Goal: Task Accomplishment & Management: Use online tool/utility

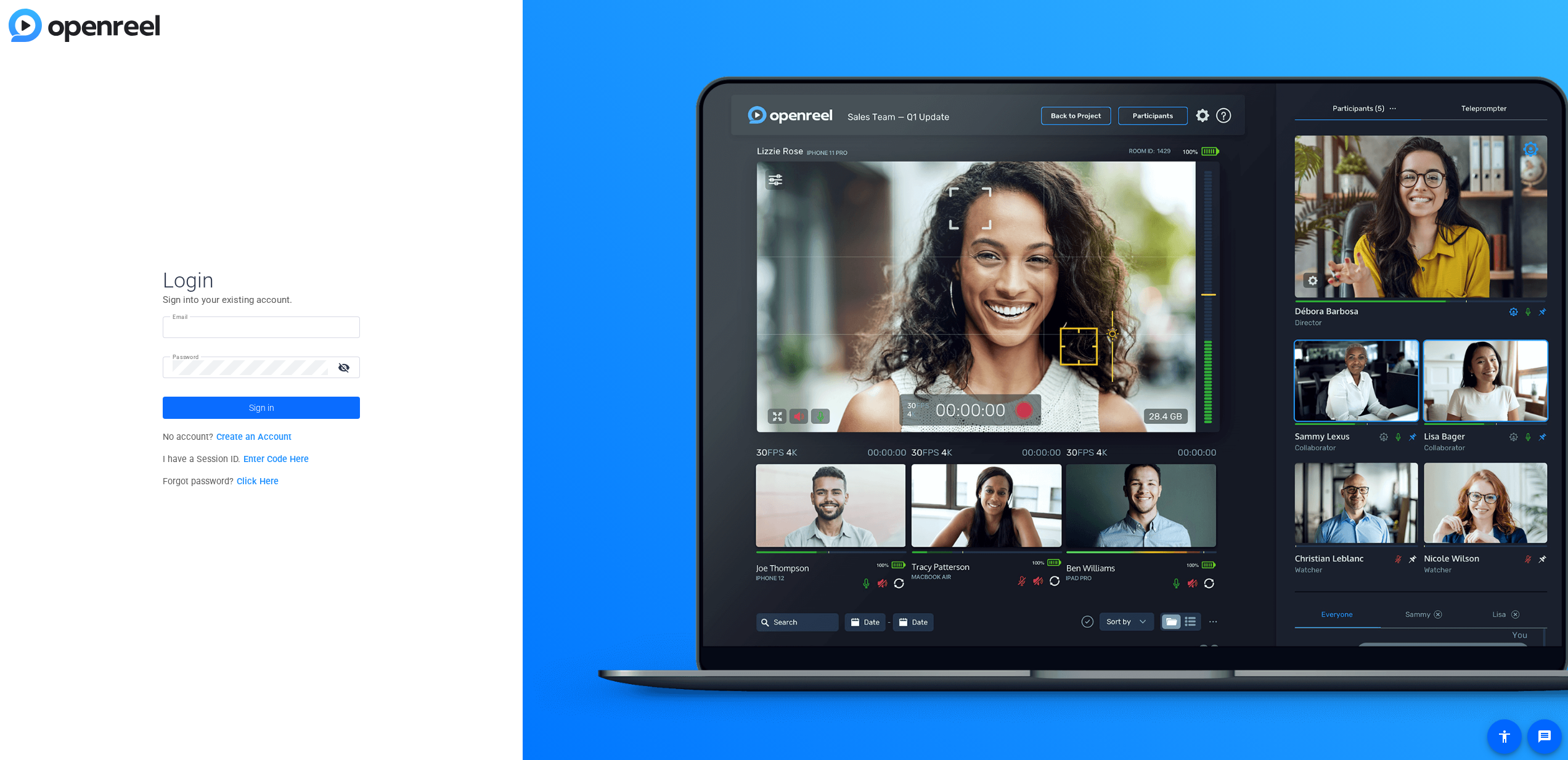
type input "[EMAIL_ADDRESS][DOMAIN_NAME]"
click at [219, 406] on span at bounding box center [260, 408] width 197 height 30
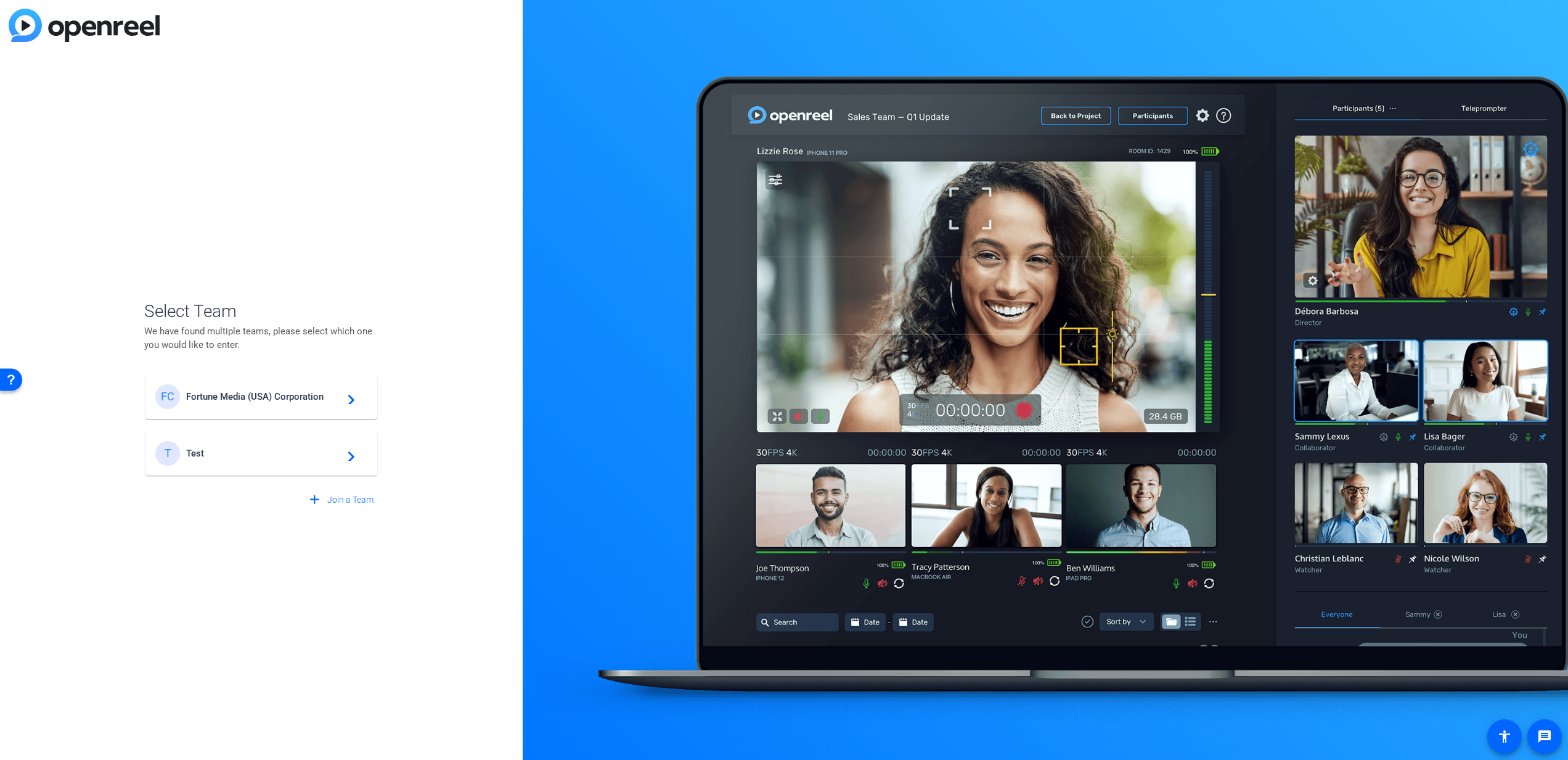
click at [245, 397] on span "Fortune Media (USA) Corporation" at bounding box center [263, 396] width 154 height 11
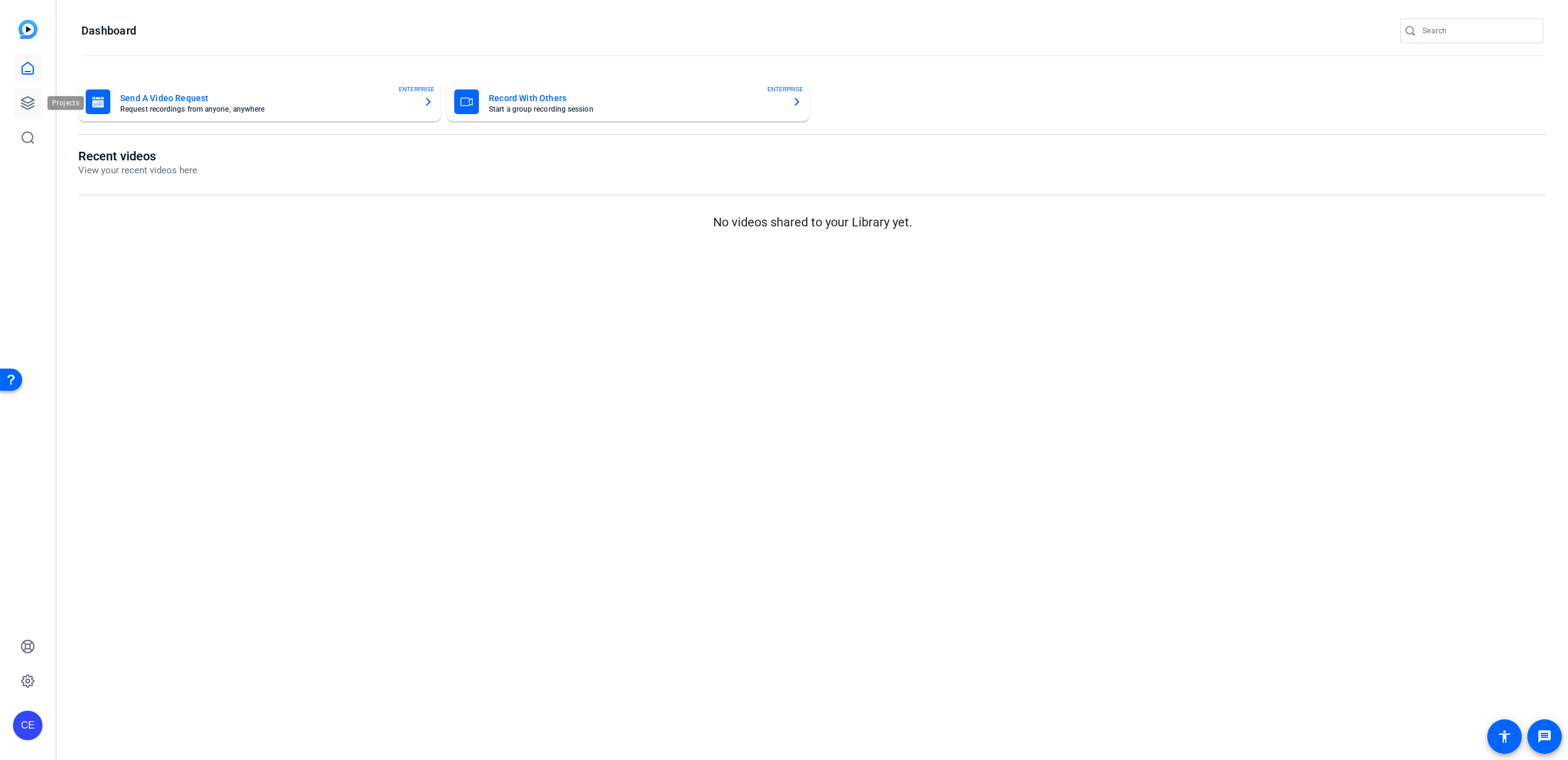
click at [40, 106] on link at bounding box center [28, 103] width 30 height 30
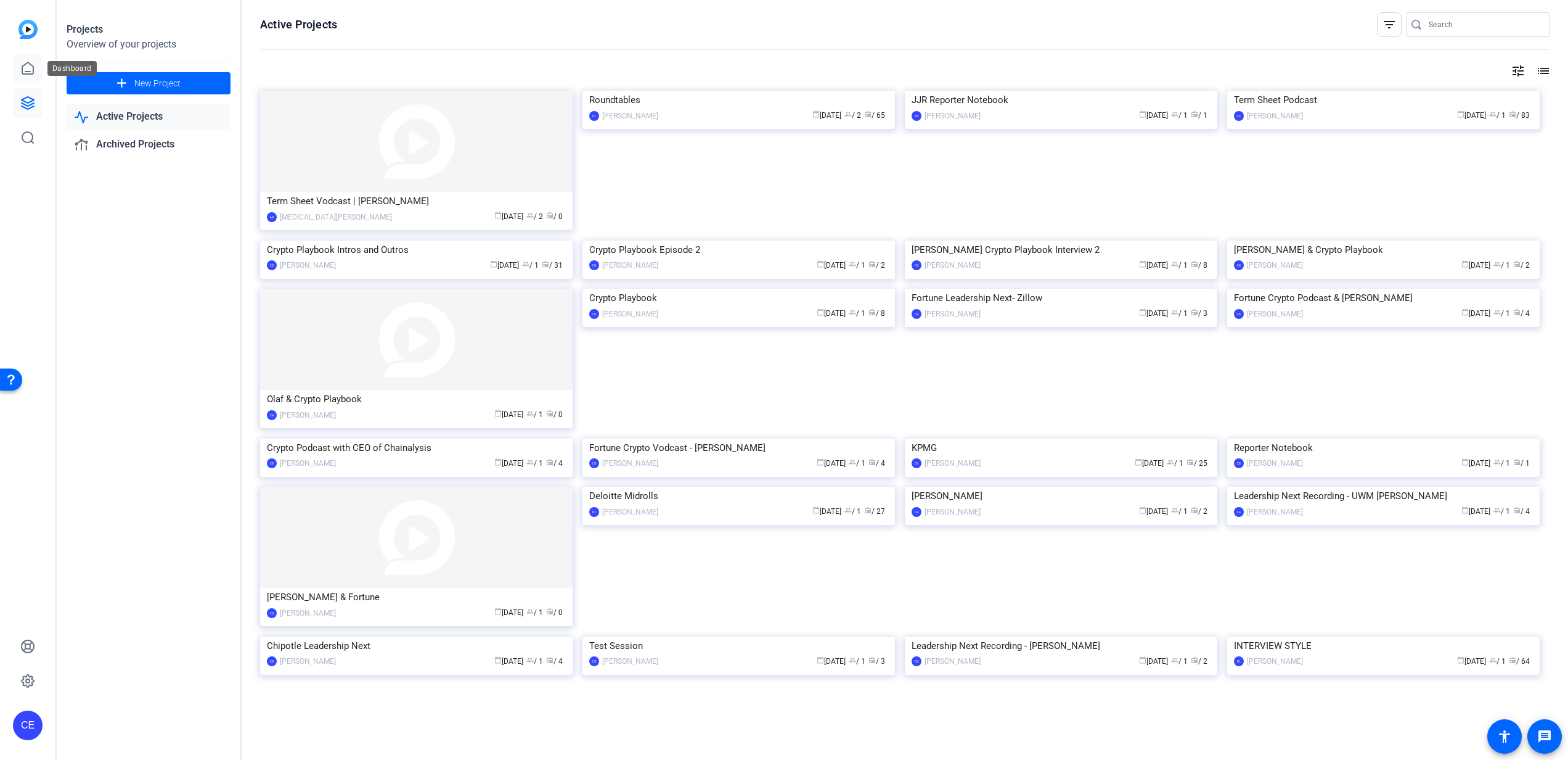
click at [26, 75] on icon at bounding box center [28, 68] width 15 height 15
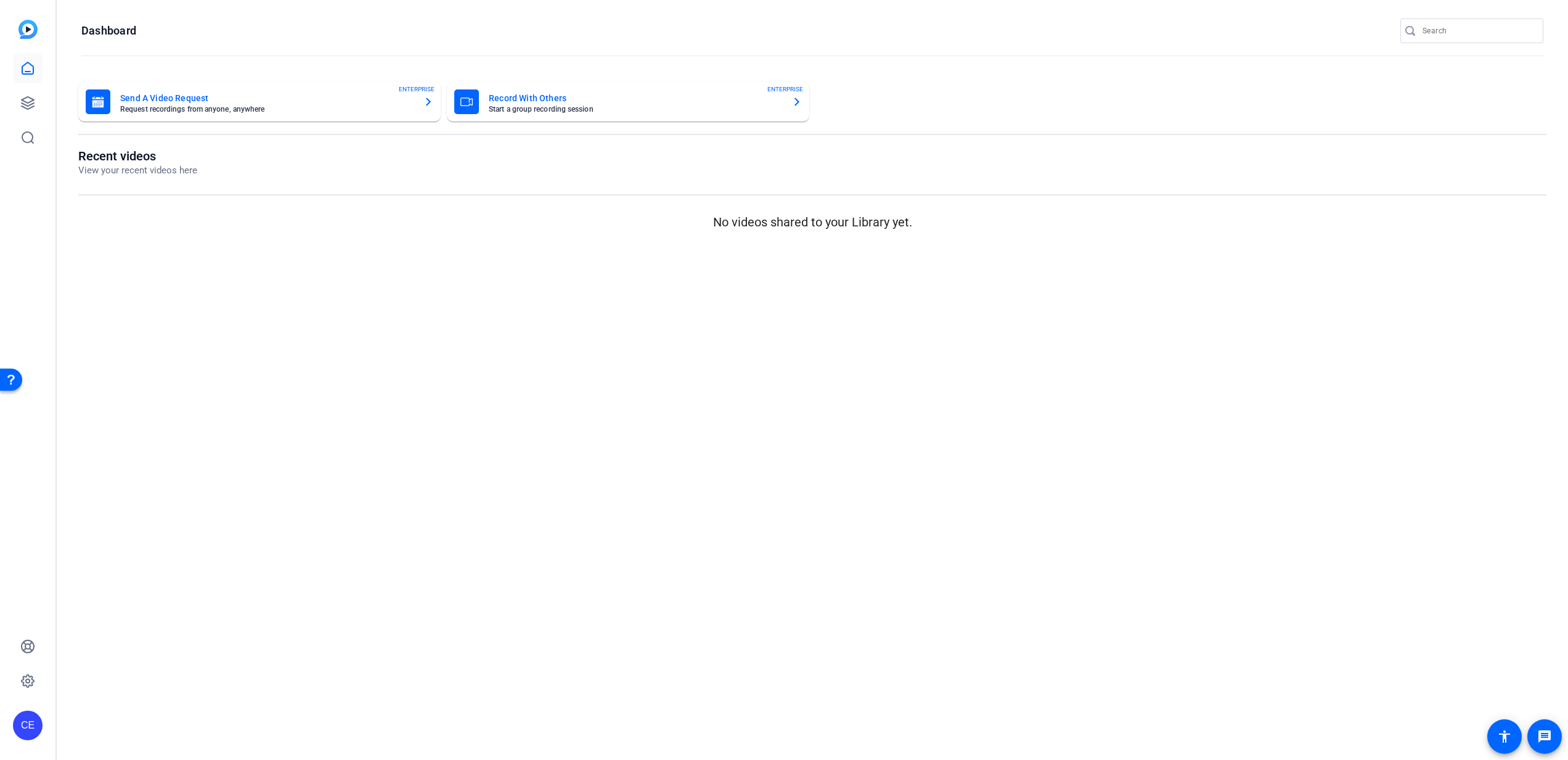
click at [43, 93] on div "CE" at bounding box center [27, 380] width 55 height 760
click at [34, 101] on icon at bounding box center [28, 103] width 15 height 15
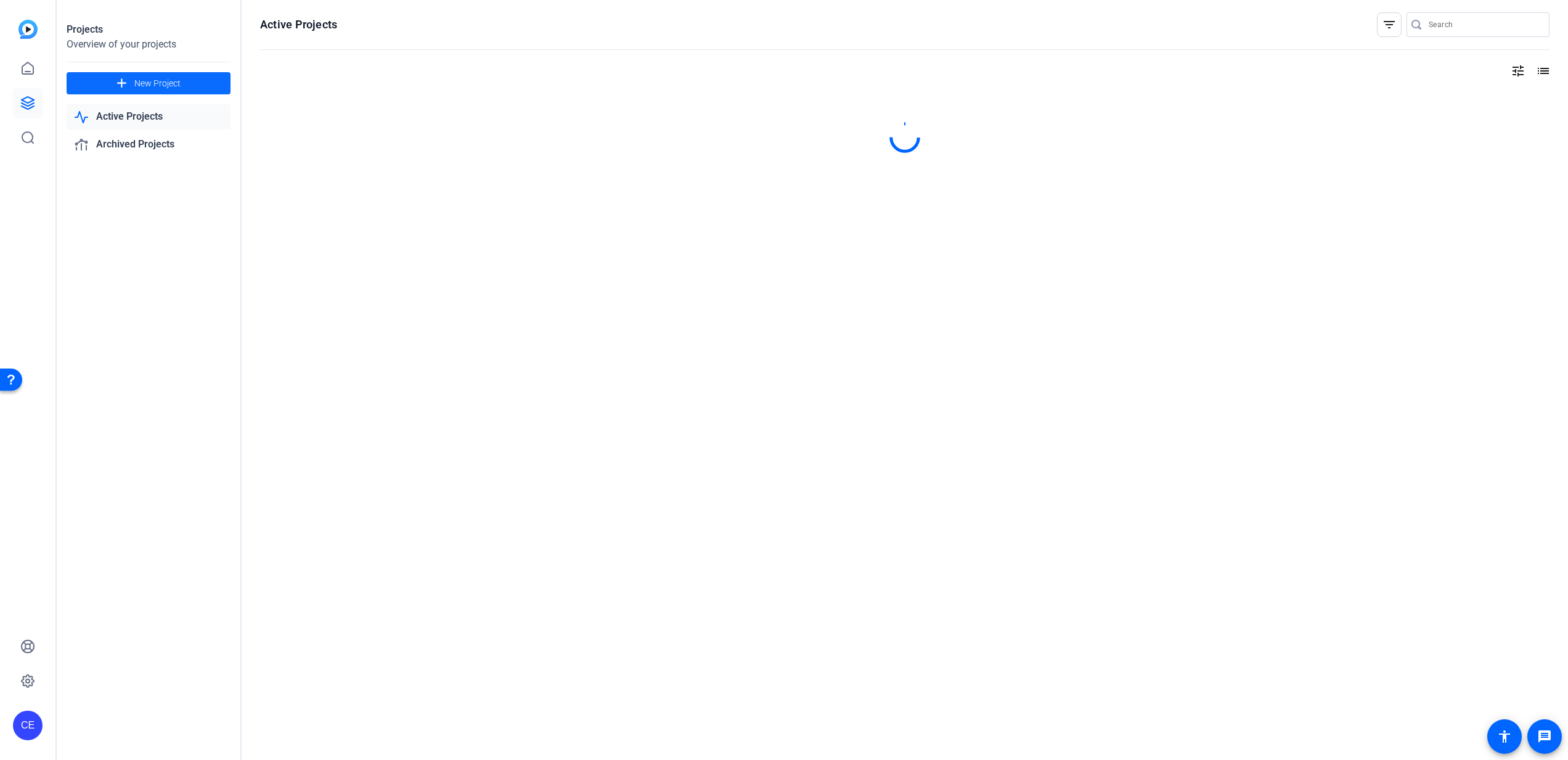
click at [142, 76] on span at bounding box center [148, 83] width 164 height 30
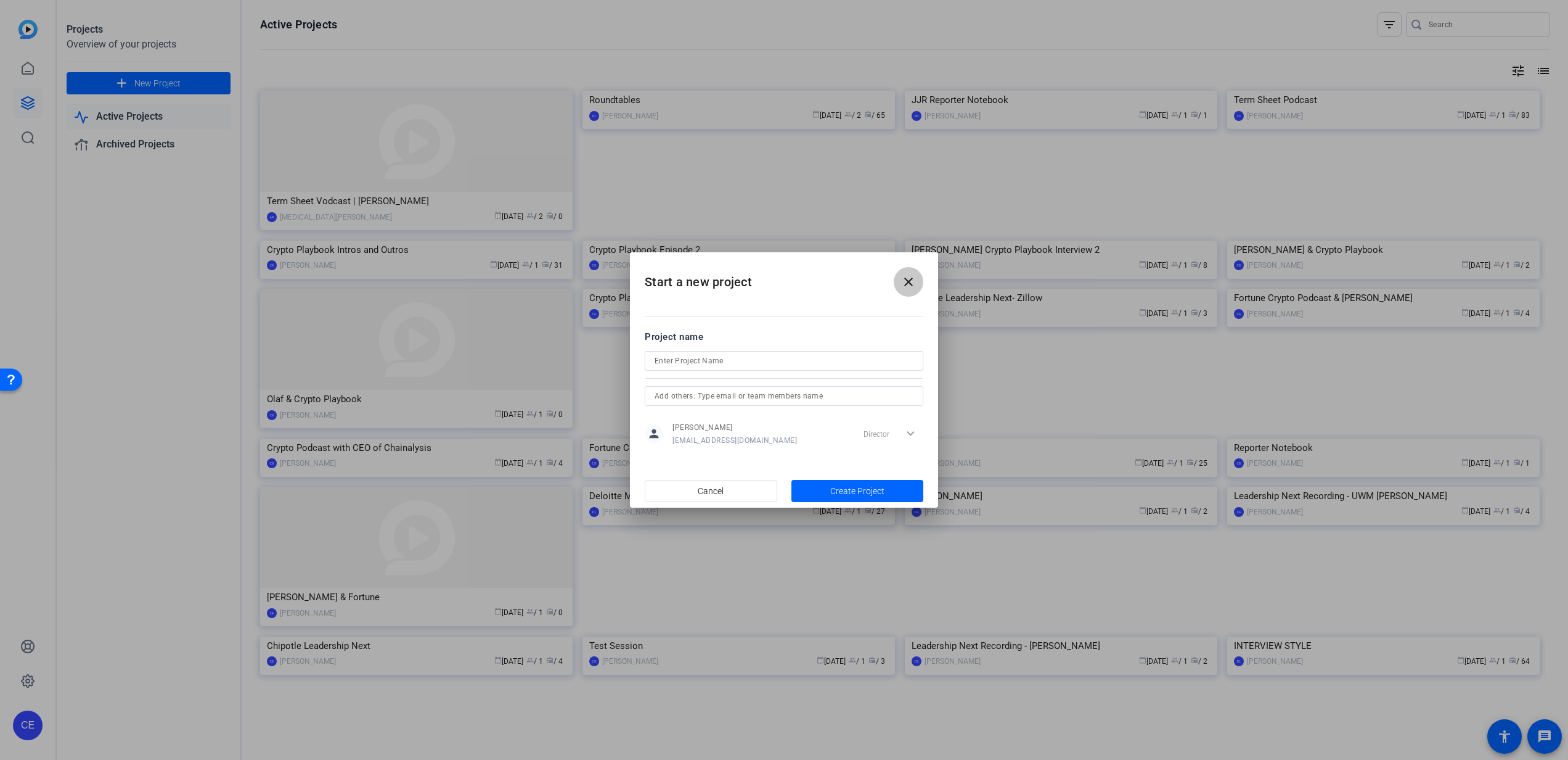
click at [911, 279] on mat-icon "close" at bounding box center [909, 282] width 15 height 15
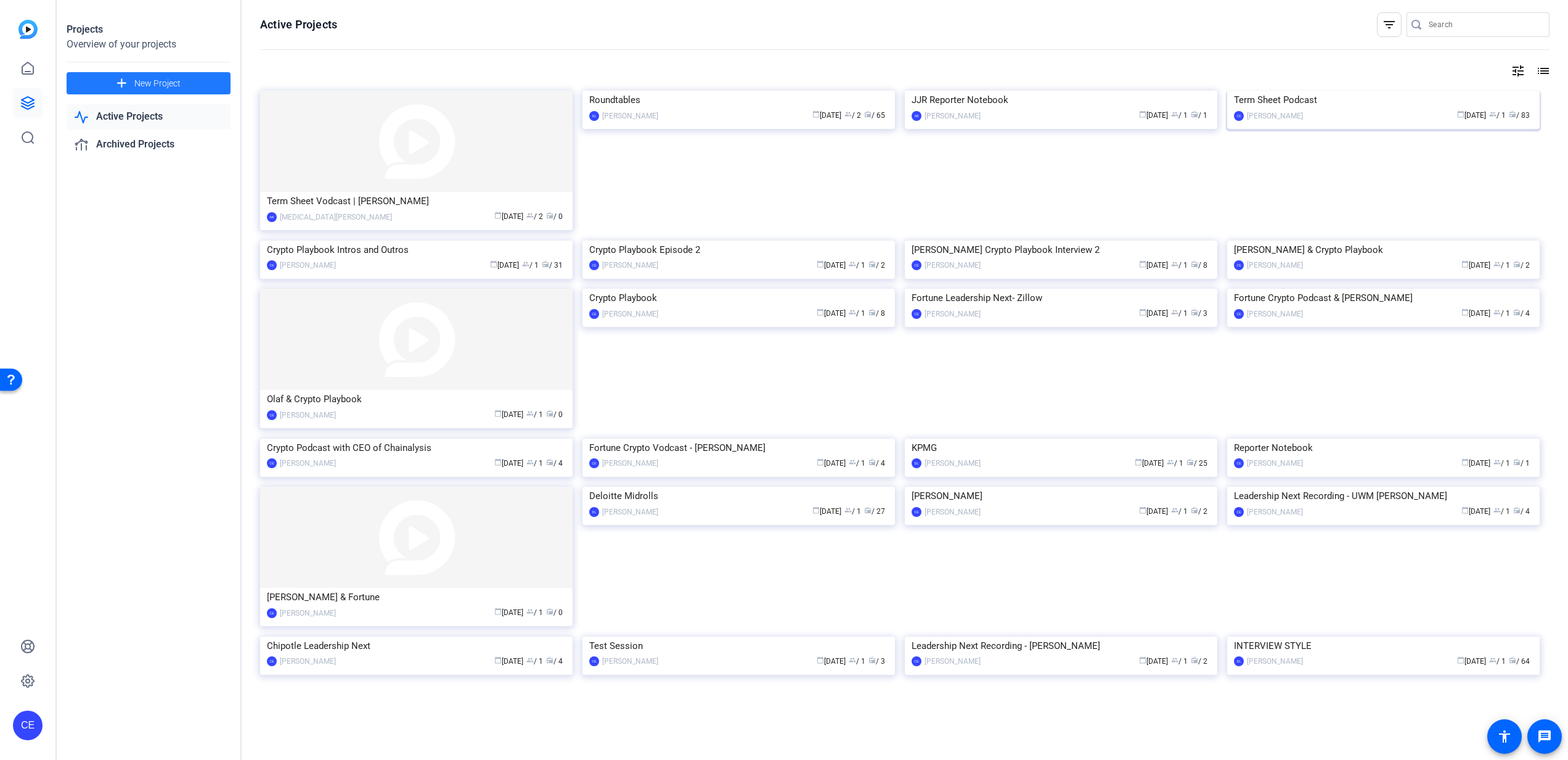
click at [1273, 109] on div "Term Sheet Podcast" at bounding box center [1383, 100] width 299 height 18
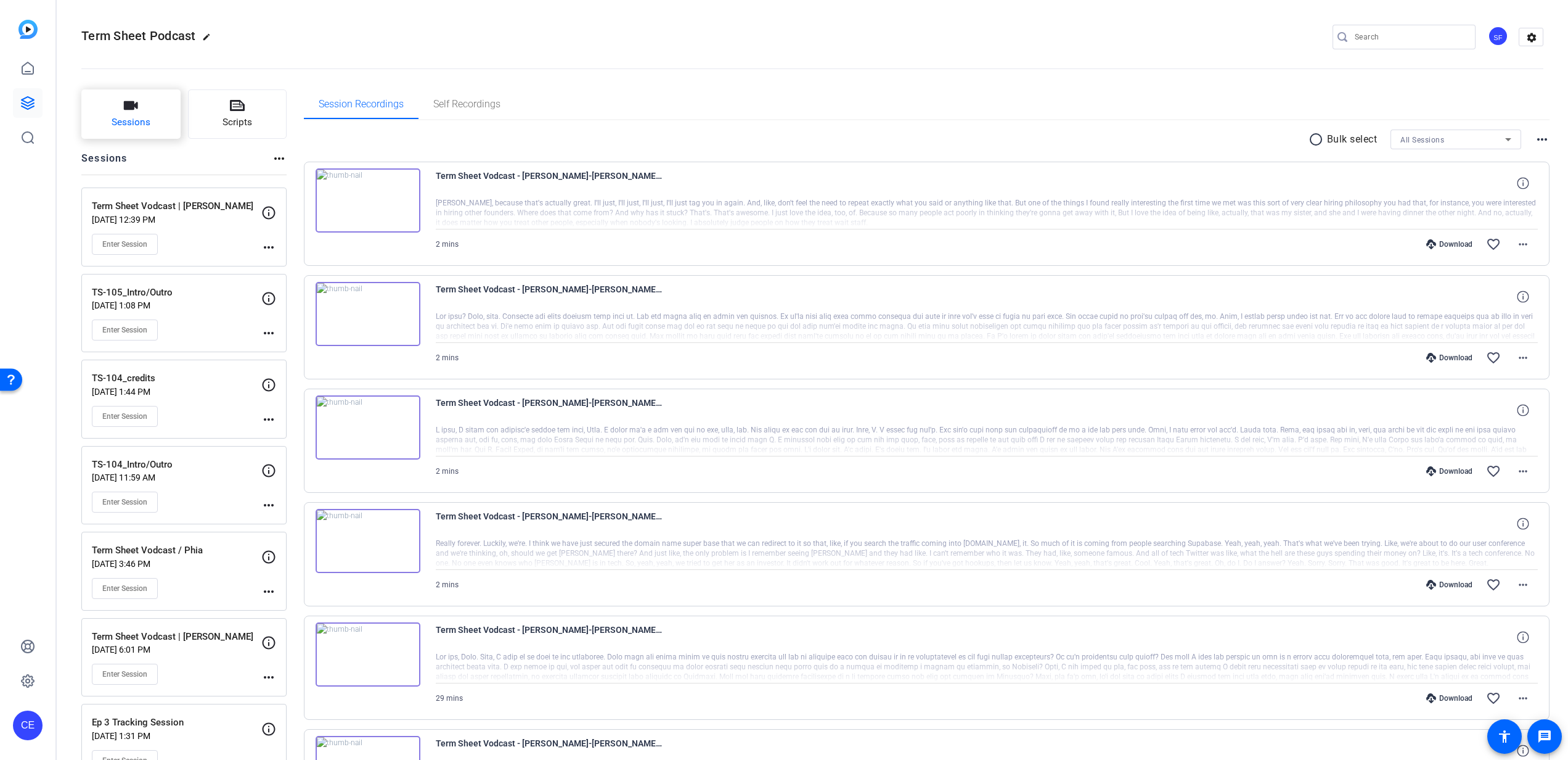
click at [150, 113] on button "Sessions" at bounding box center [131, 114] width 99 height 49
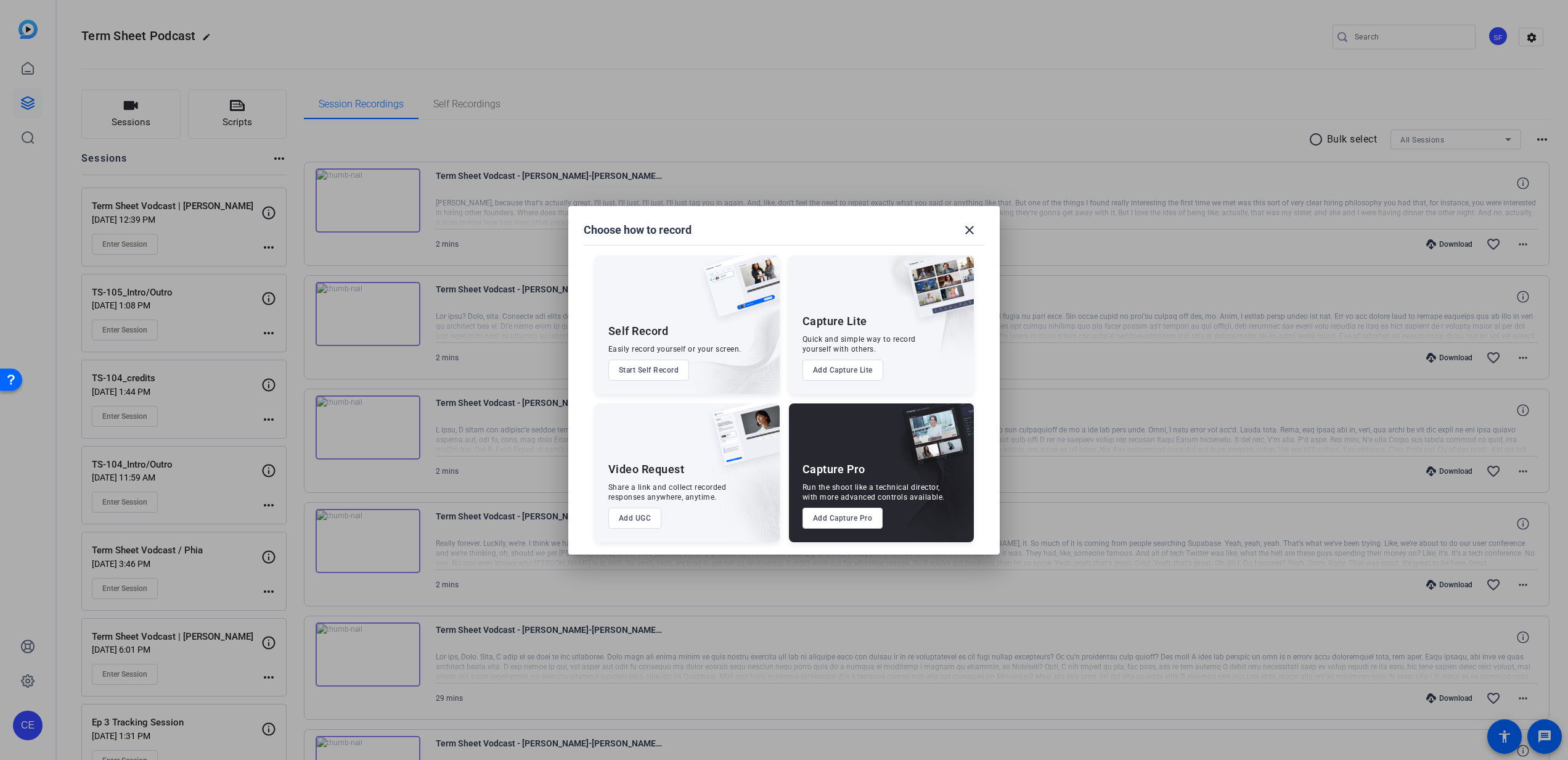
click at [828, 506] on div "Capture Pro Run the shoot like a technical director, with more advanced control…" at bounding box center [881, 472] width 185 height 138
click at [835, 514] on button "Add Capture Pro" at bounding box center [843, 518] width 81 height 21
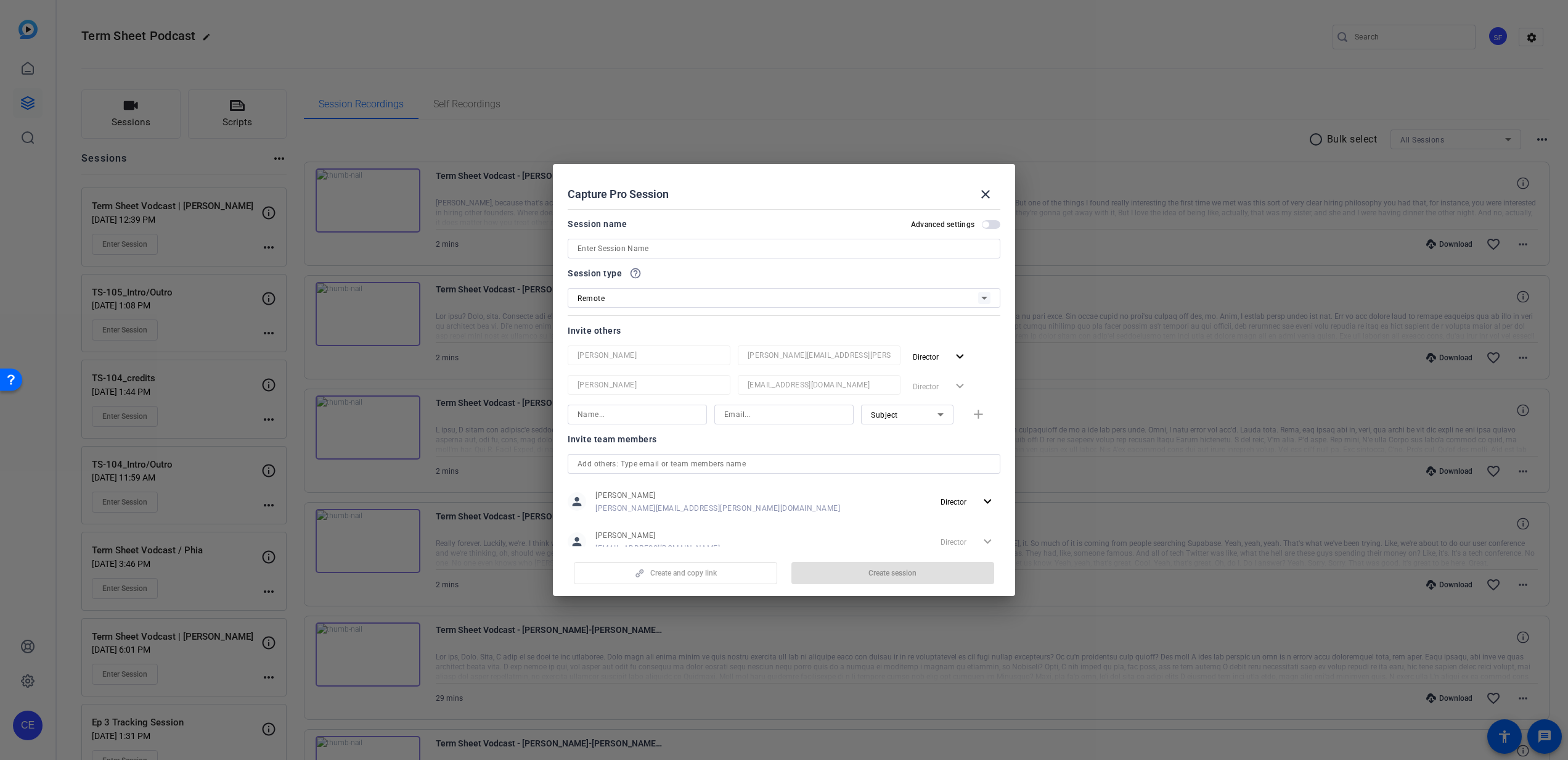
click at [672, 260] on div at bounding box center [784, 265] width 433 height 13
click at [672, 251] on input at bounding box center [784, 248] width 413 height 15
click at [644, 240] on div "Term Sheet" at bounding box center [784, 248] width 413 height 20
click at [648, 255] on input "Term Sheet" at bounding box center [784, 248] width 413 height 15
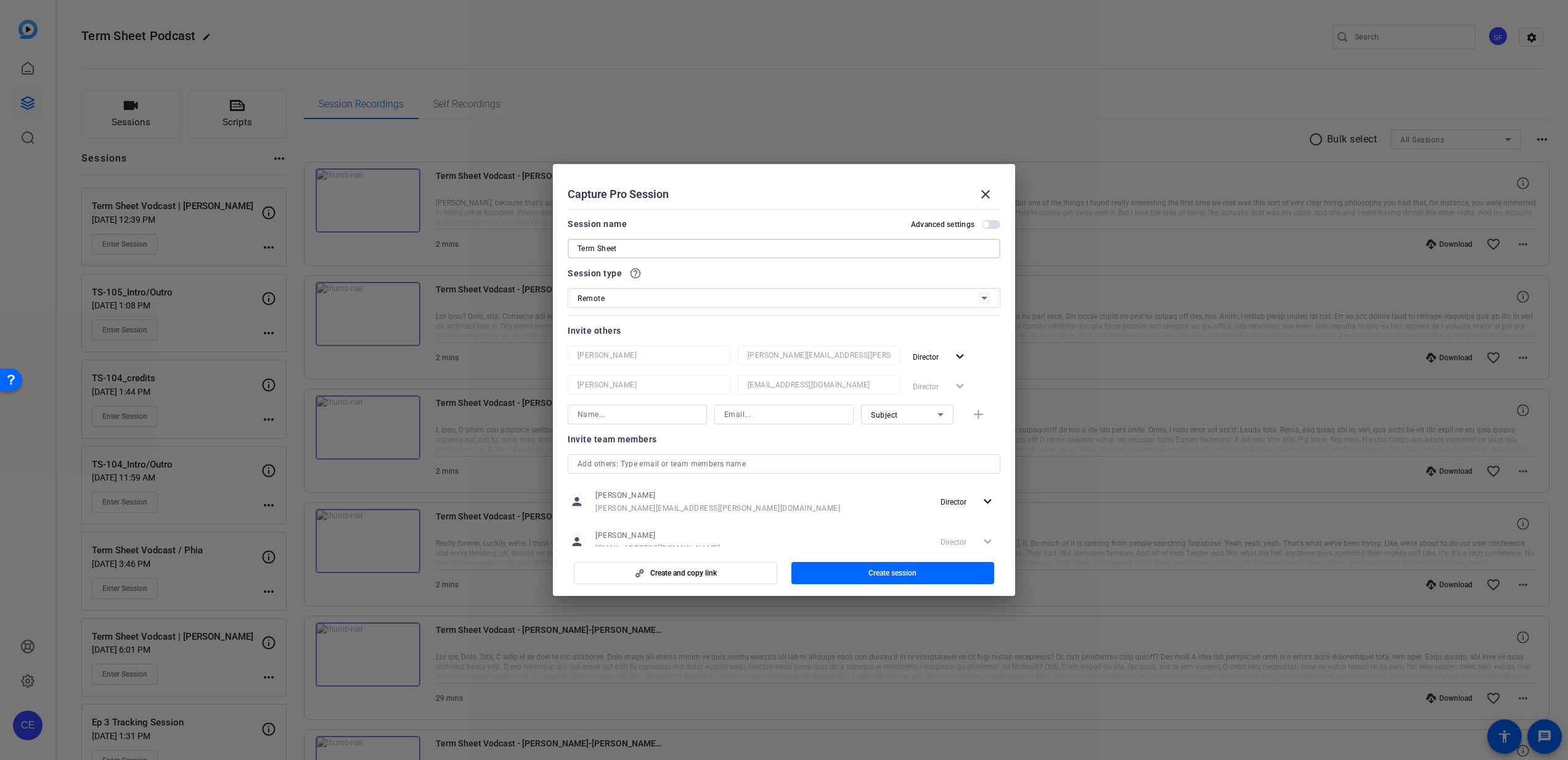
click at [648, 255] on input "Term Sheet" at bounding box center [784, 248] width 413 height 15
click at [662, 252] on input "Term Sheet" at bounding box center [784, 248] width 413 height 15
type input "Term Sheet Vodcast | Modern Animal"
click at [651, 410] on input at bounding box center [637, 415] width 119 height 15
click at [792, 410] on input at bounding box center [784, 415] width 119 height 15
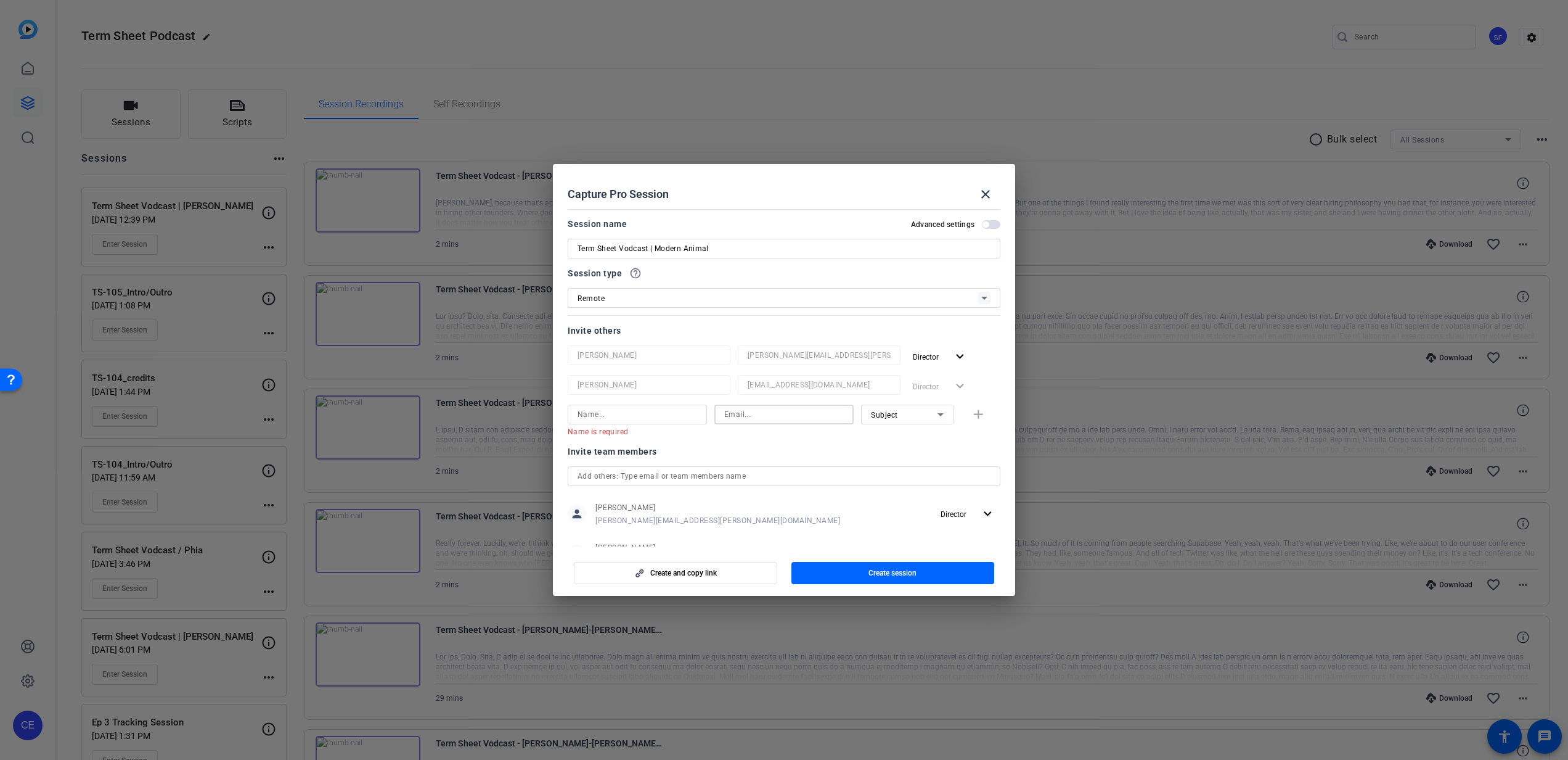
paste input "[PERSON_NAME][EMAIL_ADDRESS][DOMAIN_NAME]"
type input "[PERSON_NAME][EMAIL_ADDRESS][DOMAIN_NAME]"
click at [902, 417] on div "Subject" at bounding box center [904, 415] width 67 height 16
click at [910, 471] on mat-option "Subject" at bounding box center [901, 479] width 92 height 20
click at [620, 415] on input at bounding box center [637, 415] width 119 height 15
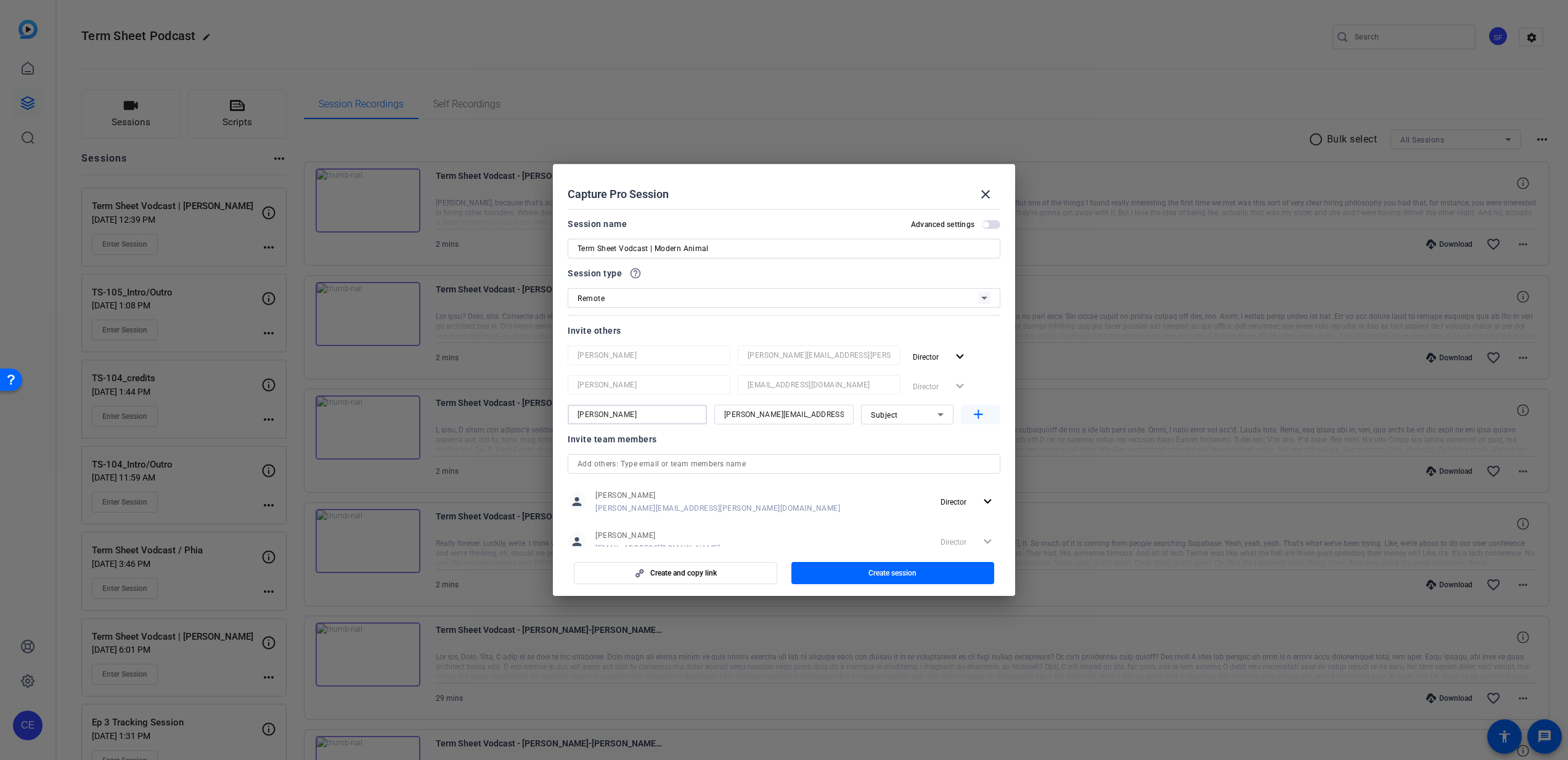
type input "[PERSON_NAME]"
click at [974, 415] on mat-icon "add" at bounding box center [978, 415] width 16 height 16
click at [634, 448] on input at bounding box center [637, 444] width 119 height 15
type input "[PERSON_NAME]"
click at [757, 442] on input at bounding box center [784, 444] width 119 height 15
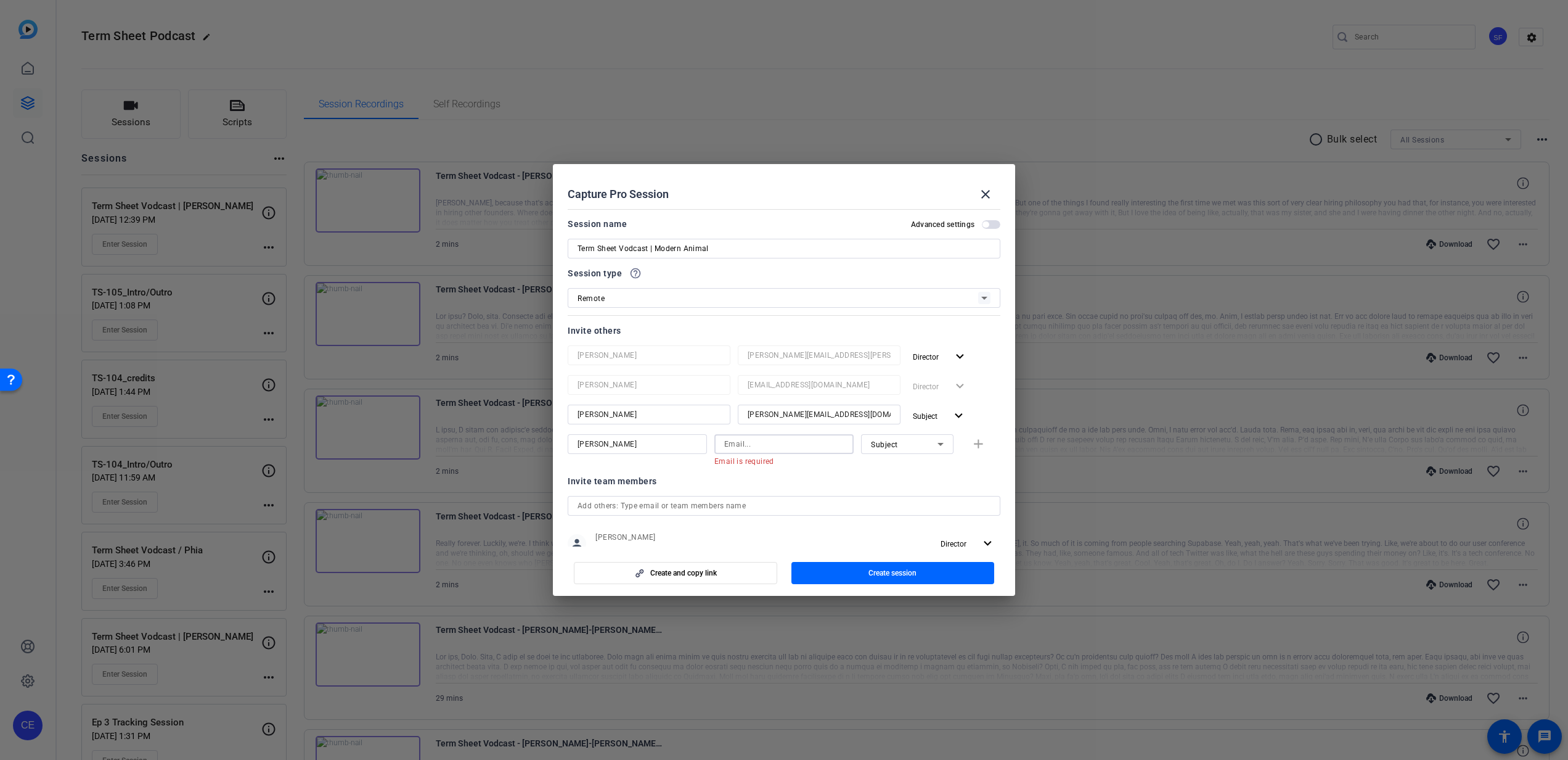
paste input "[PERSON_NAME][EMAIL_ADDRESS][PERSON_NAME][DOMAIN_NAME]"
type input "[PERSON_NAME][EMAIL_ADDRESS][PERSON_NAME][DOMAIN_NAME]"
click at [979, 447] on mat-icon "add" at bounding box center [978, 444] width 16 height 16
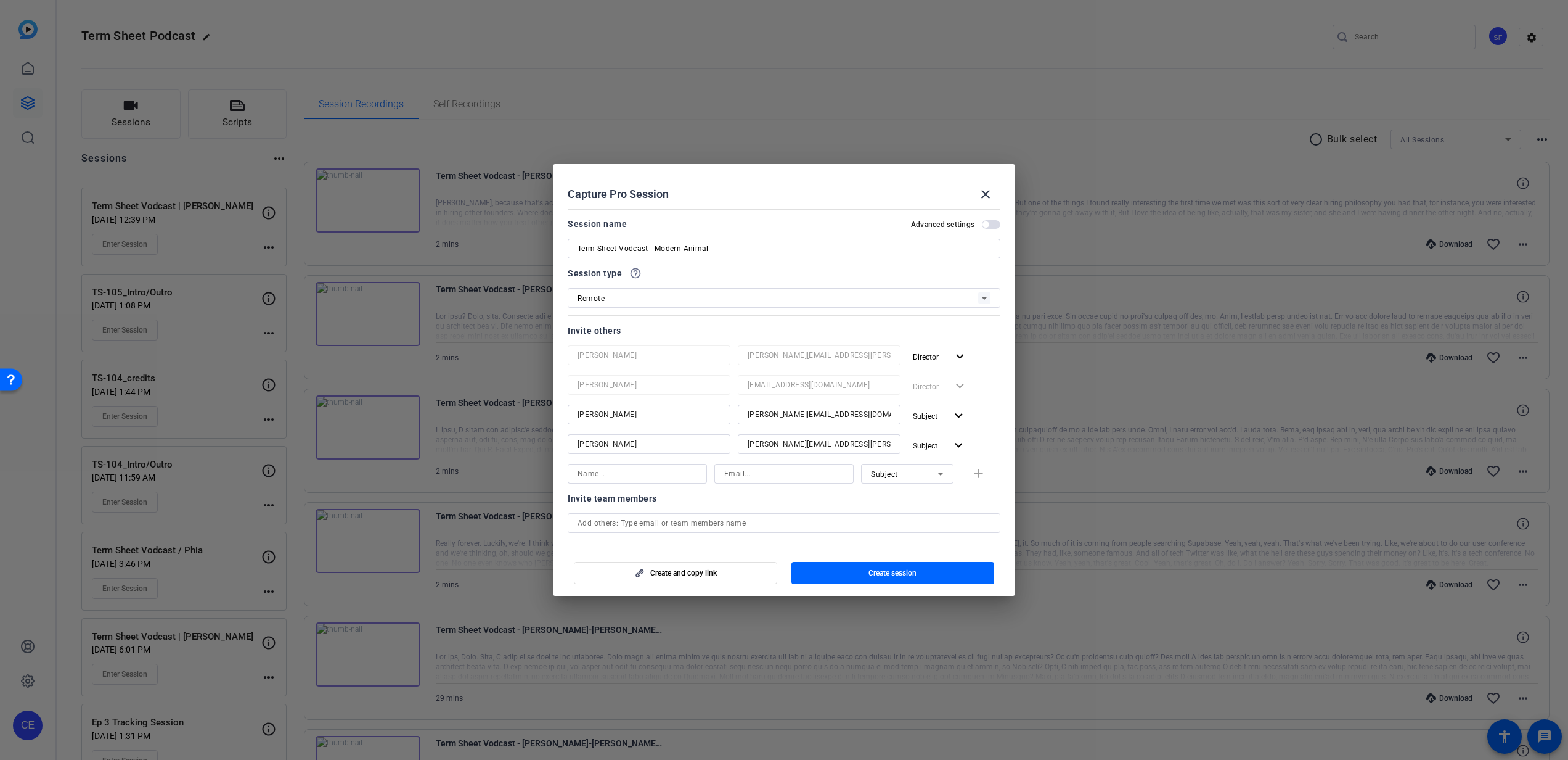
click at [669, 478] on input at bounding box center [637, 474] width 119 height 15
click at [686, 445] on input "[PERSON_NAME]" at bounding box center [649, 444] width 143 height 15
type input "[PERSON_NAME]"
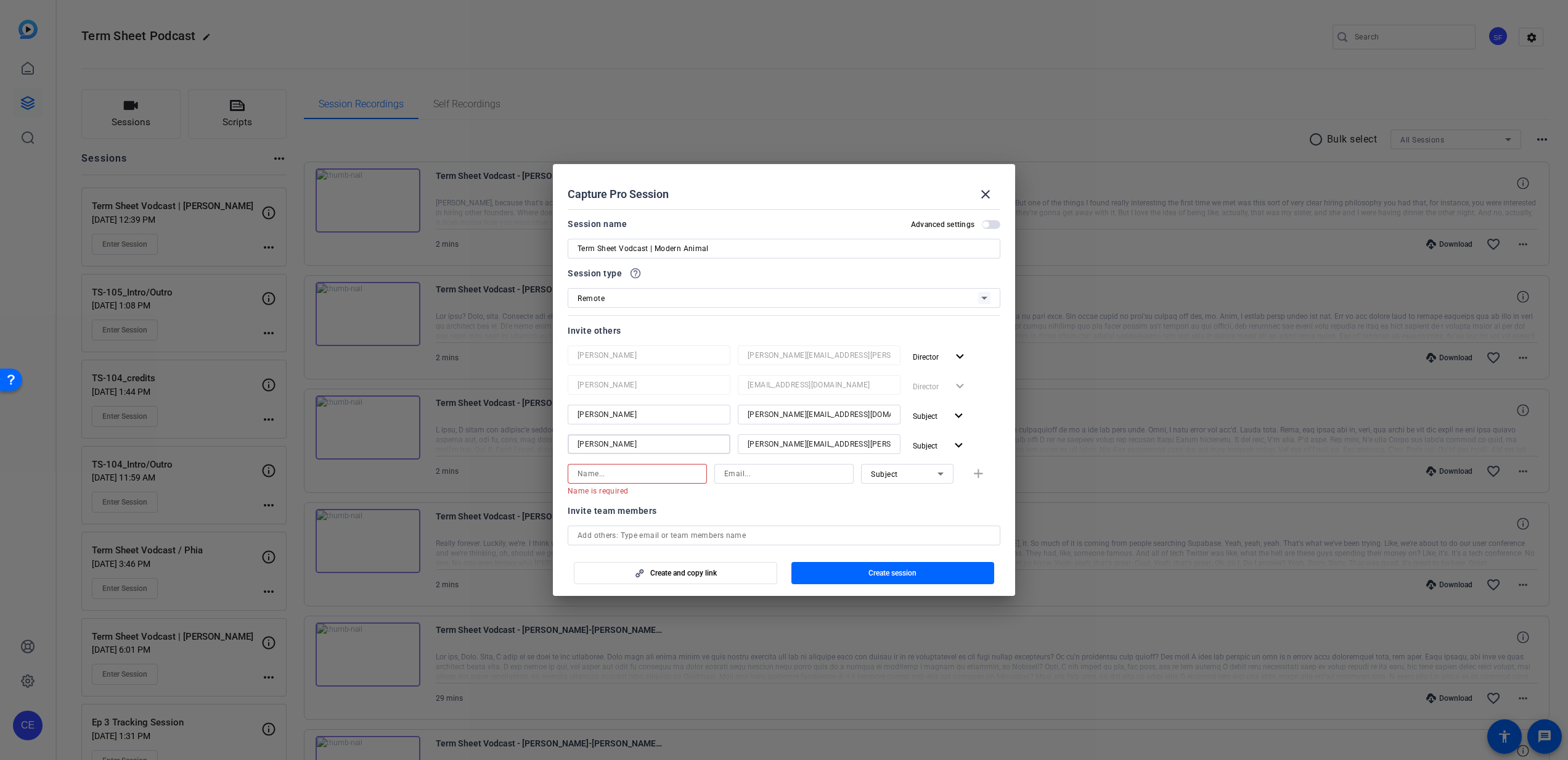
click at [658, 468] on input at bounding box center [637, 474] width 119 height 15
paste input "[PERSON_NAME][EMAIL_ADDRESS][DOMAIN_NAME]"
type input "[PERSON_NAME][EMAIL_ADDRESS][DOMAIN_NAME]"
click at [766, 476] on input at bounding box center [784, 474] width 119 height 15
click at [733, 473] on input at bounding box center [784, 474] width 119 height 15
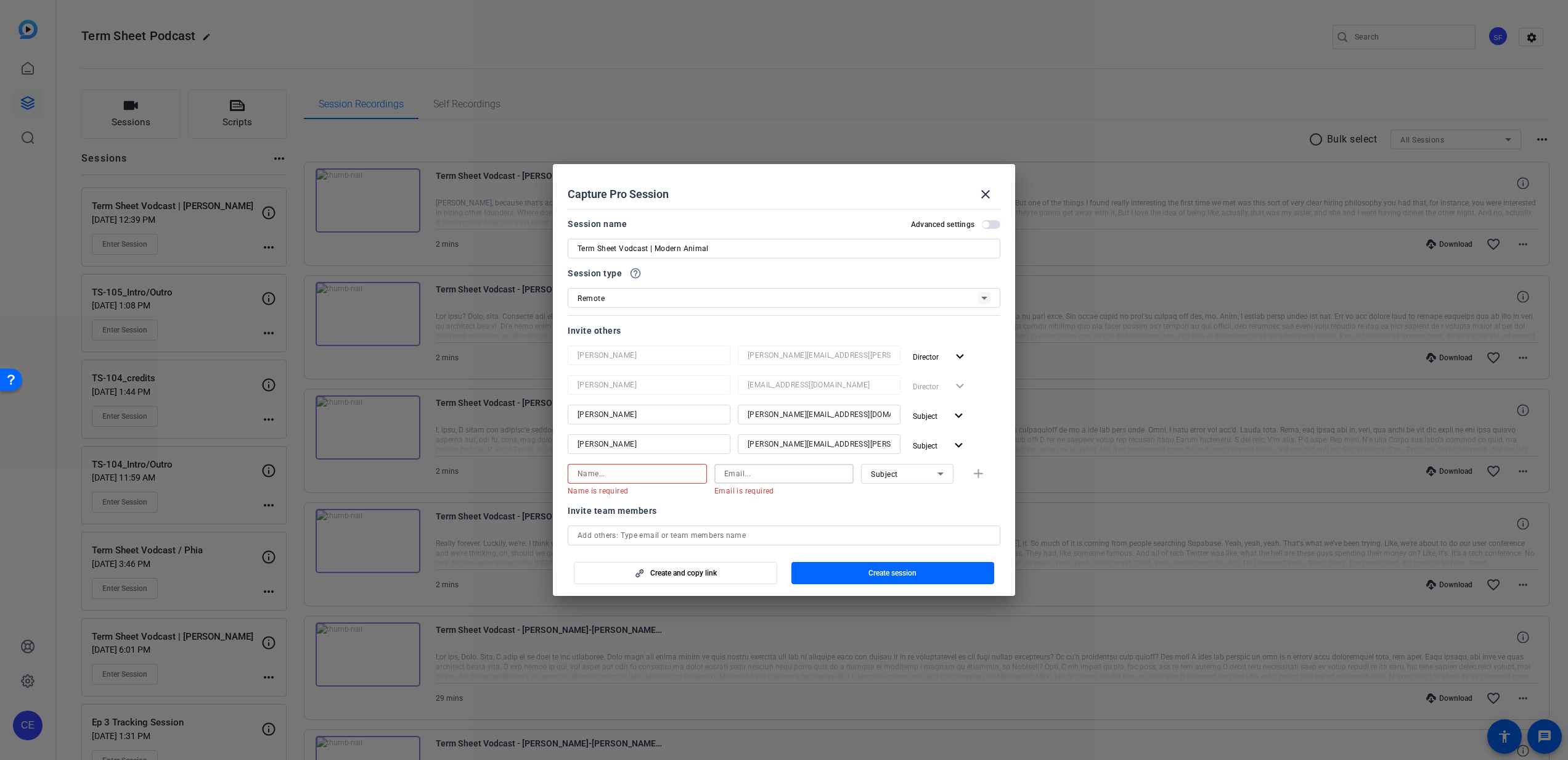
paste input "[PERSON_NAME][EMAIL_ADDRESS][DOMAIN_NAME]"
type input "[PERSON_NAME][EMAIL_ADDRESS][DOMAIN_NAME]"
click at [639, 471] on input at bounding box center [637, 474] width 119 height 15
click at [646, 478] on input at bounding box center [637, 474] width 119 height 15
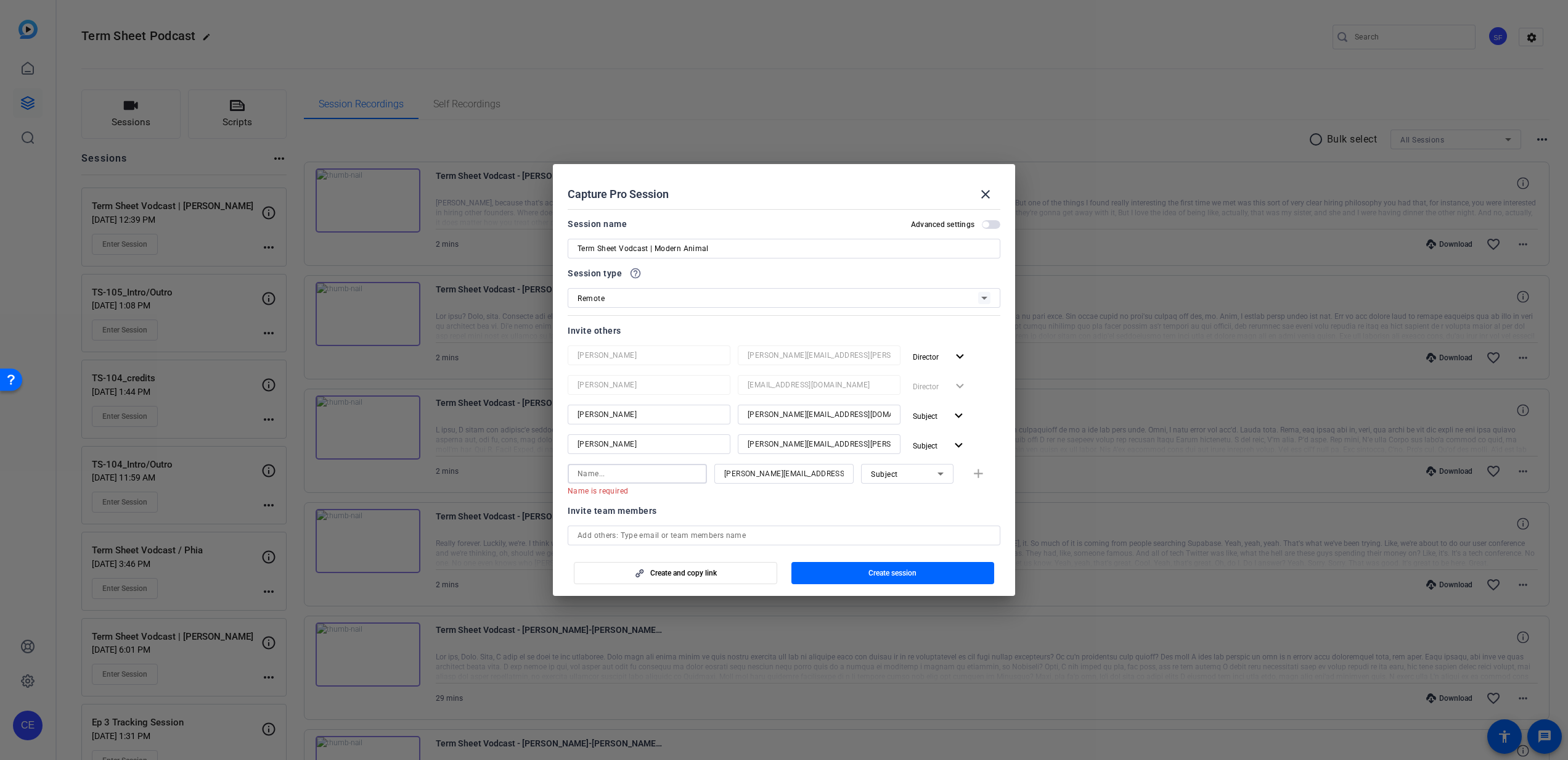
click at [974, 476] on div "Name is required [PERSON_NAME][EMAIL_ADDRESS][DOMAIN_NAME] Subject add" at bounding box center [784, 480] width 433 height 32
click at [911, 475] on div "Subject" at bounding box center [904, 474] width 67 height 16
click at [913, 520] on mat-option "Watcher" at bounding box center [901, 518] width 92 height 20
click at [679, 476] on input at bounding box center [637, 474] width 119 height 15
type input "[PERSON_NAME]"
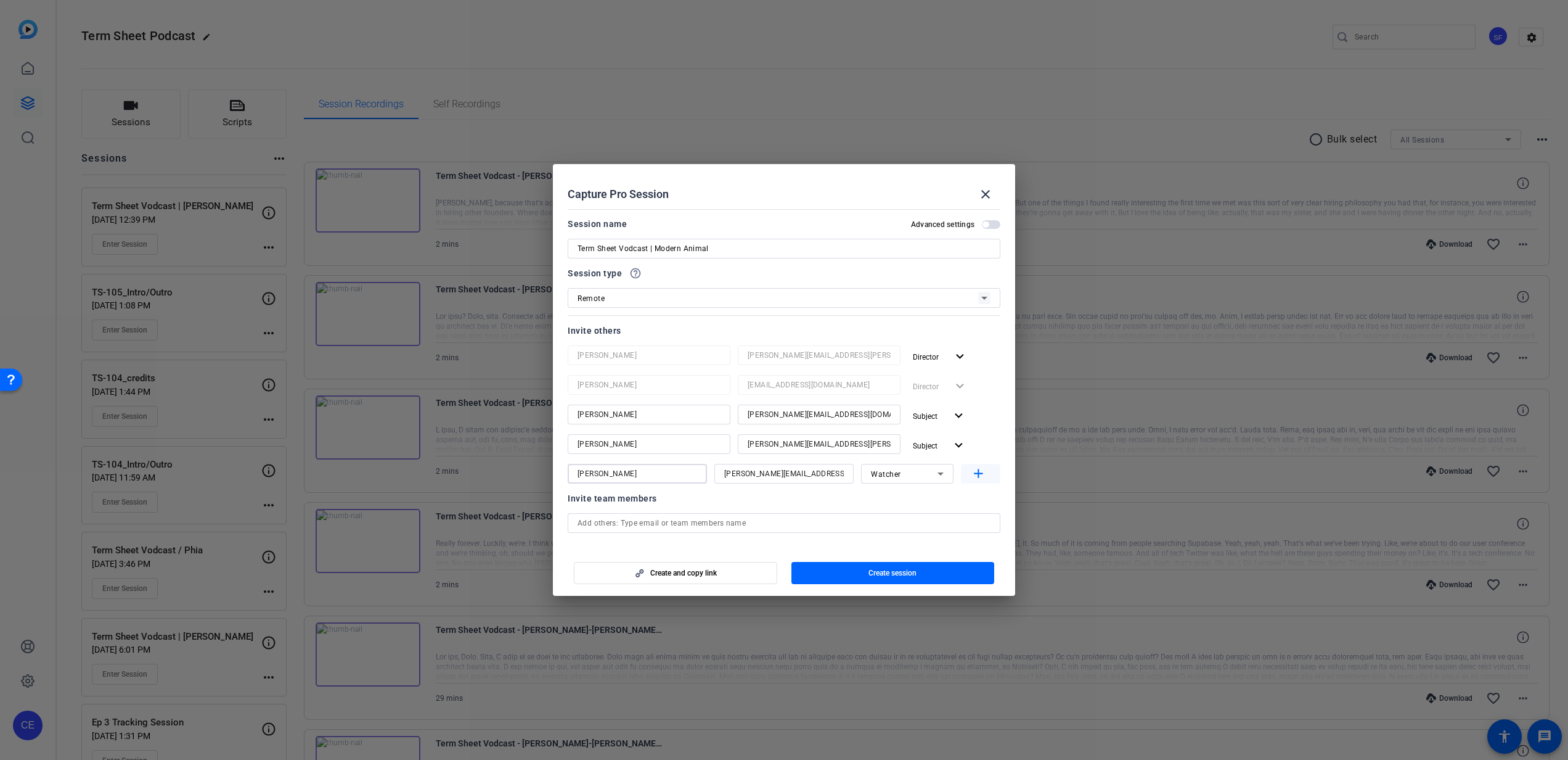
click at [973, 471] on mat-icon "add" at bounding box center [978, 474] width 16 height 16
click at [660, 507] on input at bounding box center [637, 503] width 119 height 15
type input "[PERSON_NAME]"
click at [737, 496] on input at bounding box center [784, 503] width 119 height 15
type input "[PERSON_NAME][EMAIL_ADDRESS][PERSON_NAME][DOMAIN_NAME]"
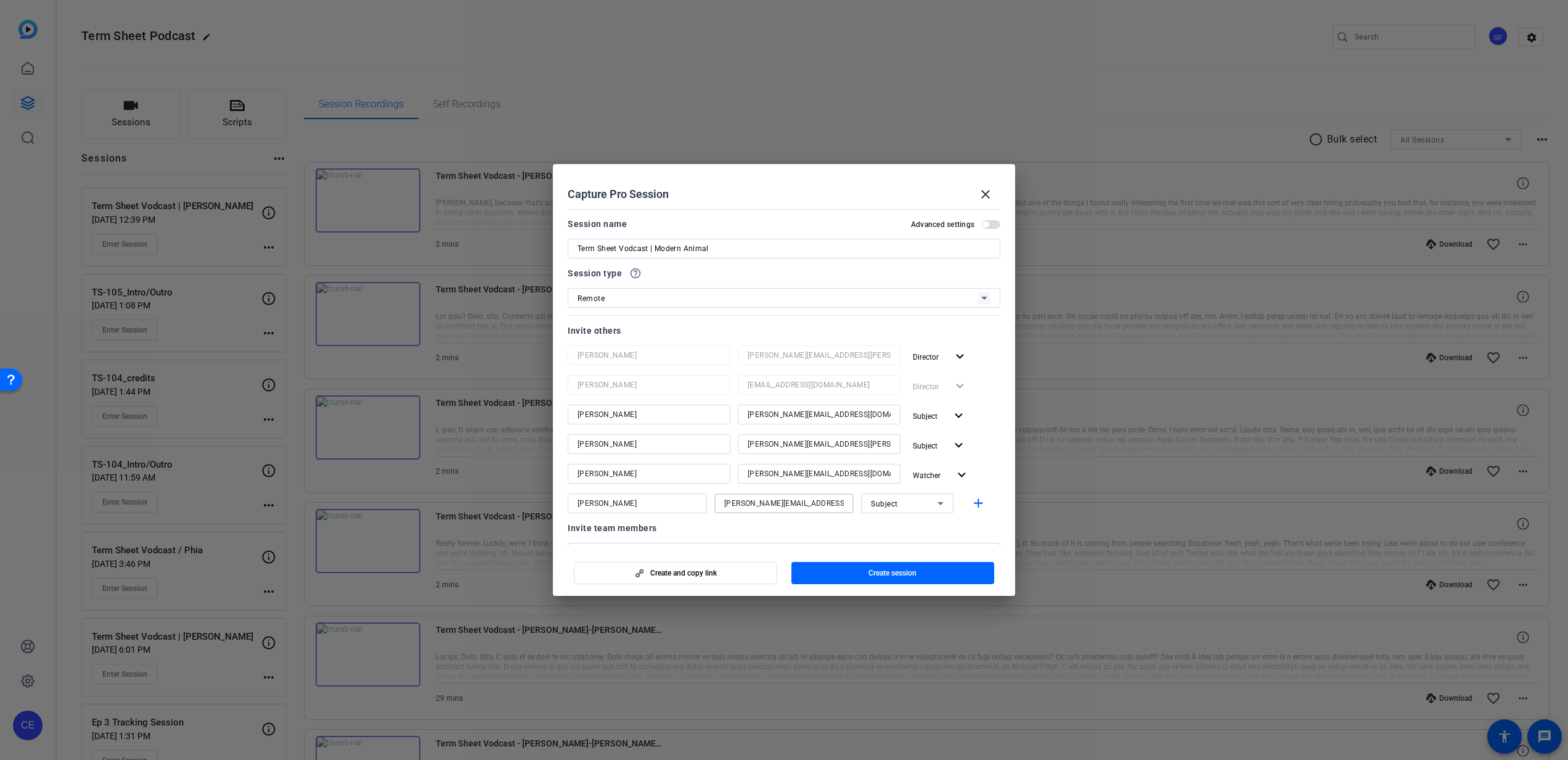
click at [877, 515] on div at bounding box center [907, 519] width 92 height 13
click at [879, 511] on div "Subject" at bounding box center [907, 503] width 73 height 20
click at [915, 528] on mat-option "Collaborator" at bounding box center [901, 528] width 92 height 20
click at [971, 504] on mat-icon "add" at bounding box center [978, 503] width 16 height 16
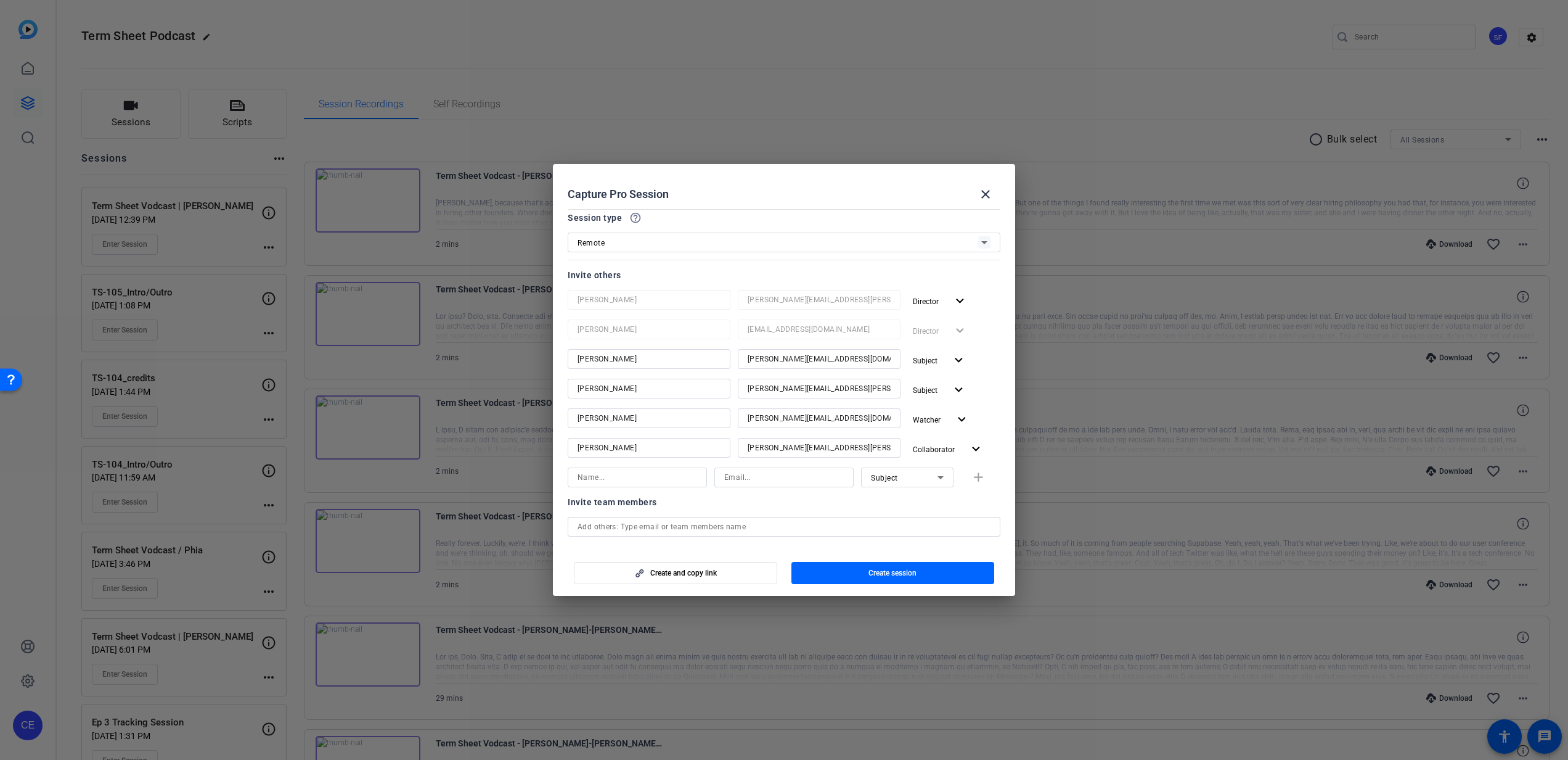
click at [670, 495] on div at bounding box center [637, 494] width 139 height 13
click at [667, 484] on div at bounding box center [637, 477] width 119 height 20
click at [741, 483] on input at bounding box center [784, 477] width 119 height 15
paste input "[PERSON_NAME][EMAIL_ADDRESS][DOMAIN_NAME]"
type input "[PERSON_NAME][EMAIL_ADDRESS][DOMAIN_NAME]"
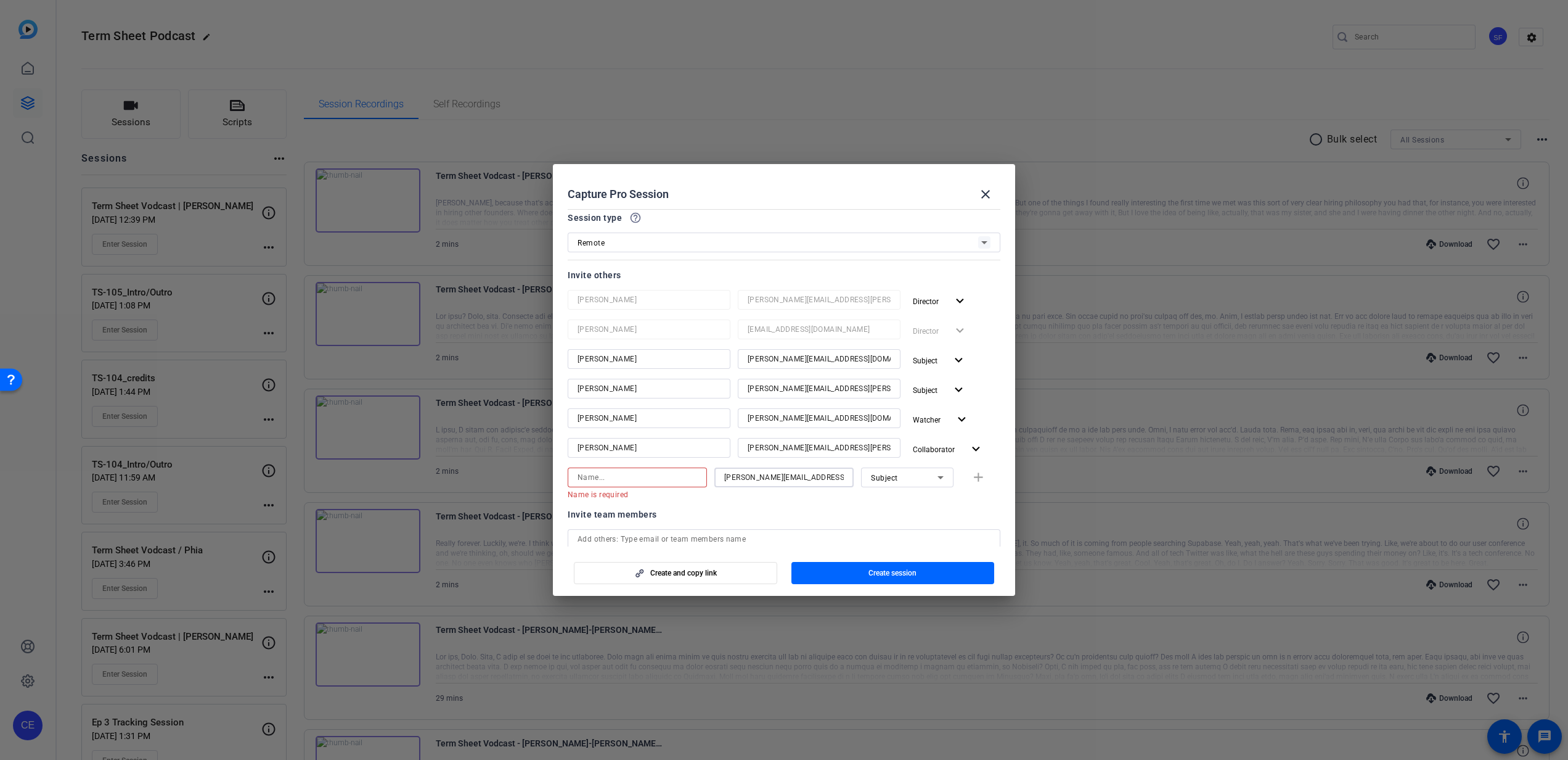
click at [626, 481] on input at bounding box center [637, 477] width 119 height 15
type input "[PERSON_NAME]"
click at [906, 481] on div "Subject" at bounding box center [904, 477] width 67 height 16
click at [903, 518] on mat-option "Watcher" at bounding box center [901, 522] width 92 height 20
click at [971, 474] on mat-icon "add" at bounding box center [978, 477] width 16 height 16
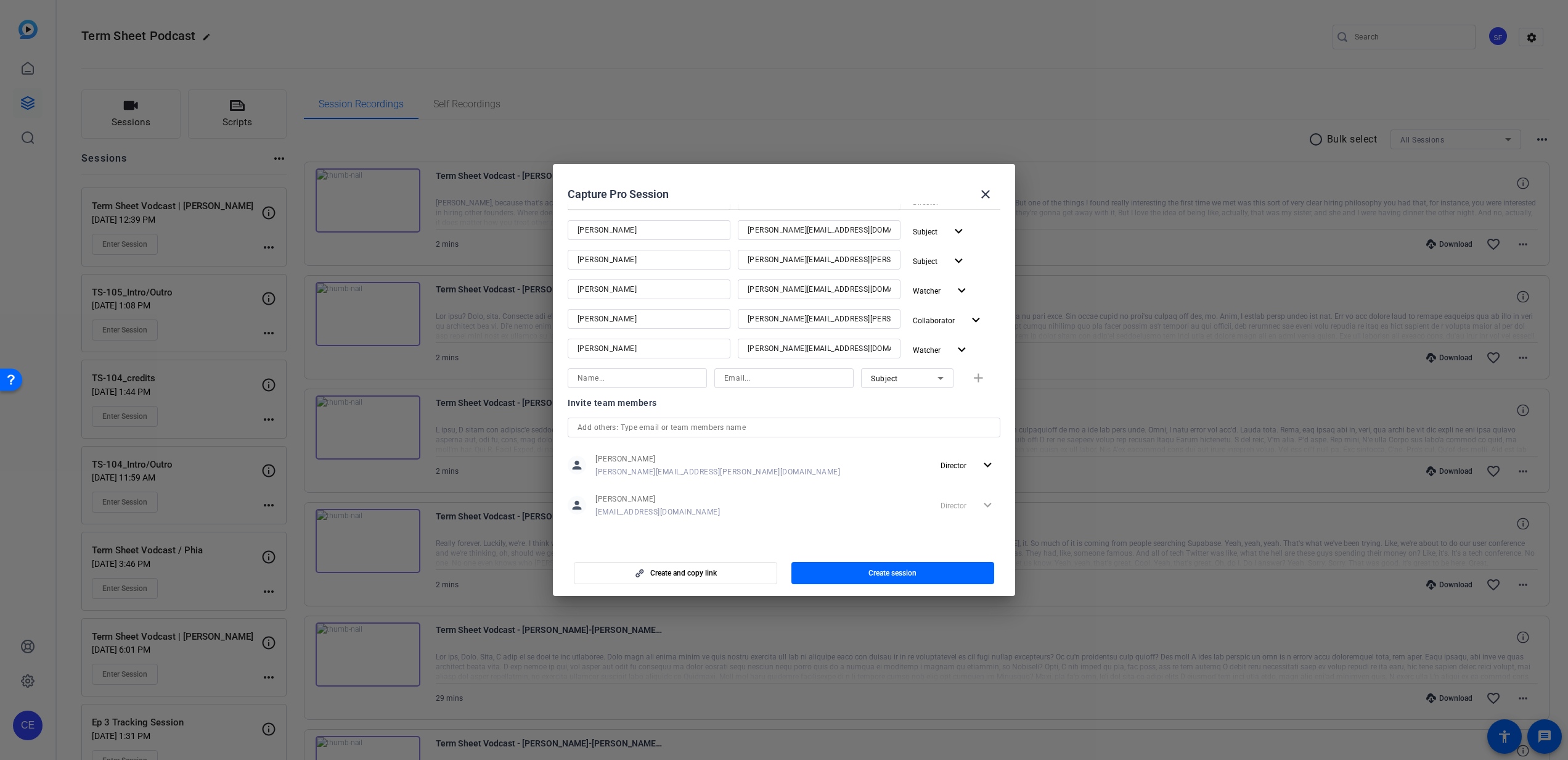
scroll to position [0, 0]
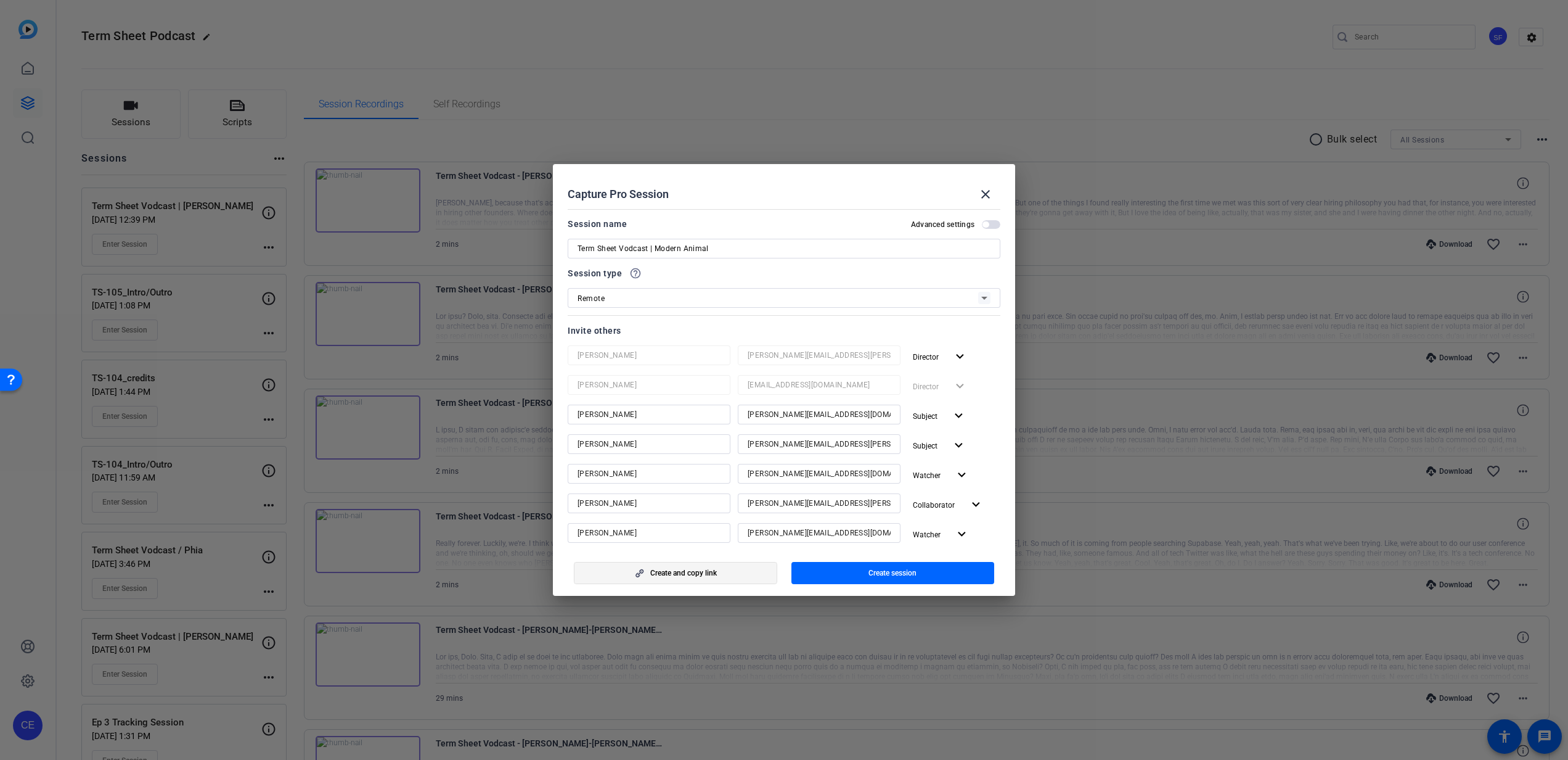
click at [719, 574] on span "button" at bounding box center [675, 573] width 202 height 30
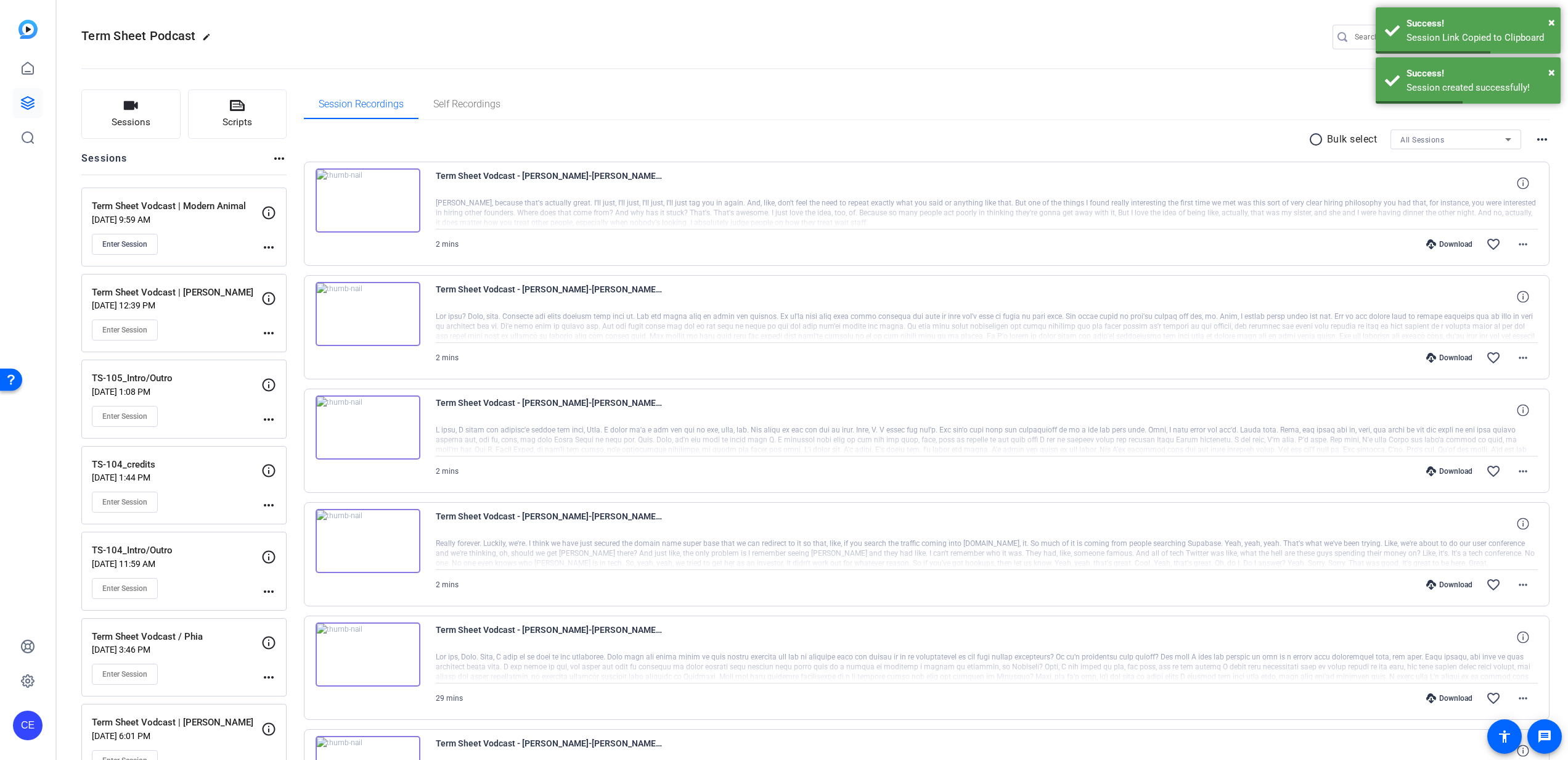
click at [156, 202] on p "Term Sheet Vodcast | Modern Animal" at bounding box center [176, 206] width 170 height 14
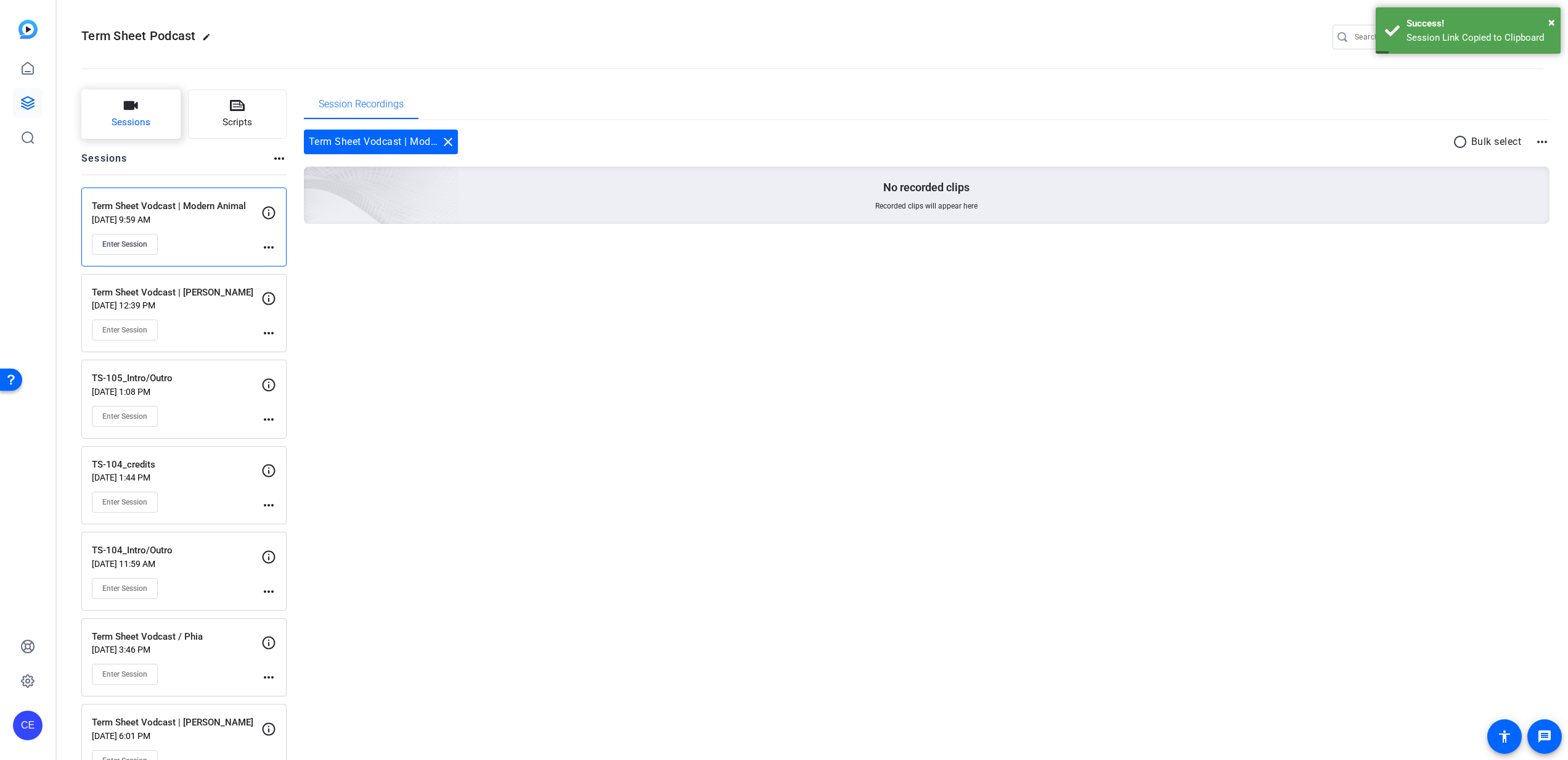
click at [147, 116] on span "Sessions" at bounding box center [130, 122] width 39 height 14
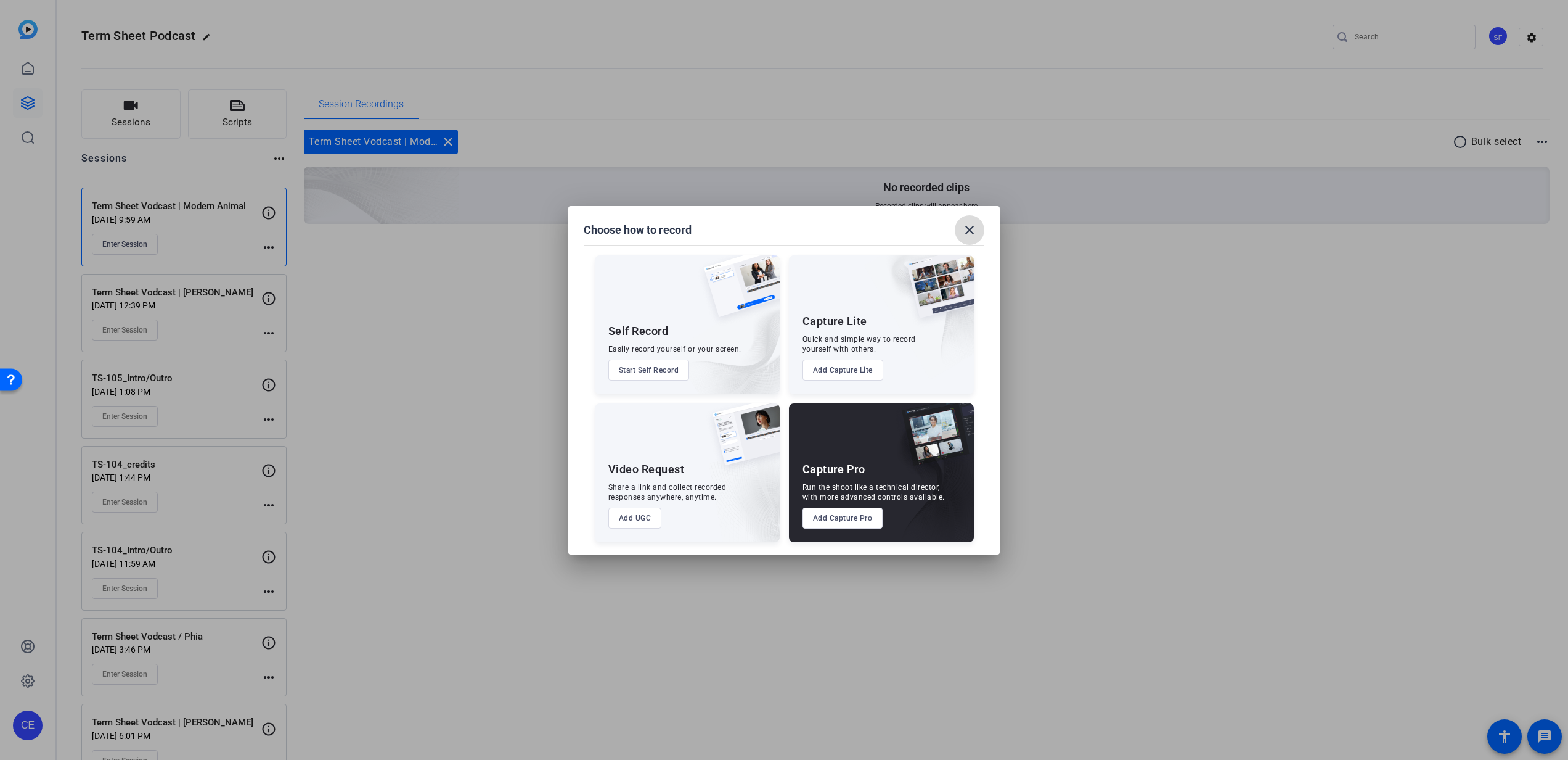
click at [975, 227] on mat-icon "close" at bounding box center [970, 230] width 15 height 15
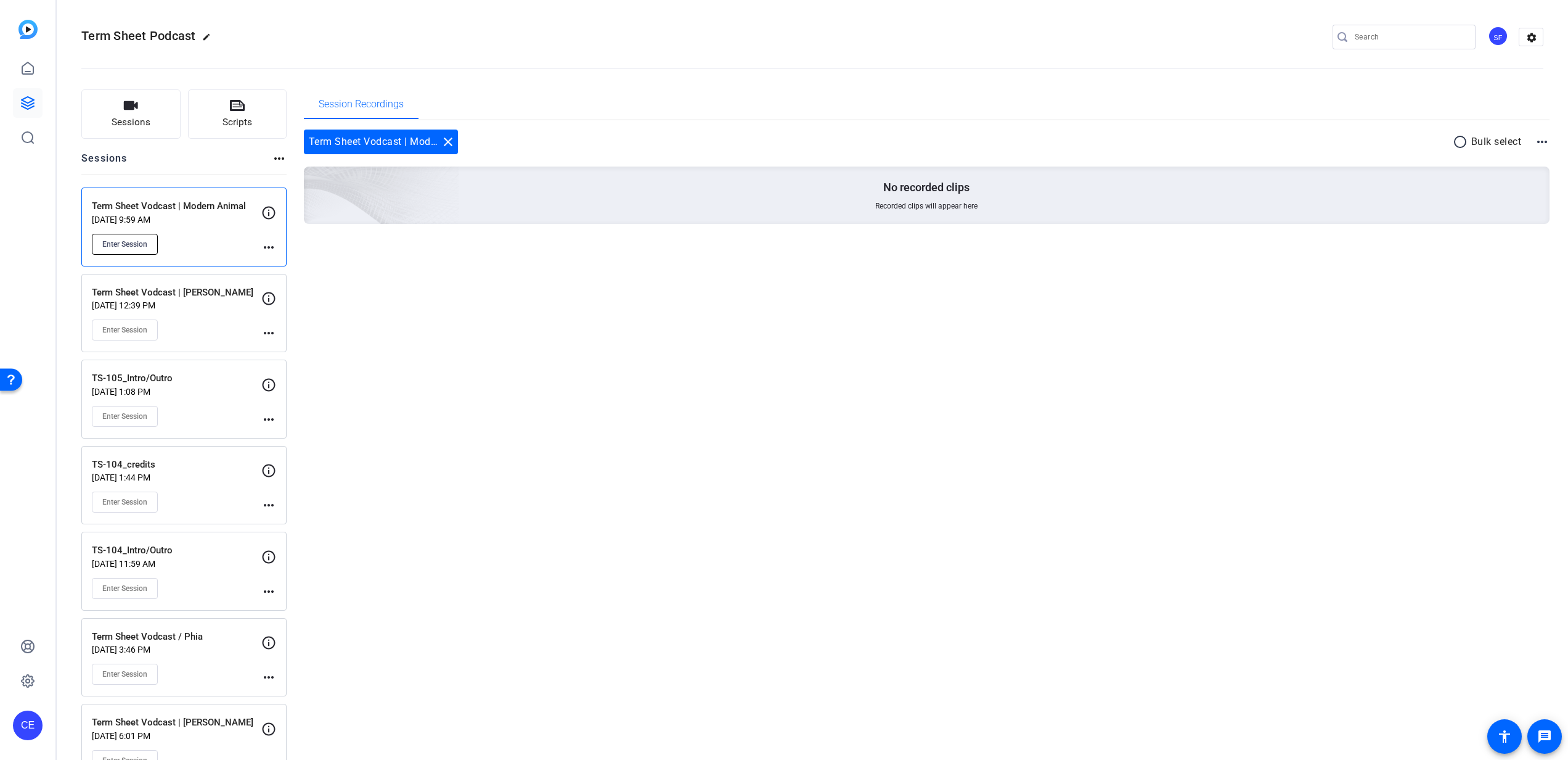
click at [141, 243] on span "Enter Session" at bounding box center [124, 244] width 45 height 10
click at [25, 68] on icon at bounding box center [28, 68] width 15 height 15
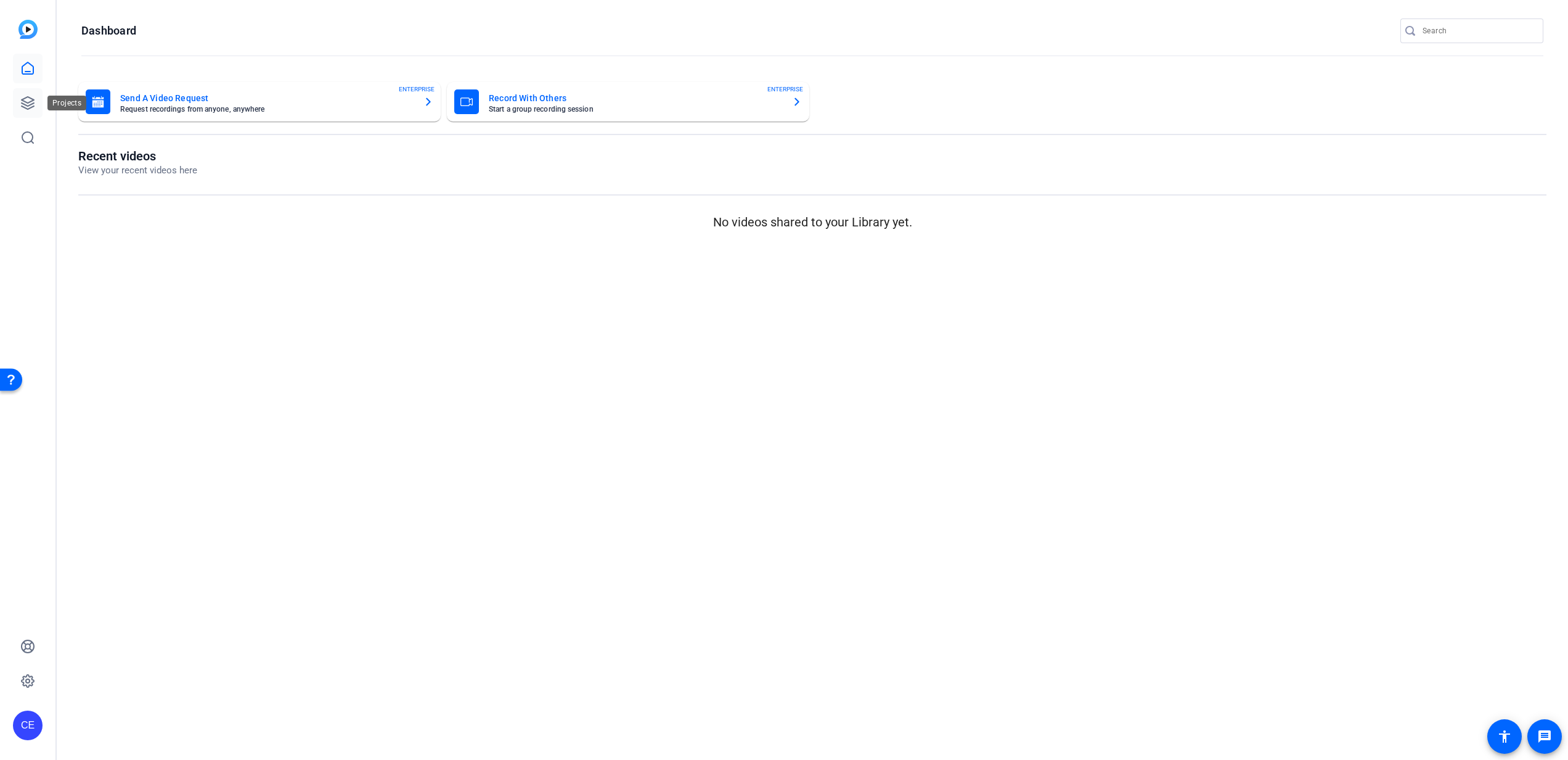
click at [27, 96] on icon at bounding box center [28, 103] width 15 height 15
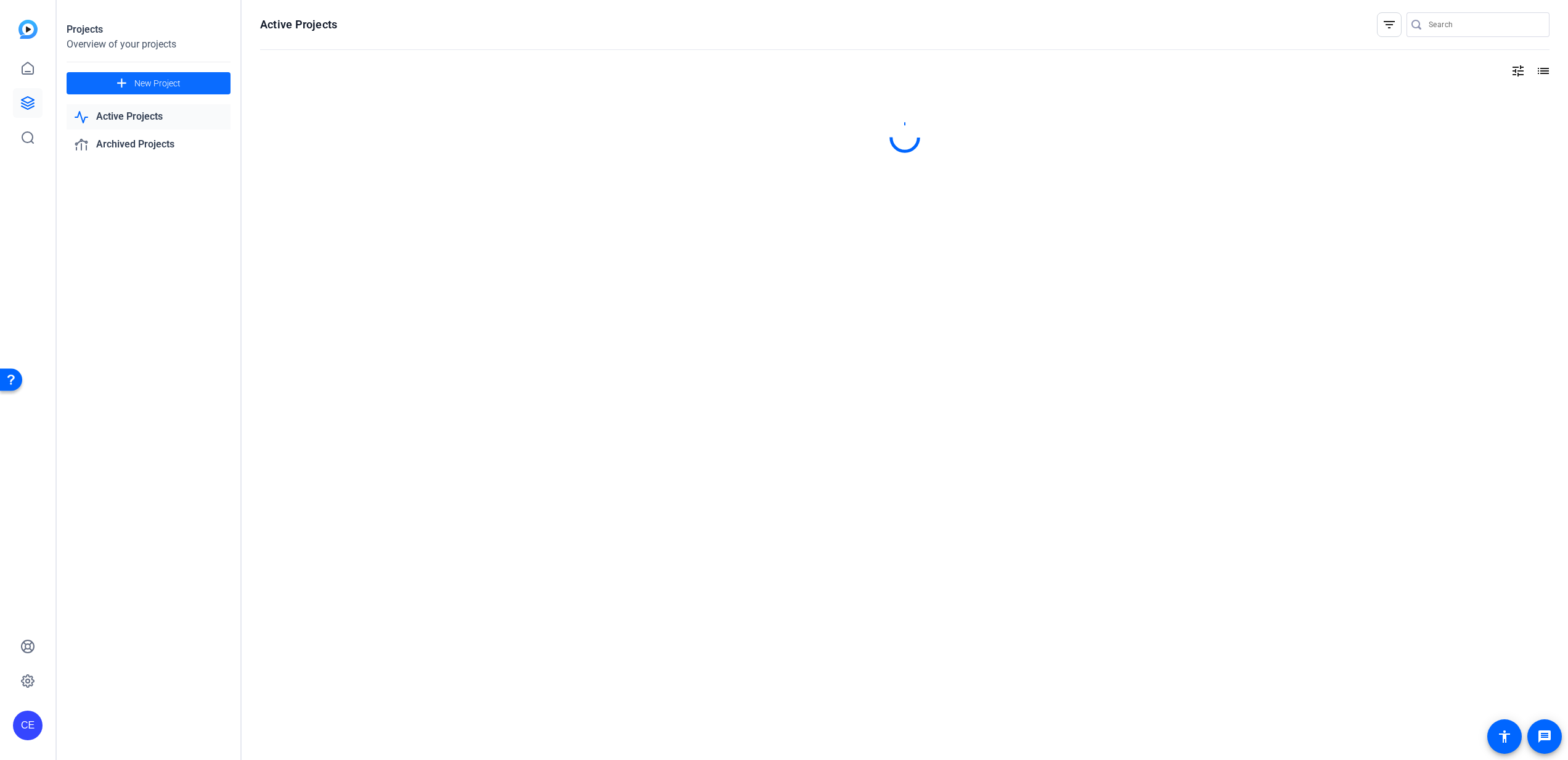
click at [159, 85] on span "New Project" at bounding box center [157, 84] width 46 height 13
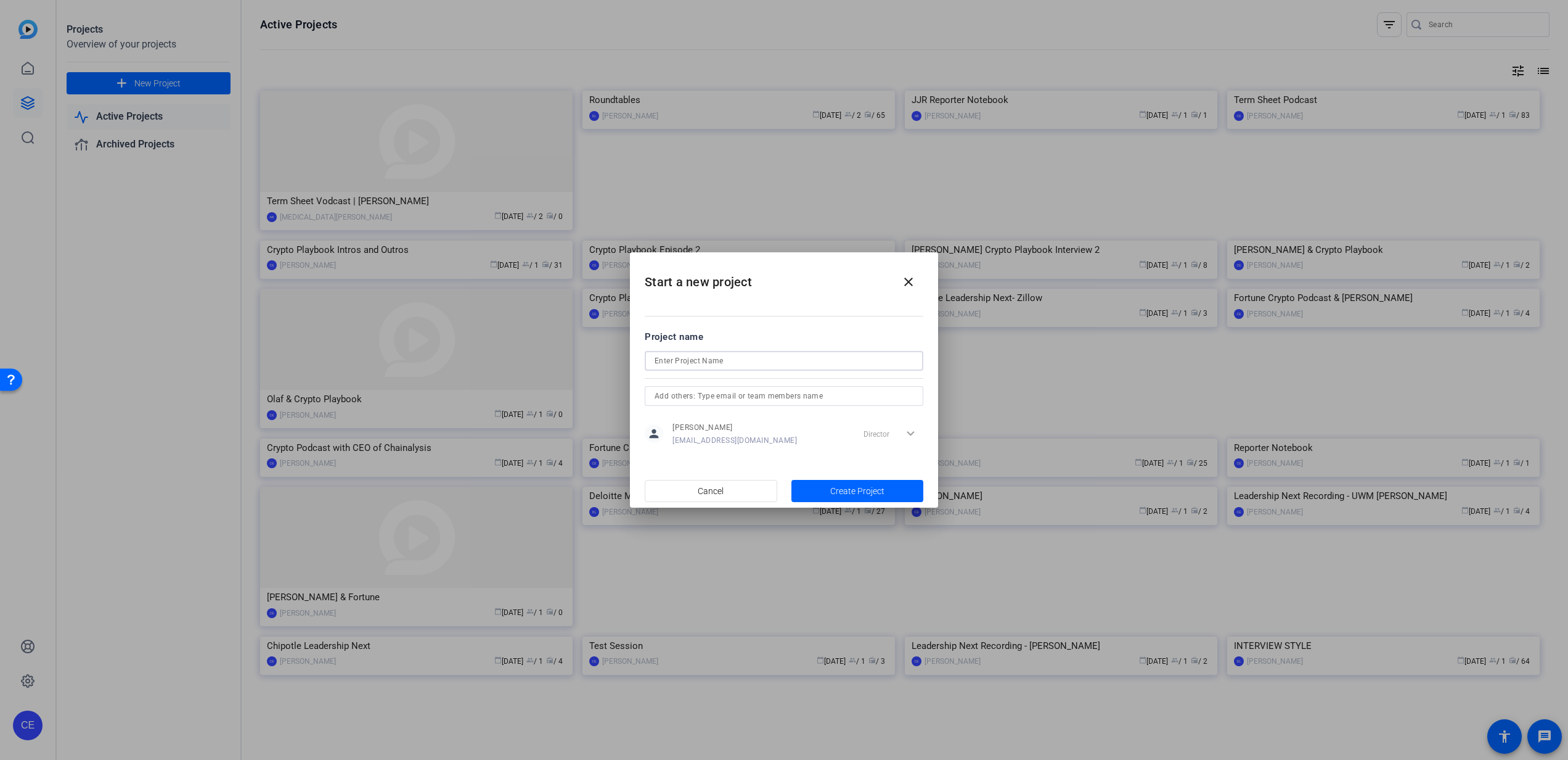
click at [752, 356] on input at bounding box center [784, 361] width 259 height 15
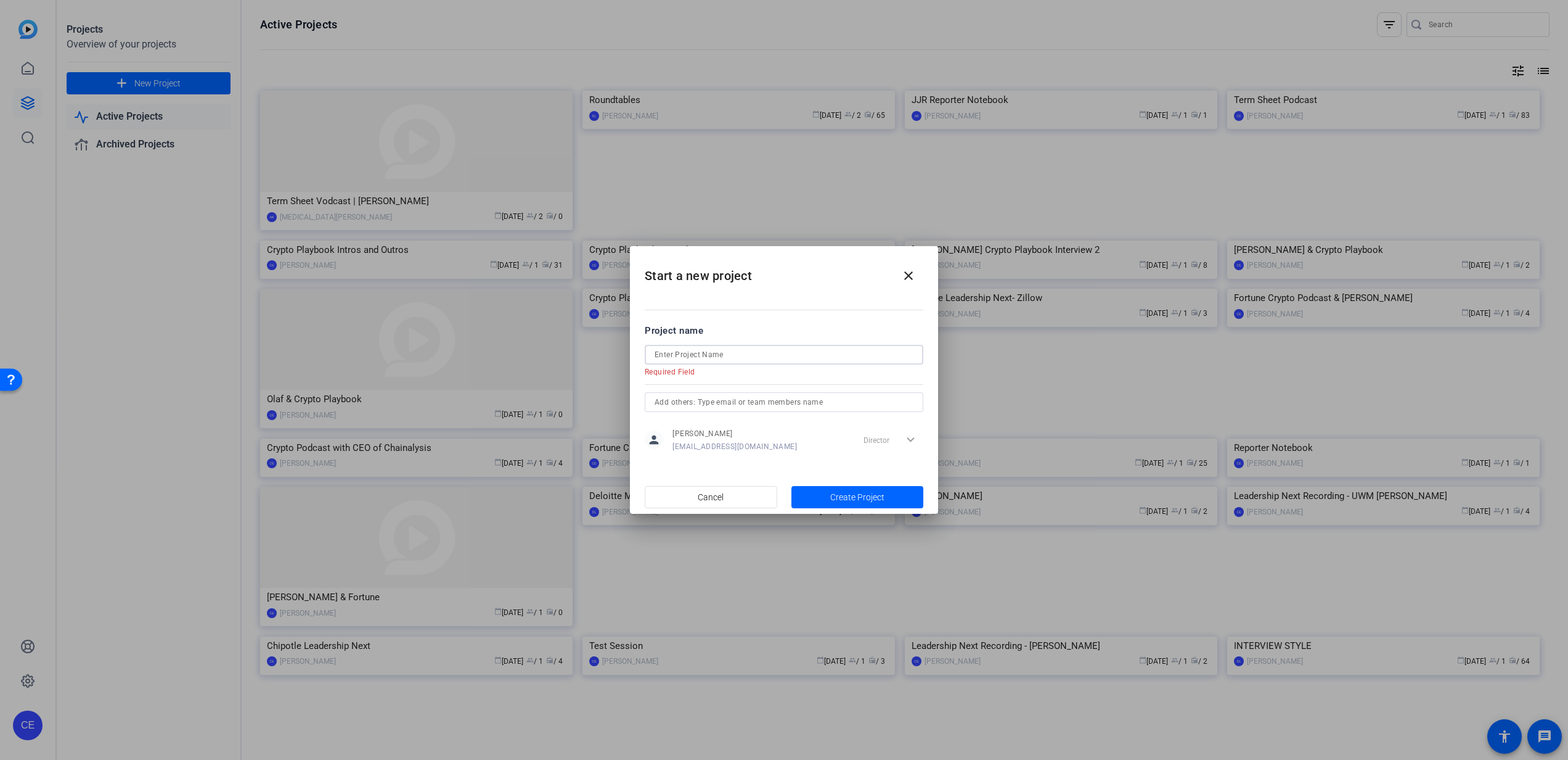
click at [811, 356] on input at bounding box center [784, 354] width 259 height 15
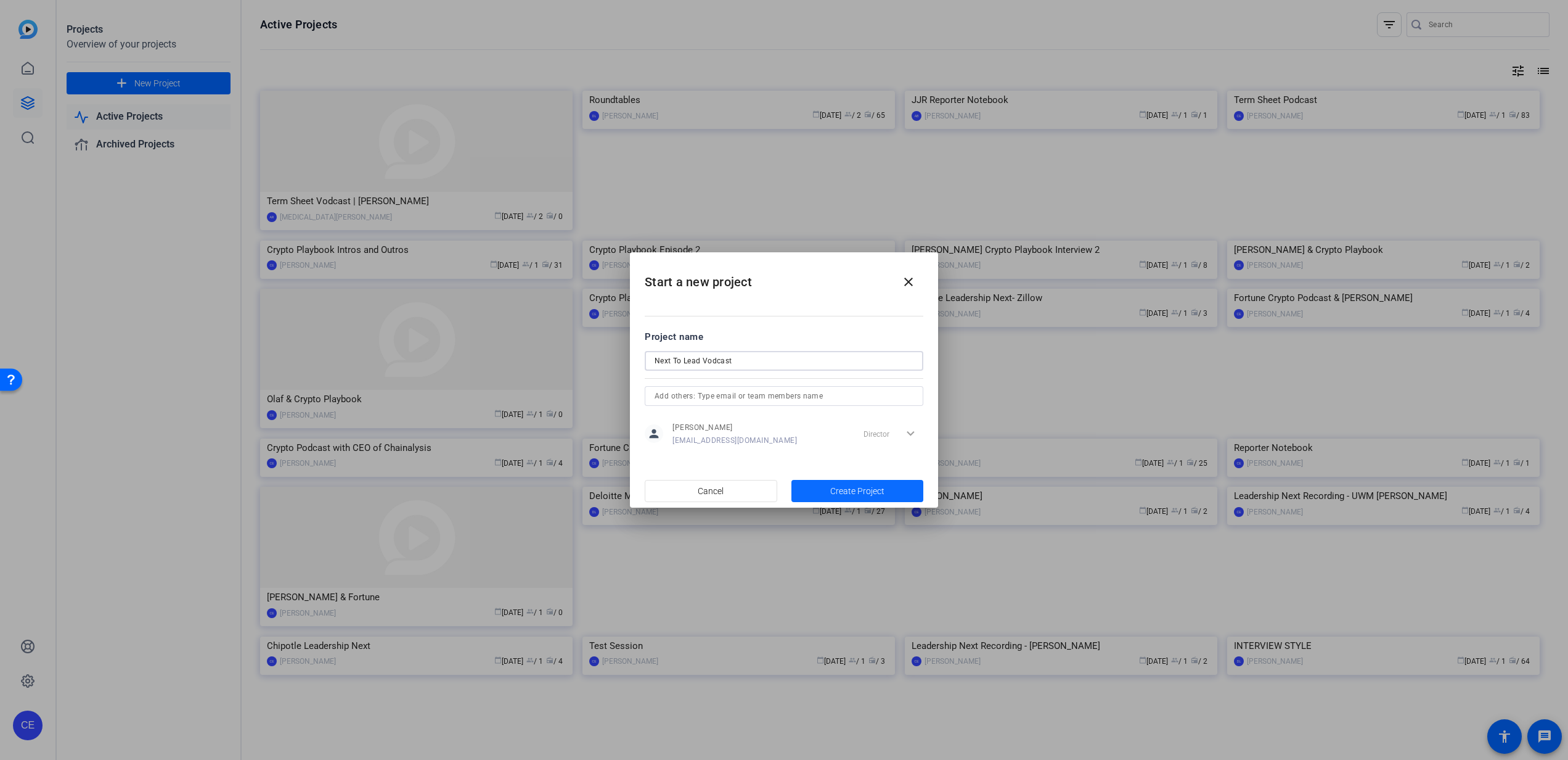
type input "Next To Lead Vodcast"
click at [838, 490] on span "Create Project" at bounding box center [858, 491] width 54 height 13
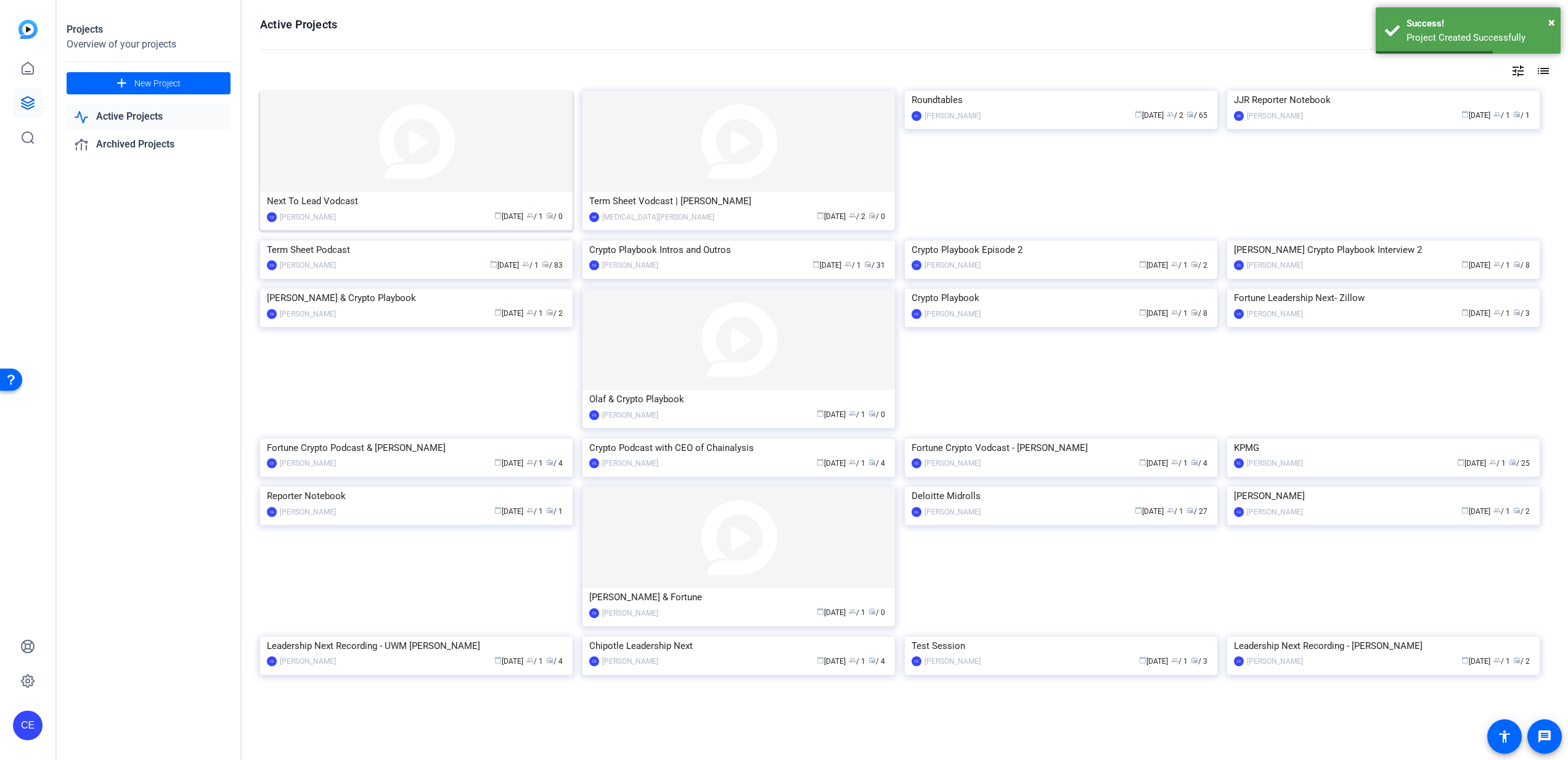
click at [403, 181] on img at bounding box center [416, 141] width 312 height 101
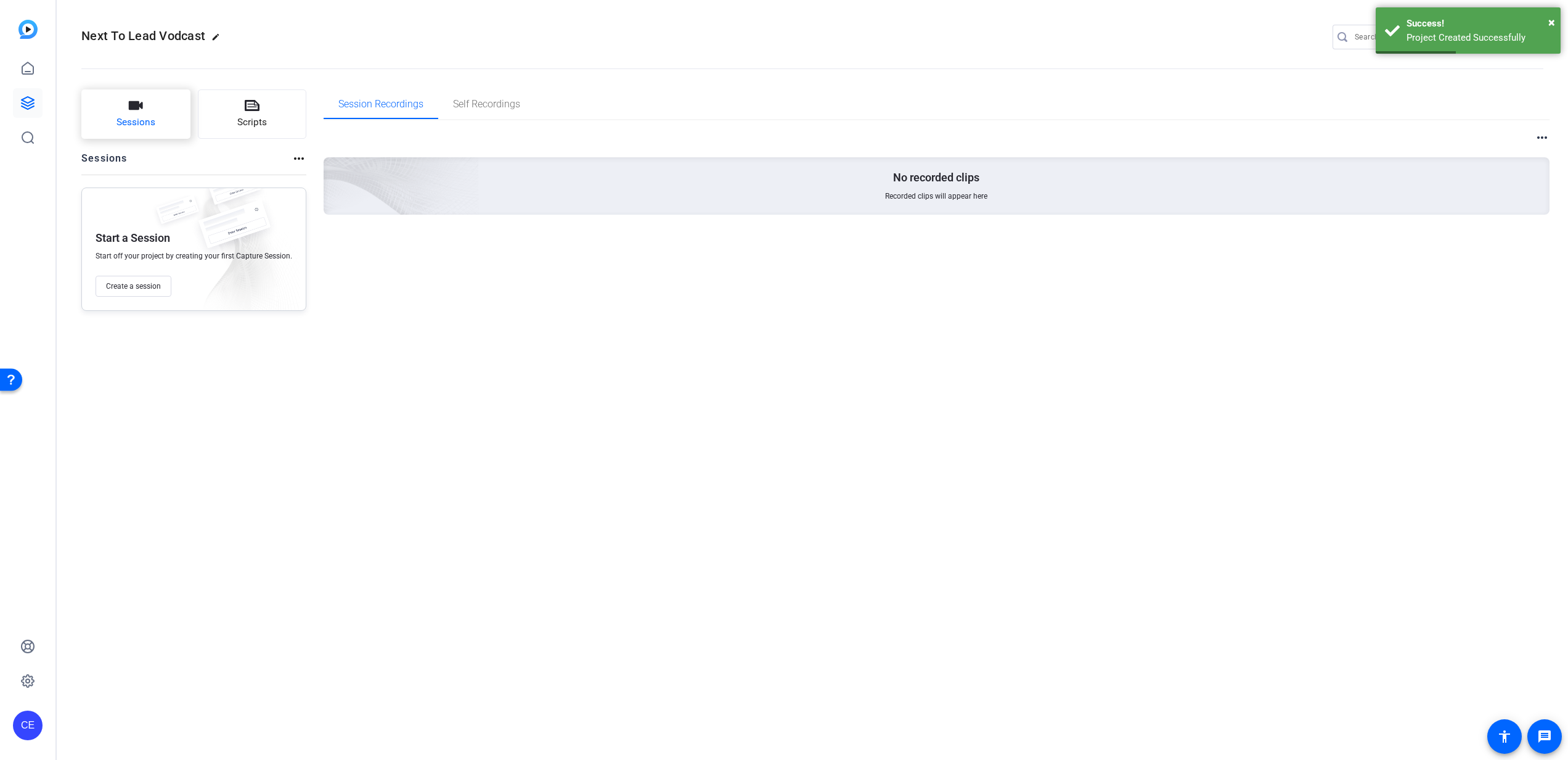
click at [136, 116] on span "Sessions" at bounding box center [135, 122] width 39 height 14
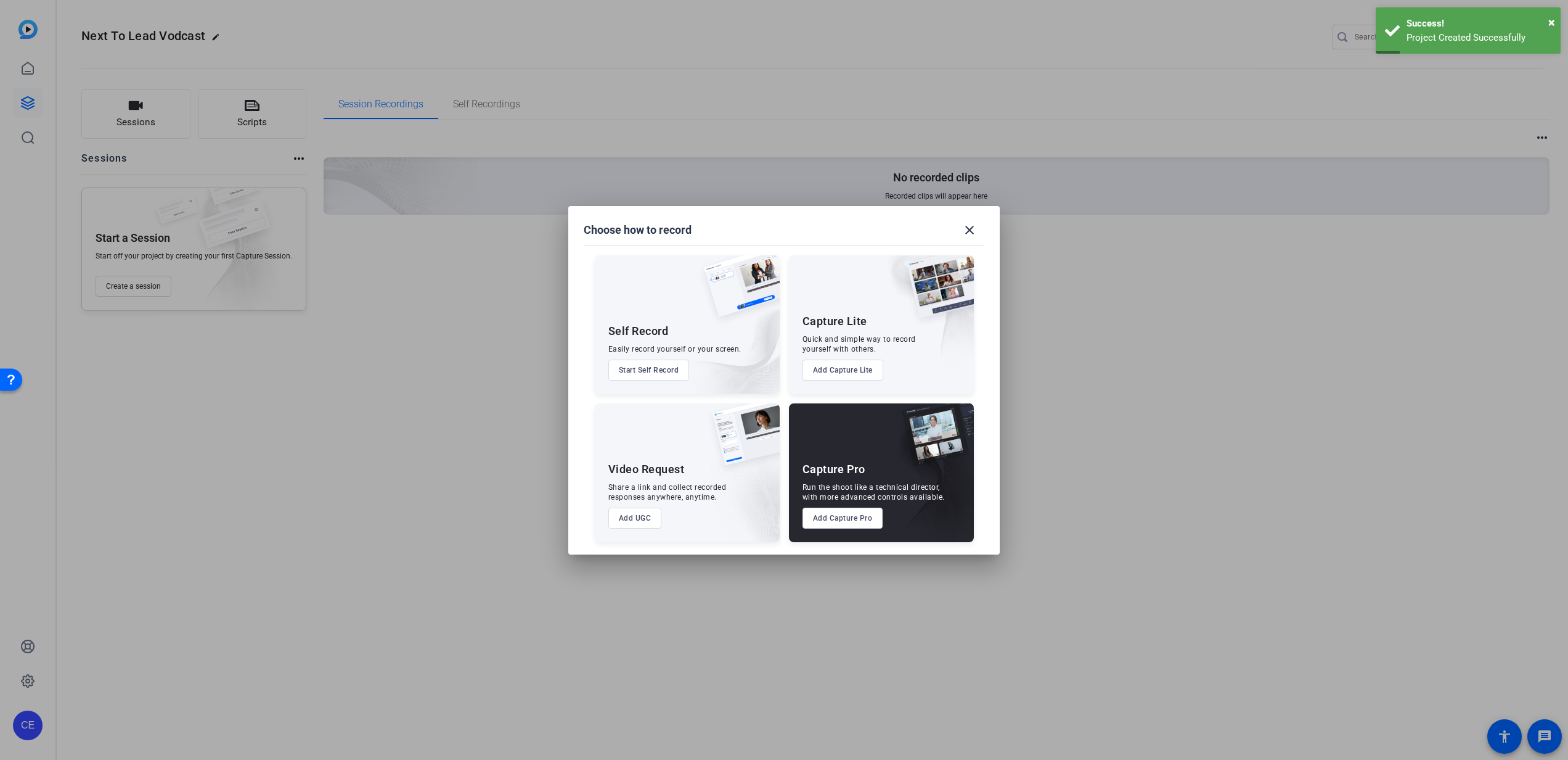
click at [837, 518] on button "Add Capture Pro" at bounding box center [843, 518] width 81 height 21
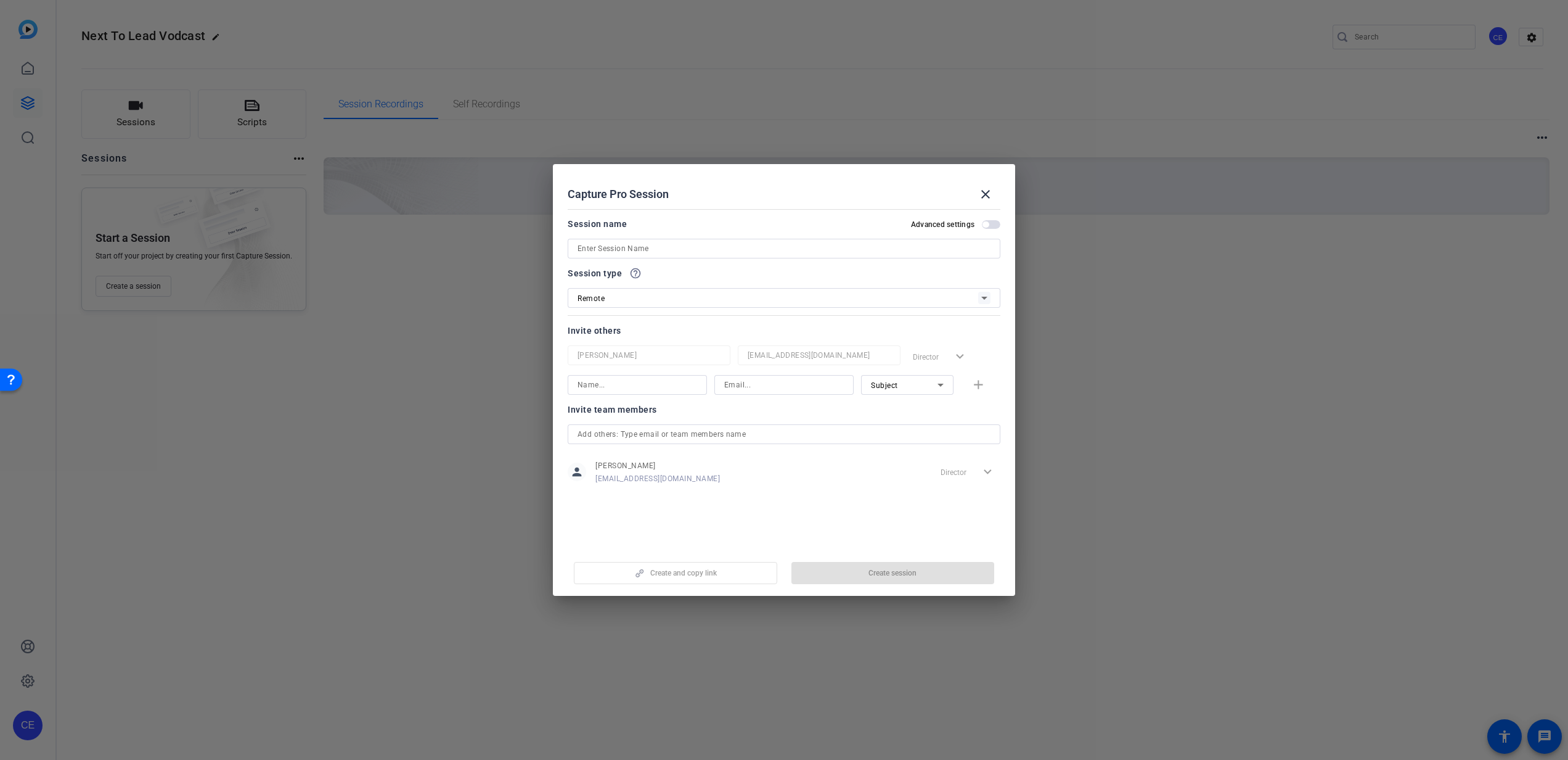
click at [712, 244] on input at bounding box center [784, 248] width 413 height 15
click at [620, 242] on input "Next To Lead | [PERSON_NAME]" at bounding box center [784, 248] width 413 height 15
type input "Next To Lead Vodcast | [PERSON_NAME]"
click at [686, 386] on input at bounding box center [637, 385] width 119 height 15
click at [867, 574] on span "button" at bounding box center [892, 573] width 204 height 30
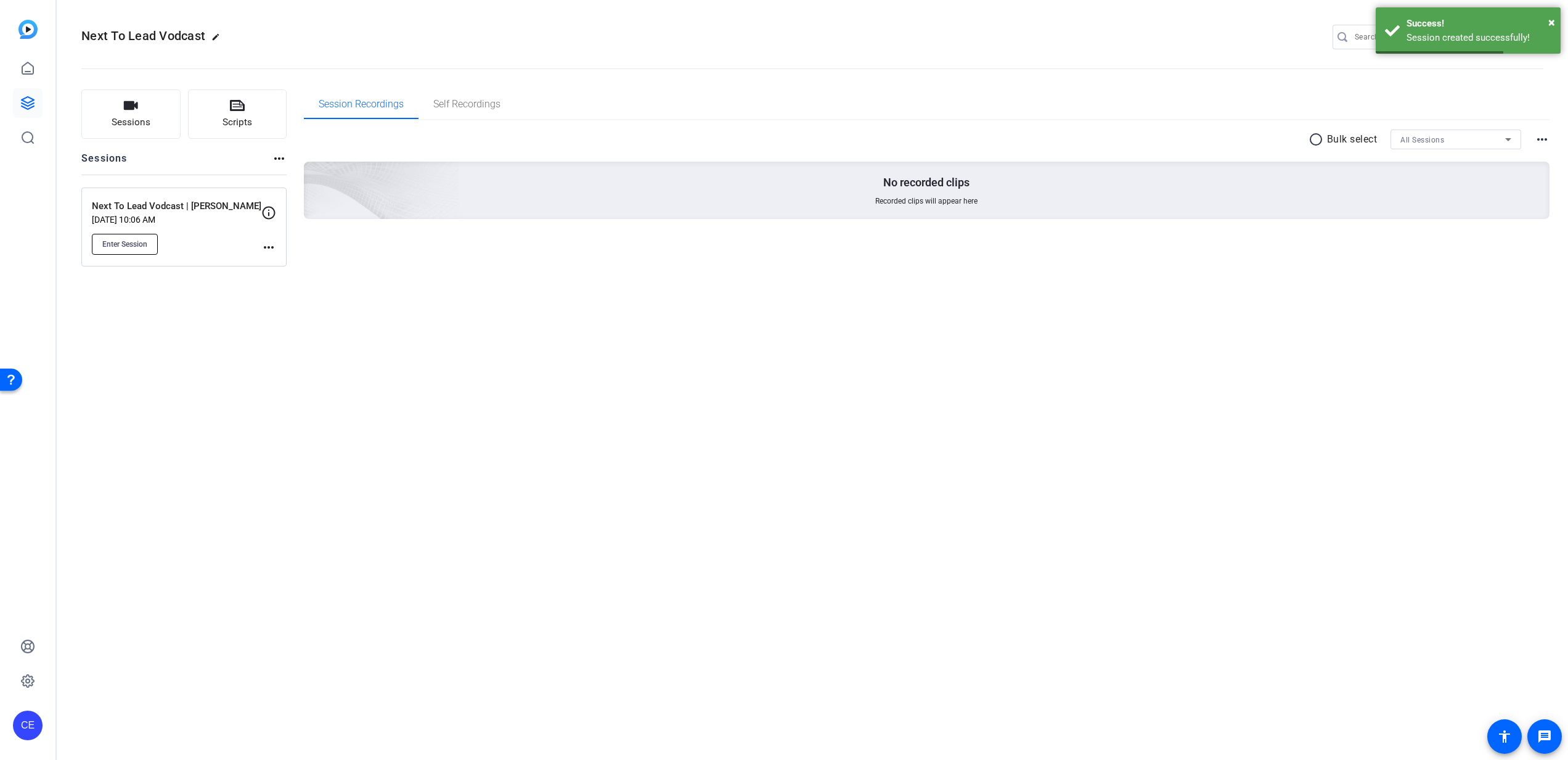
click at [114, 247] on span "Enter Session" at bounding box center [124, 244] width 45 height 10
click at [278, 256] on div "Next To Lead Vodcast | [PERSON_NAME] [DATE] 10:06 AM Enter Session more_horiz" at bounding box center [184, 227] width 205 height 79
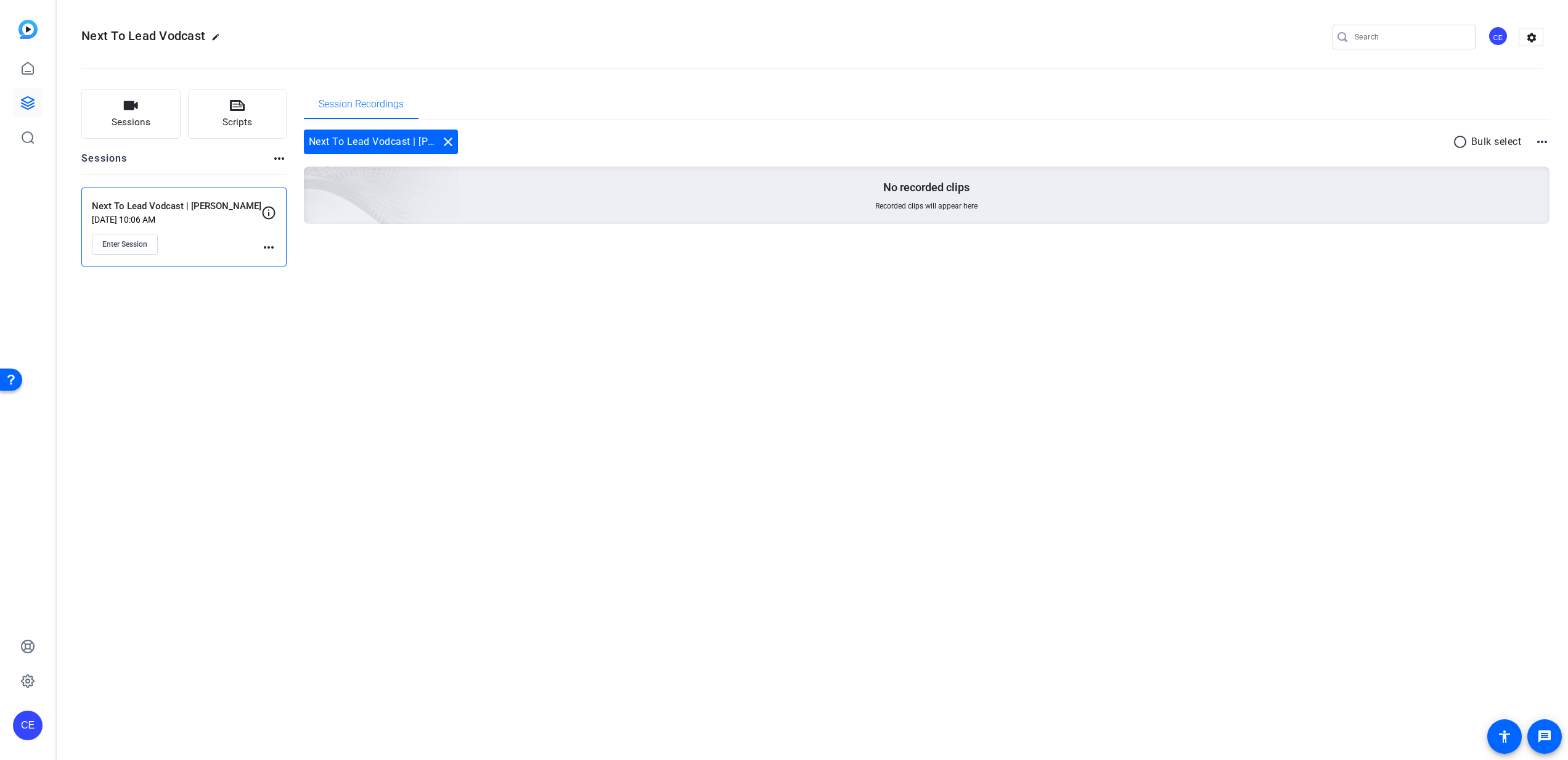
click at [273, 248] on mat-icon "more_horiz" at bounding box center [269, 247] width 15 height 15
click at [288, 260] on span "Edit Session" at bounding box center [299, 265] width 56 height 15
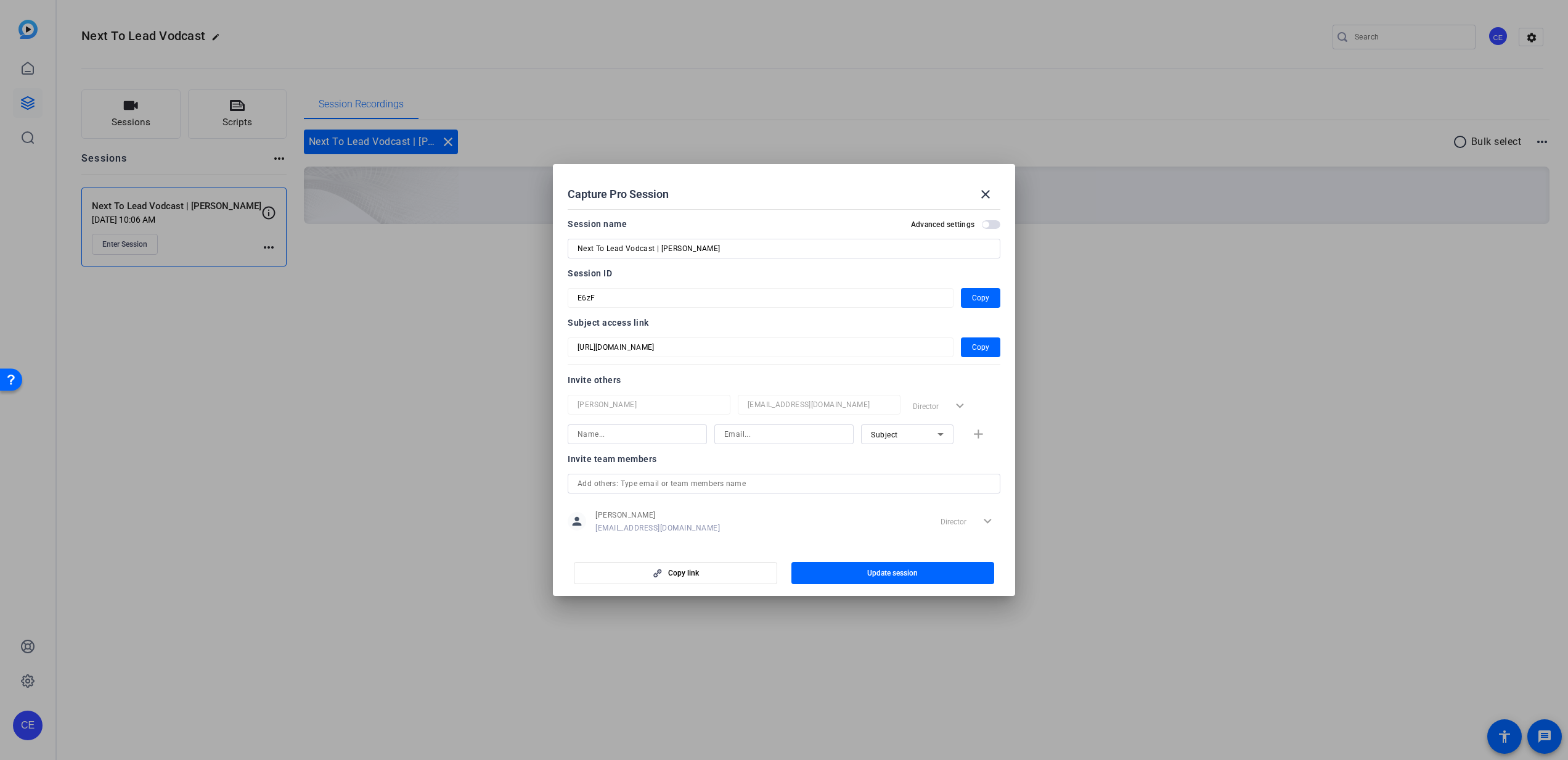
click at [644, 439] on input at bounding box center [637, 434] width 119 height 15
click at [798, 441] on input at bounding box center [784, 434] width 119 height 15
paste input "[EMAIL_ADDRESS][PERSON_NAME][DOMAIN_NAME]"
type input "[EMAIL_ADDRESS][PERSON_NAME][DOMAIN_NAME]"
click at [620, 426] on div at bounding box center [637, 434] width 119 height 20
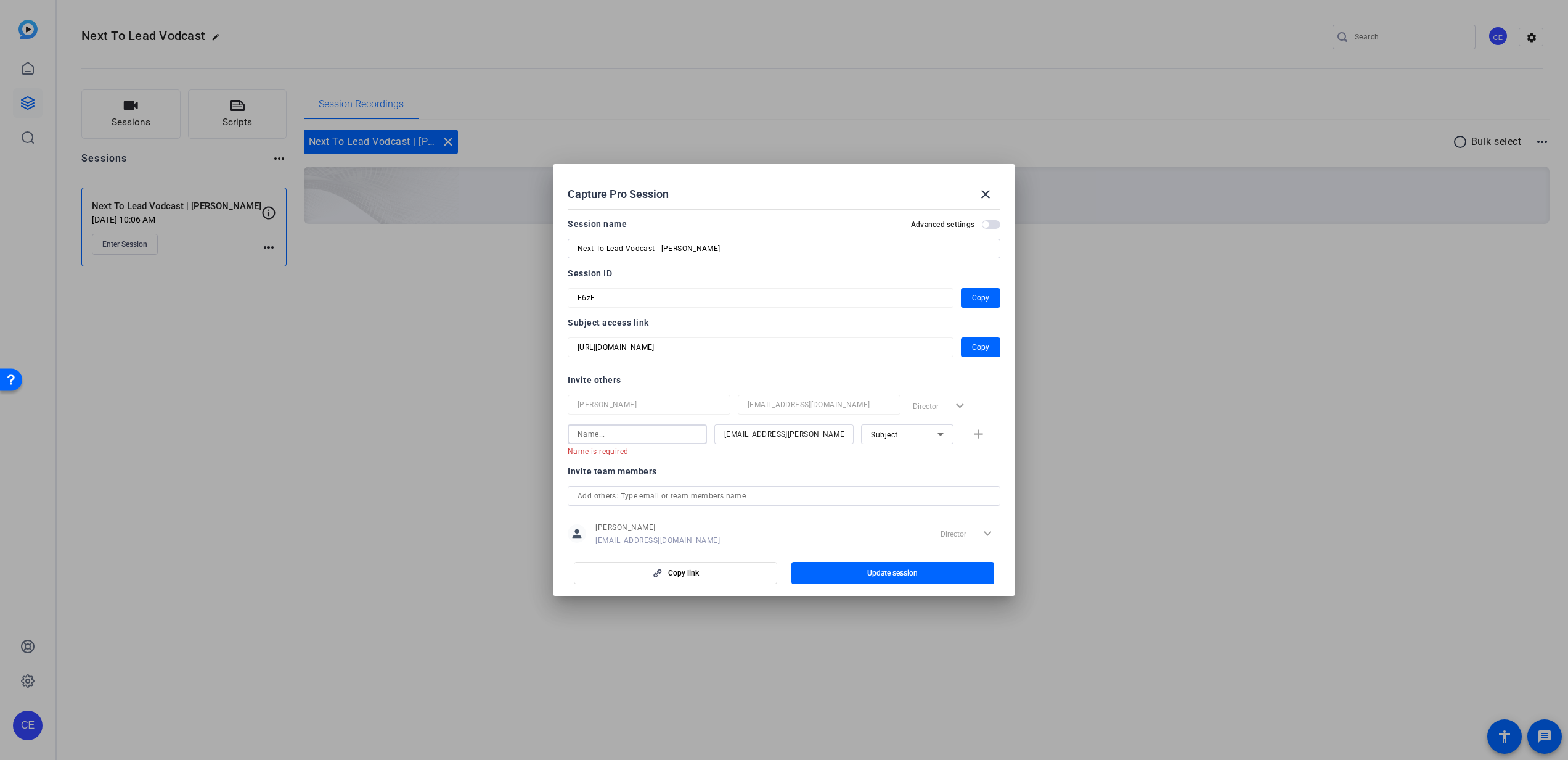
click at [621, 436] on input at bounding box center [637, 434] width 119 height 15
type input "[PERSON_NAME]"
click at [882, 437] on span "Subject" at bounding box center [884, 434] width 27 height 8
click at [889, 476] on span "Watcher" at bounding box center [879, 479] width 30 height 15
click at [971, 434] on mat-icon "add" at bounding box center [978, 434] width 16 height 16
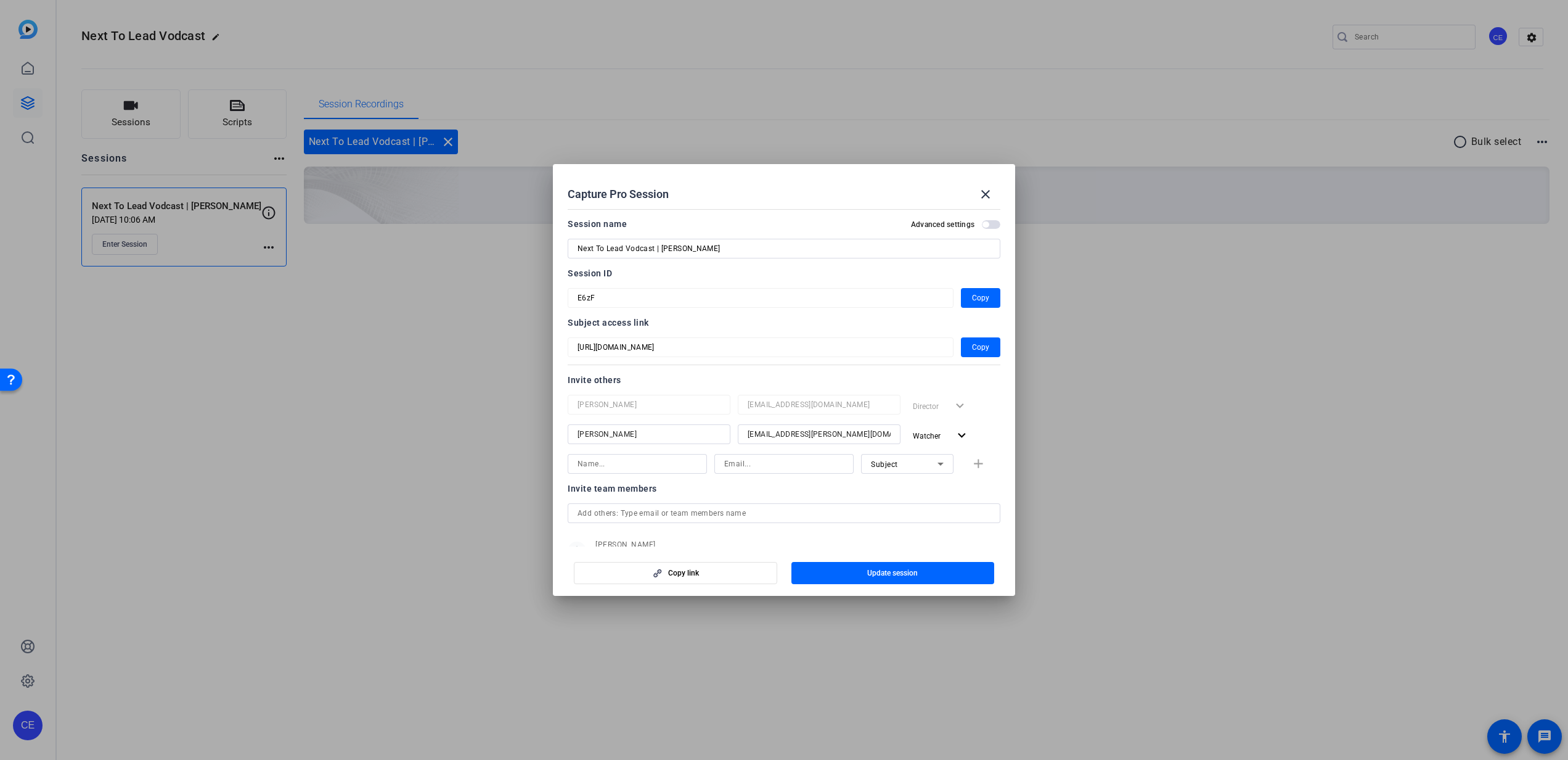
click at [664, 455] on div at bounding box center [637, 464] width 119 height 20
click at [658, 483] on div at bounding box center [637, 480] width 139 height 13
click at [672, 467] on input at bounding box center [637, 464] width 119 height 15
type input "[PERSON_NAME]"
click at [775, 471] on input at bounding box center [784, 464] width 119 height 15
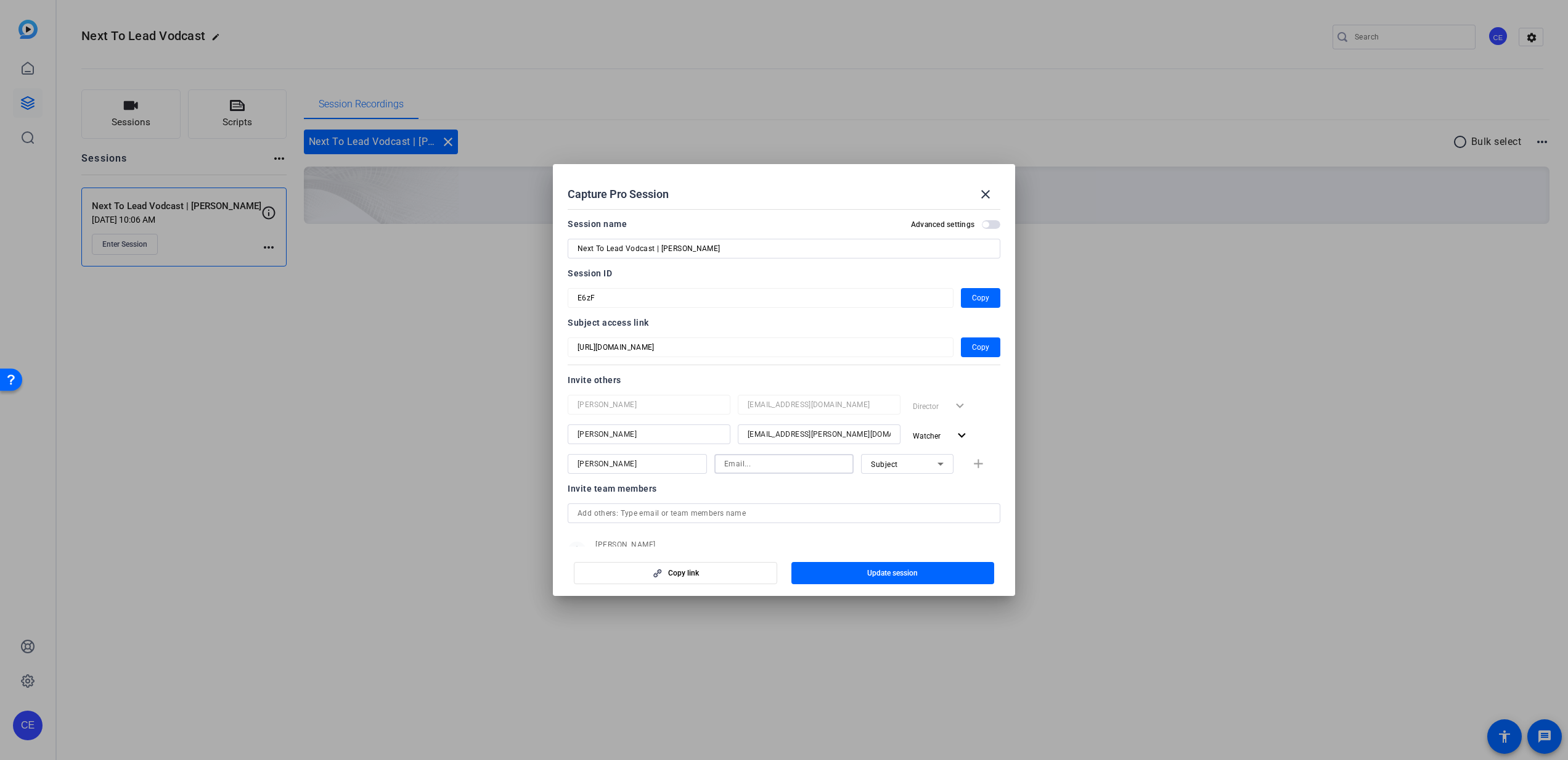
paste input "[EMAIL_ADDRESS][PERSON_NAME][DOMAIN_NAME]"
click at [922, 468] on div "Subject" at bounding box center [904, 464] width 67 height 16
click at [919, 508] on mat-option "Watcher" at bounding box center [901, 508] width 92 height 20
click at [812, 457] on input "[EMAIL_ADDRESS][PERSON_NAME][DOMAIN_NAME]" at bounding box center [784, 464] width 119 height 15
click at [835, 500] on div "Invite team members" at bounding box center [784, 500] width 433 height 15
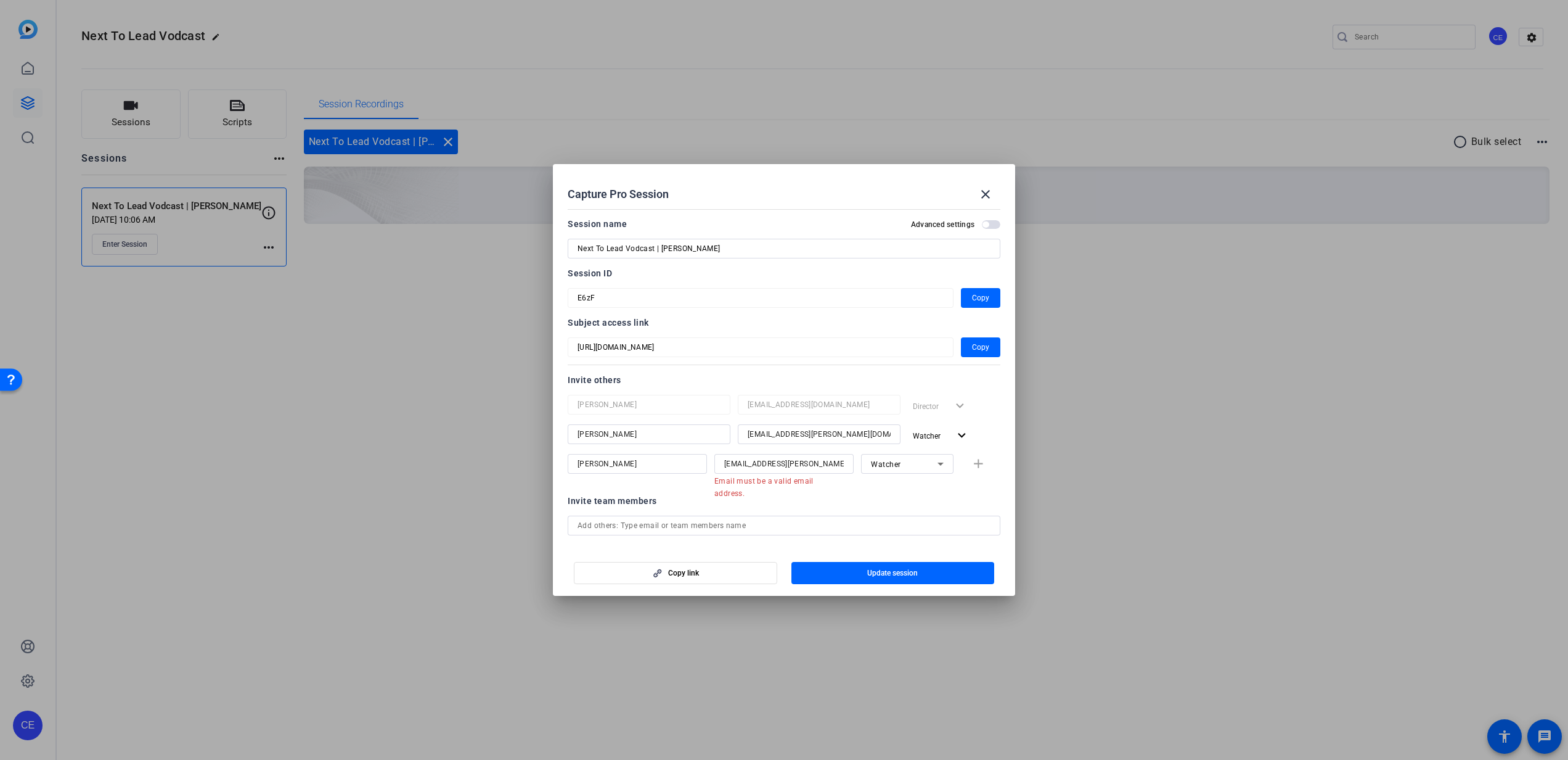
click at [971, 462] on div "[PERSON_NAME] [EMAIL_ADDRESS][PERSON_NAME][DOMAIN_NAME] Email must be a valid e…" at bounding box center [784, 470] width 433 height 32
click at [691, 467] on input "[PERSON_NAME]" at bounding box center [637, 464] width 119 height 15
click at [772, 459] on input "[EMAIL_ADDRESS][PERSON_NAME][DOMAIN_NAME]" at bounding box center [784, 464] width 119 height 15
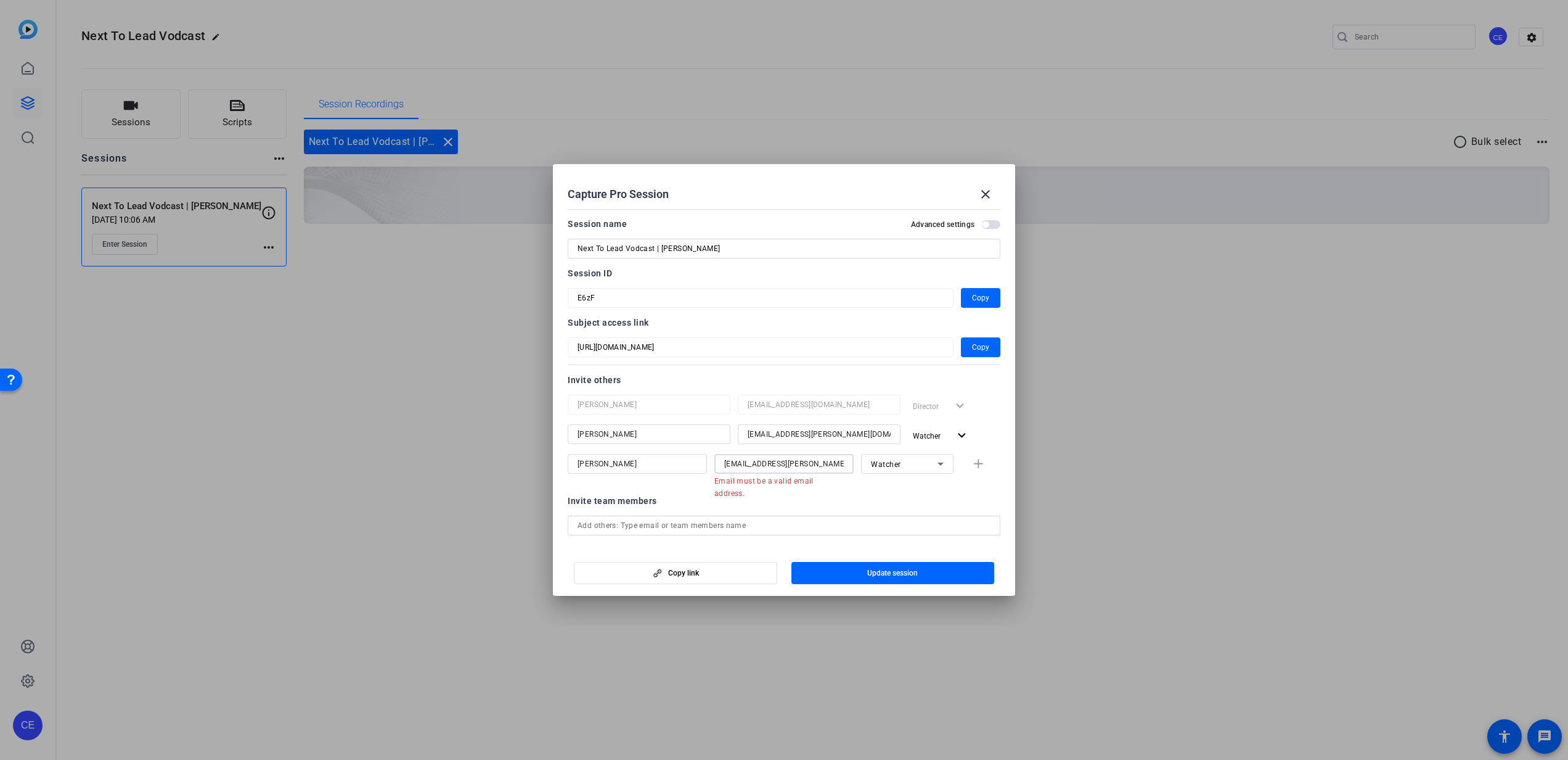
click at [718, 467] on div "[EMAIL_ADDRESS][PERSON_NAME][DOMAIN_NAME]" at bounding box center [784, 464] width 139 height 20
click at [724, 467] on input "[EMAIL_ADDRESS][PERSON_NAME][DOMAIN_NAME]" at bounding box center [784, 464] width 119 height 15
click at [826, 457] on input "[EMAIL_ADDRESS][PERSON_NAME][DOMAIN_NAME]" at bounding box center [784, 464] width 119 height 15
type input "[EMAIL_ADDRESS][PERSON_NAME][DOMAIN_NAME]"
click at [977, 459] on mat-icon "add" at bounding box center [978, 464] width 16 height 16
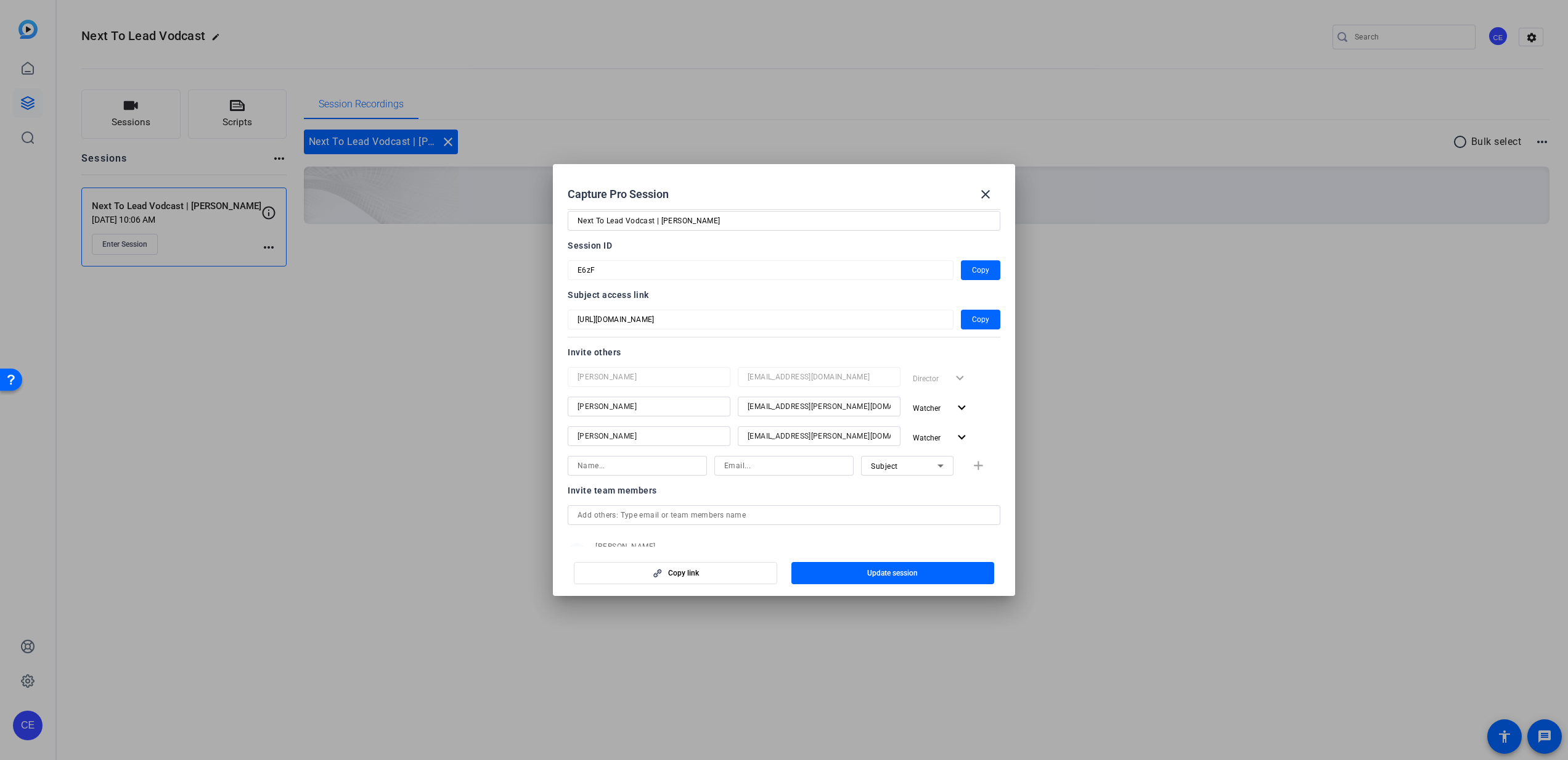
scroll to position [75, 0]
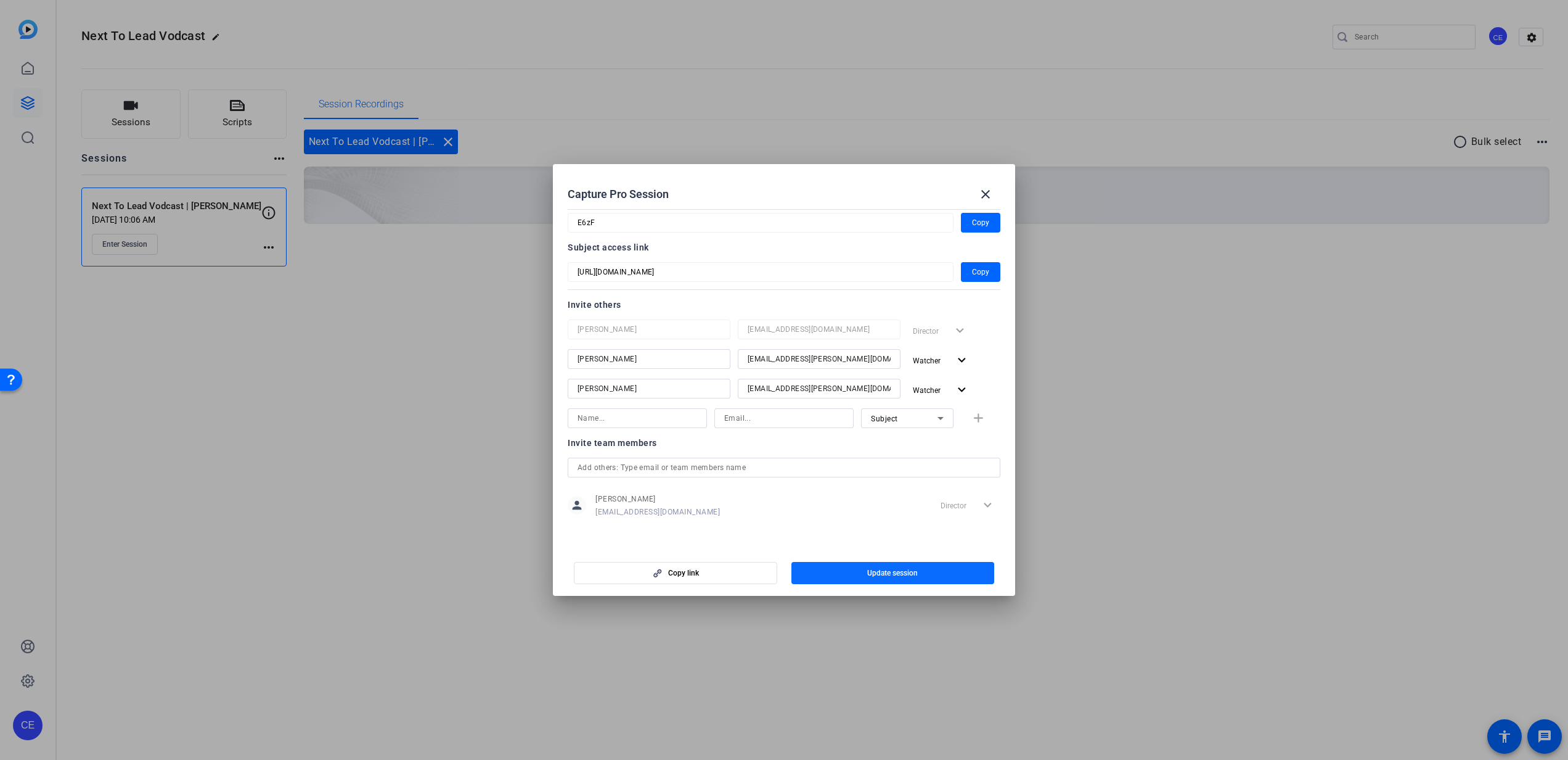
click at [898, 573] on span "Update session" at bounding box center [892, 573] width 50 height 10
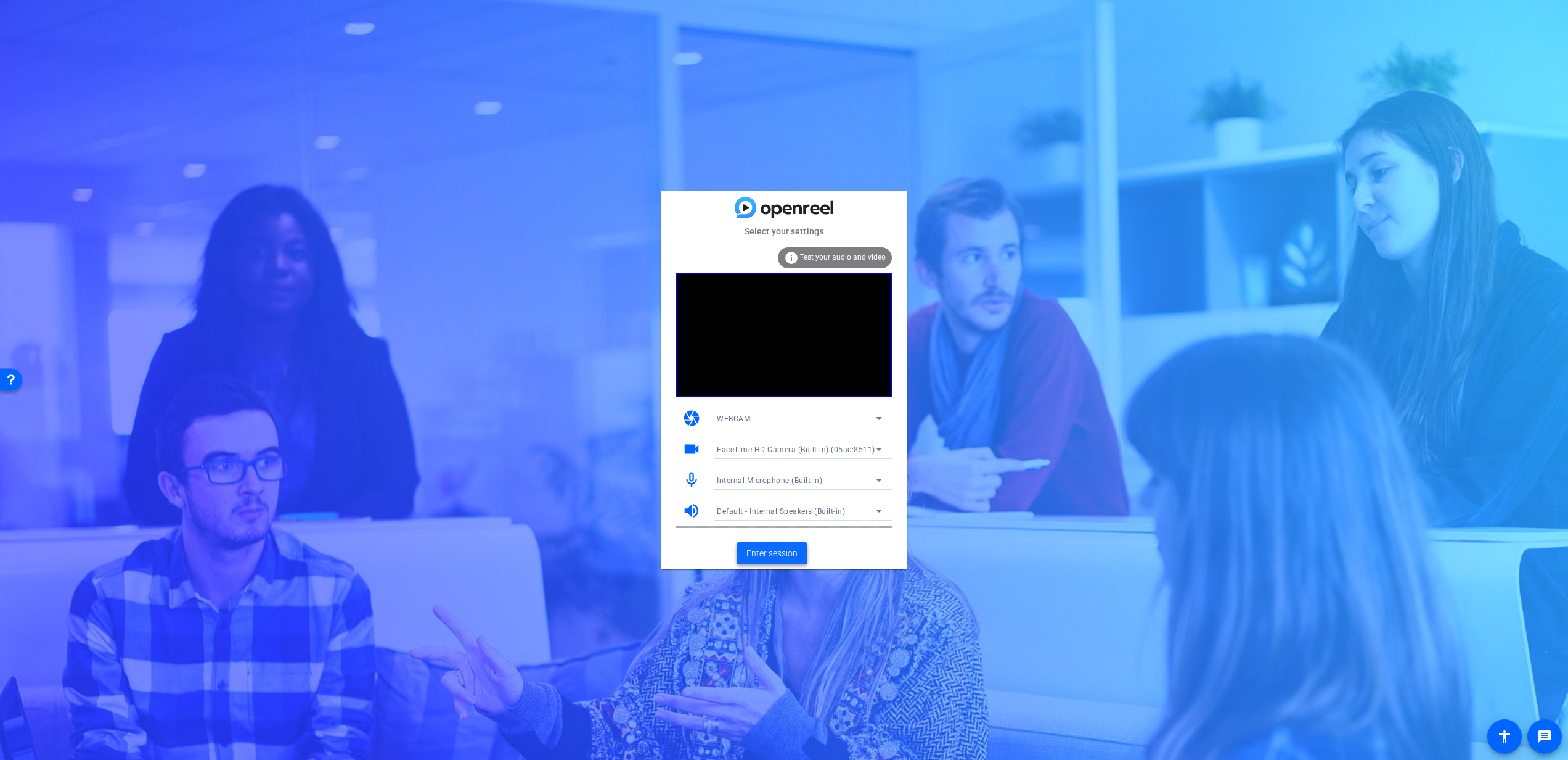
click at [779, 556] on span "Enter session" at bounding box center [772, 554] width 51 height 13
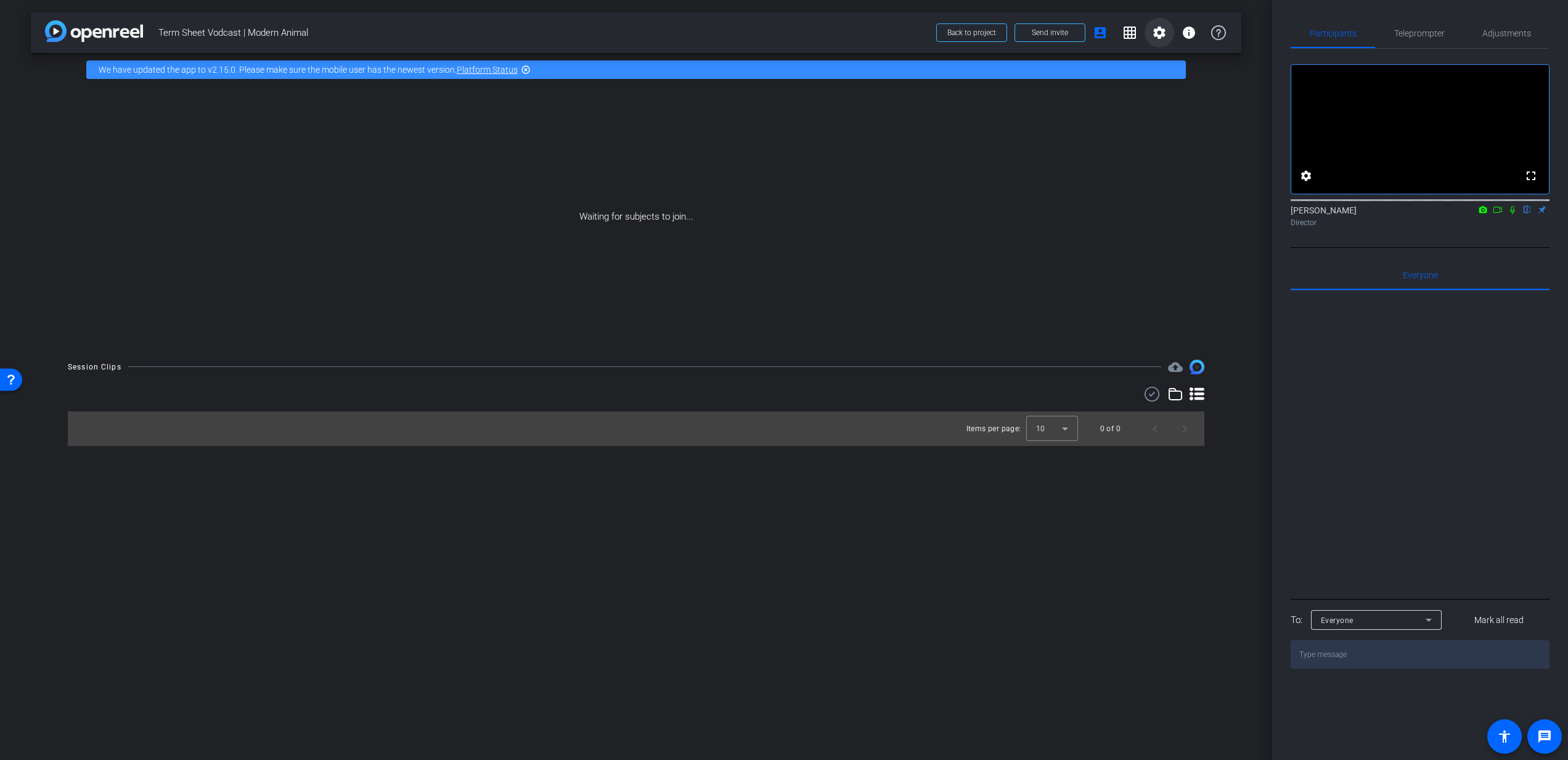
click at [1151, 31] on span at bounding box center [1159, 33] width 30 height 30
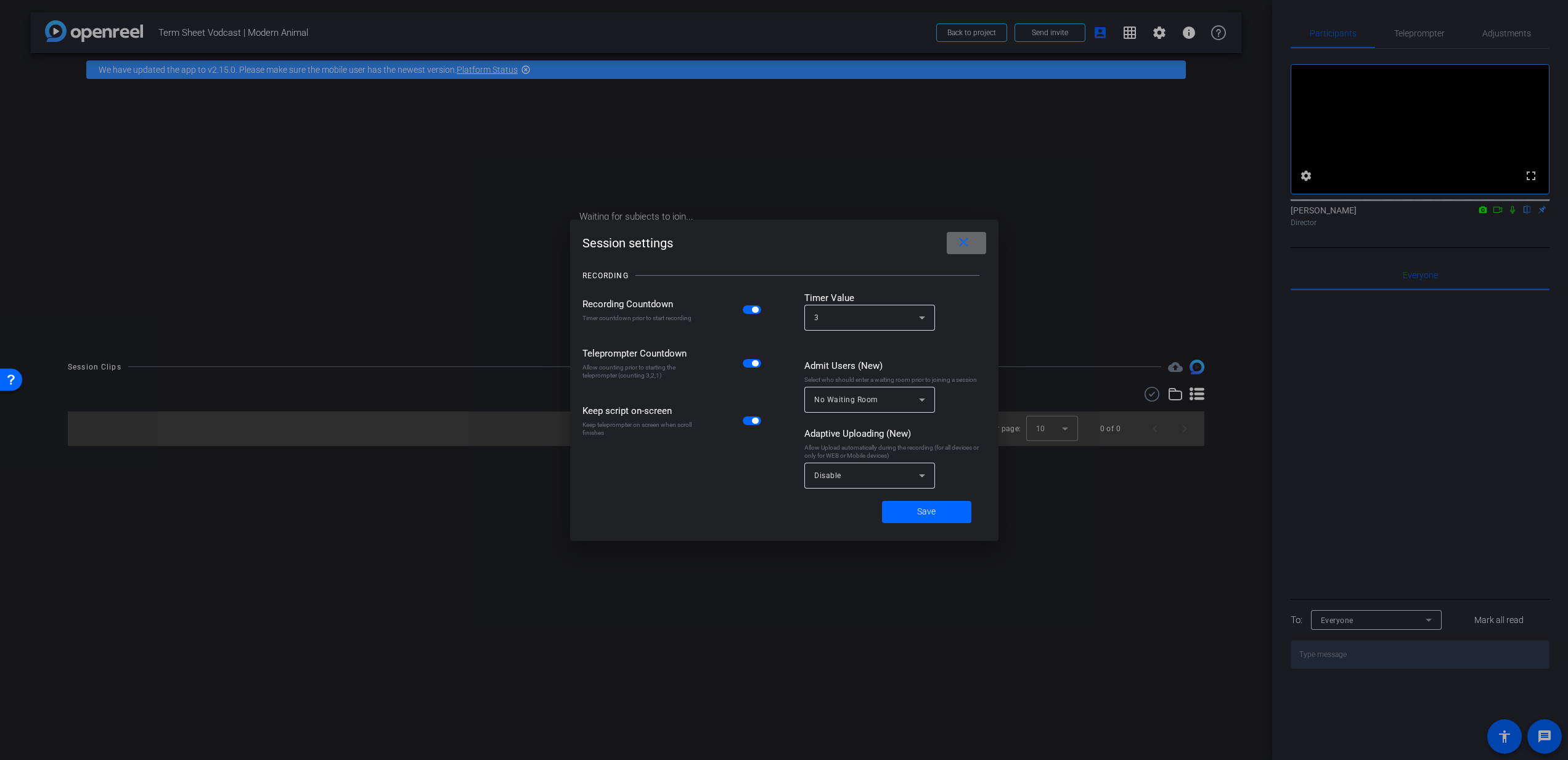
click at [970, 236] on mat-icon "close" at bounding box center [963, 242] width 16 height 16
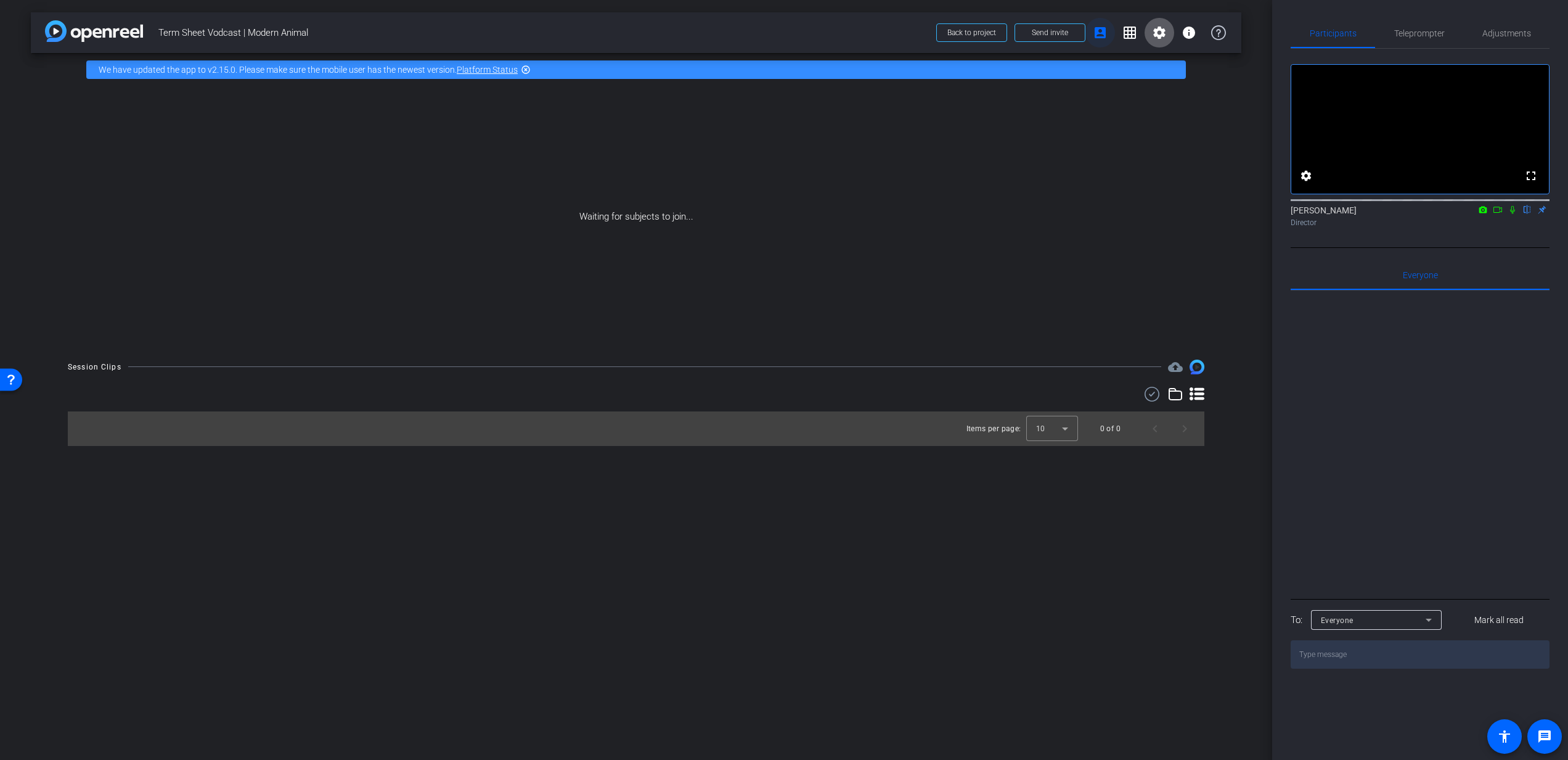
click at [1109, 45] on span at bounding box center [1100, 33] width 30 height 30
click at [1104, 30] on mat-icon "account_box" at bounding box center [1100, 33] width 15 height 15
click at [1102, 33] on mat-icon "account_box" at bounding box center [1100, 33] width 15 height 15
click at [1103, 30] on mat-icon "account_box" at bounding box center [1100, 33] width 15 height 15
click at [1055, 38] on span at bounding box center [1050, 33] width 70 height 30
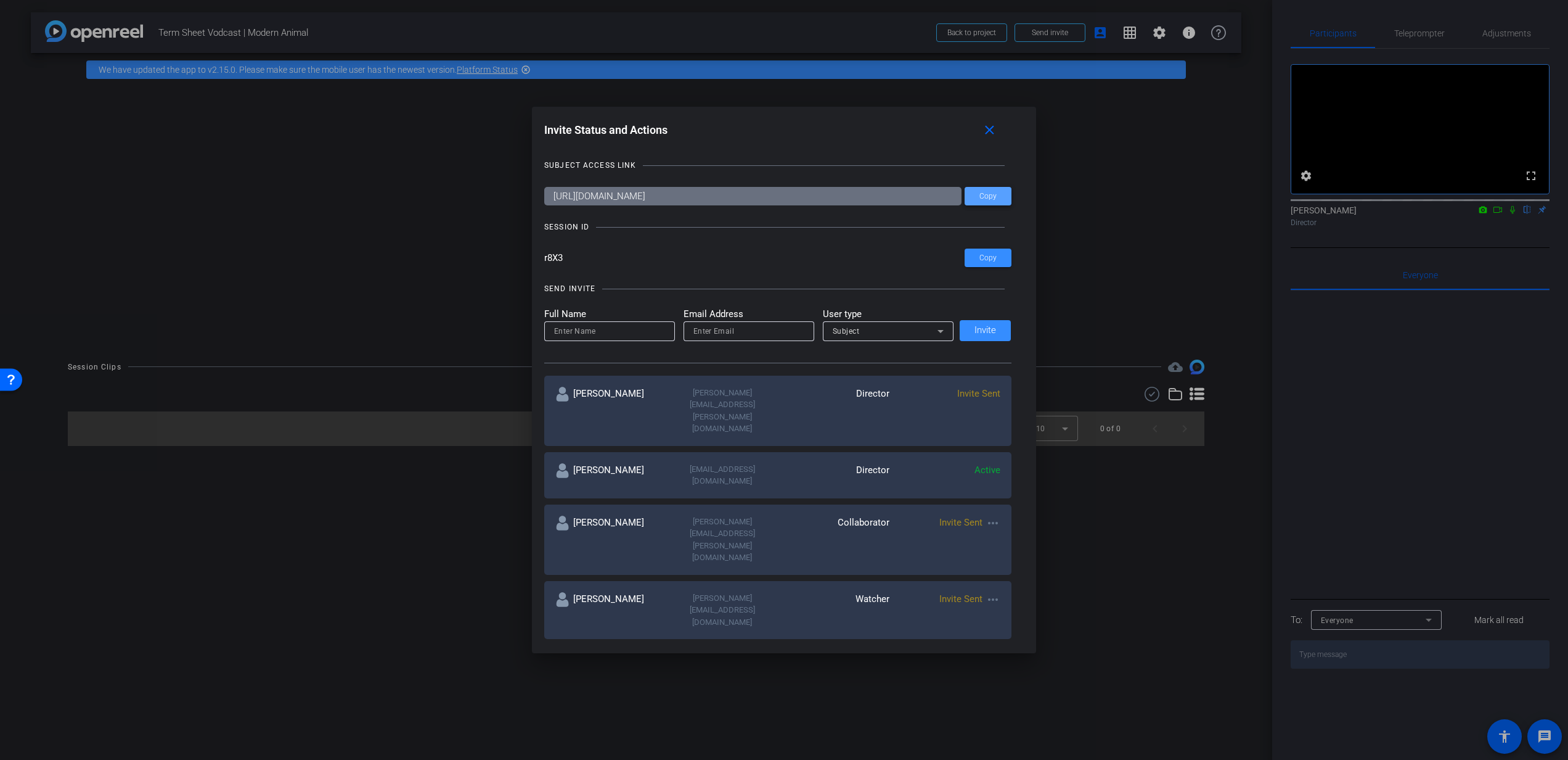
click at [994, 196] on span at bounding box center [988, 196] width 47 height 30
click at [980, 195] on span "Copy" at bounding box center [988, 196] width 17 height 9
click at [985, 251] on span at bounding box center [988, 258] width 47 height 30
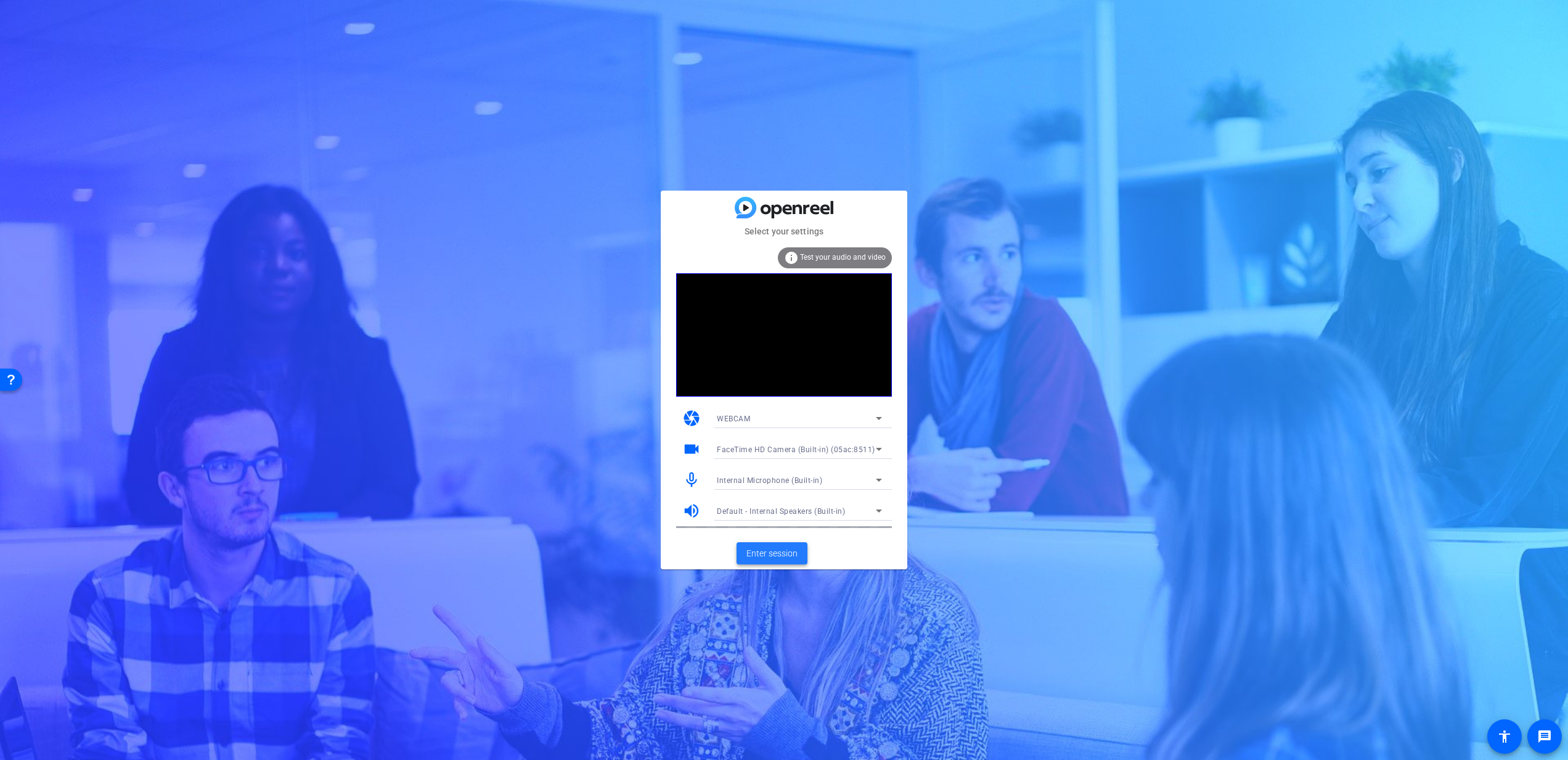
click at [772, 550] on span "Enter session" at bounding box center [772, 554] width 51 height 13
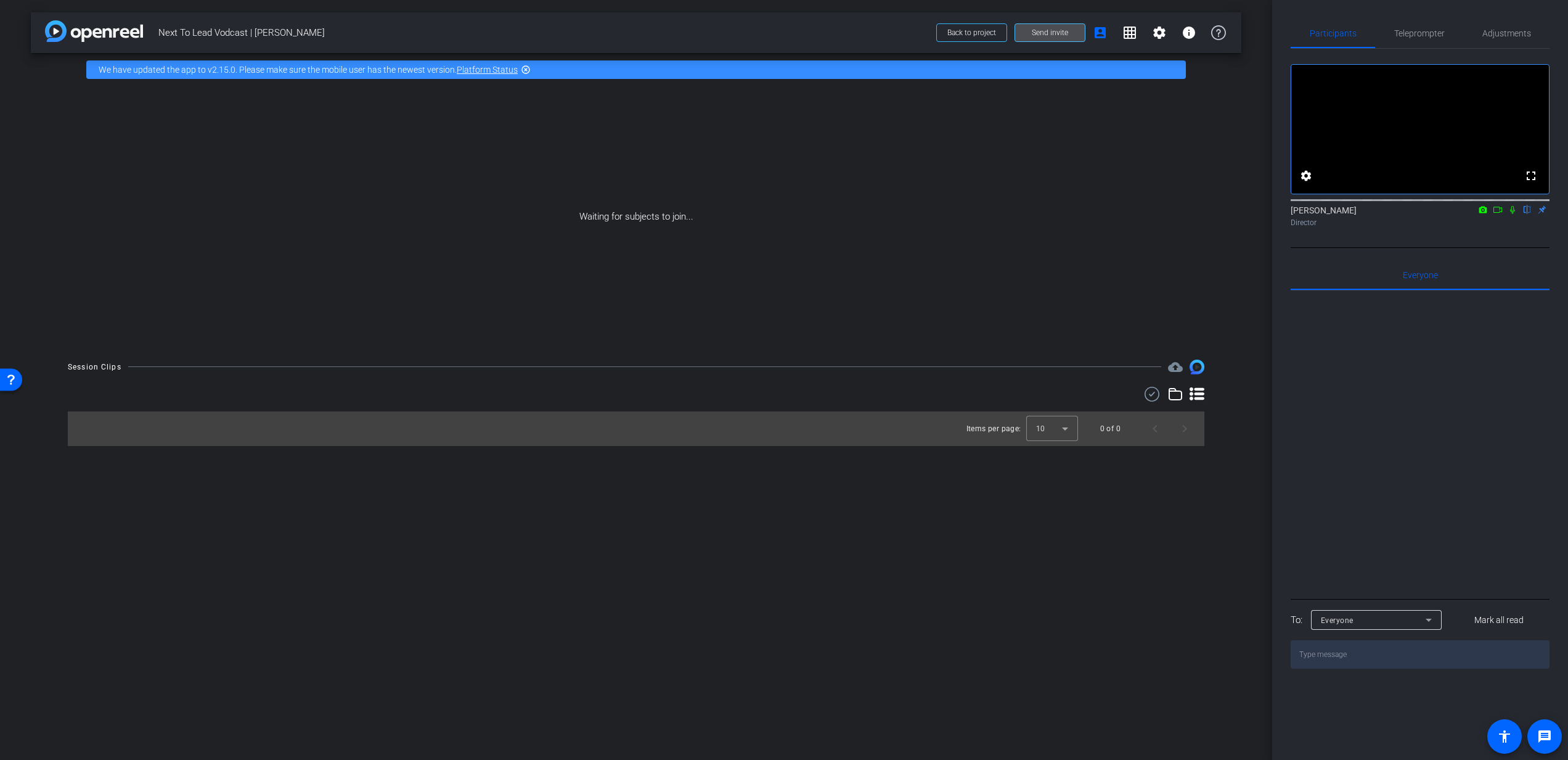
click at [1055, 30] on span "Send invite" at bounding box center [1050, 33] width 36 height 10
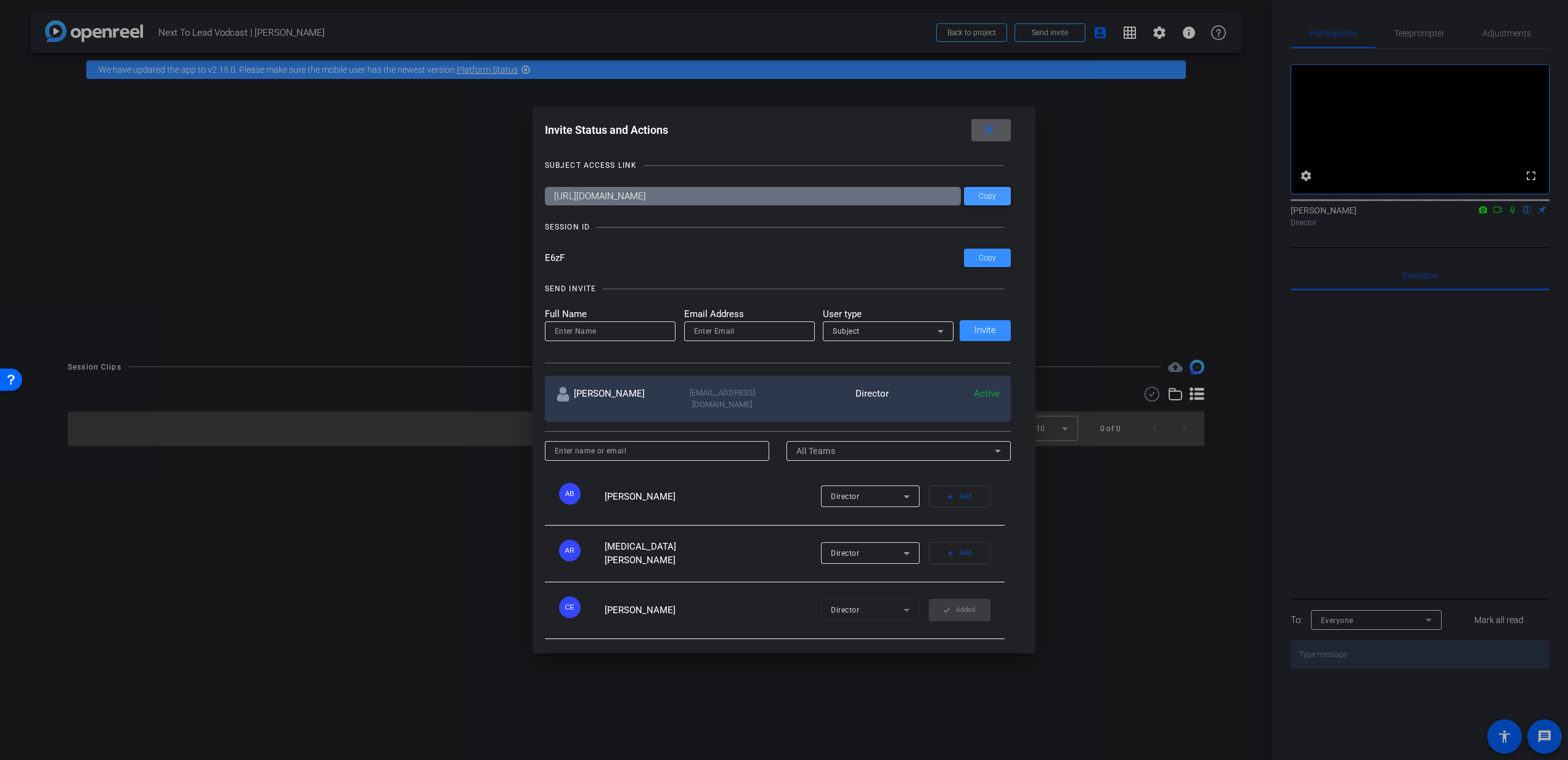
click at [981, 195] on span "Copy" at bounding box center [987, 196] width 17 height 9
click at [985, 197] on span "Copy" at bounding box center [987, 196] width 17 height 9
click at [983, 260] on span "Copy" at bounding box center [987, 257] width 17 height 9
click at [1005, 130] on span at bounding box center [991, 130] width 40 height 30
